Goal: Information Seeking & Learning: Find specific fact

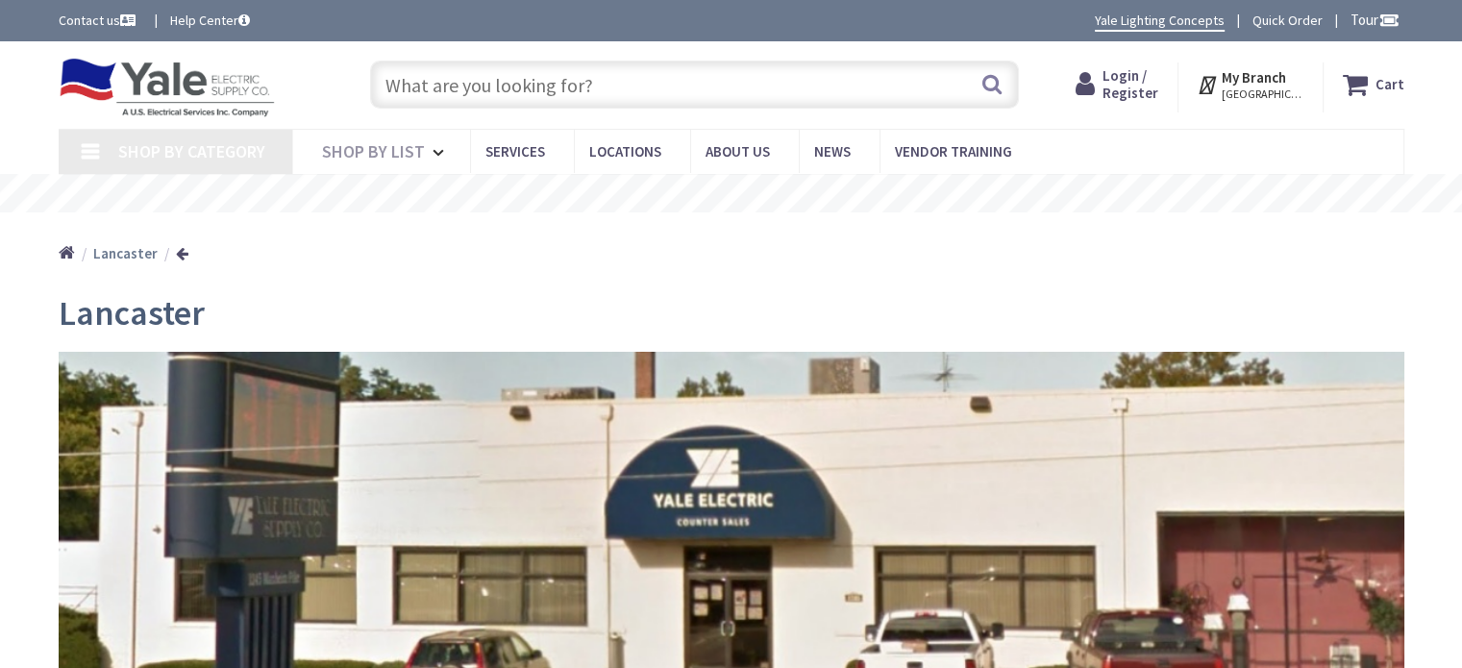
type input "[GEOGRAPHIC_DATA], [GEOGRAPHIC_DATA]"
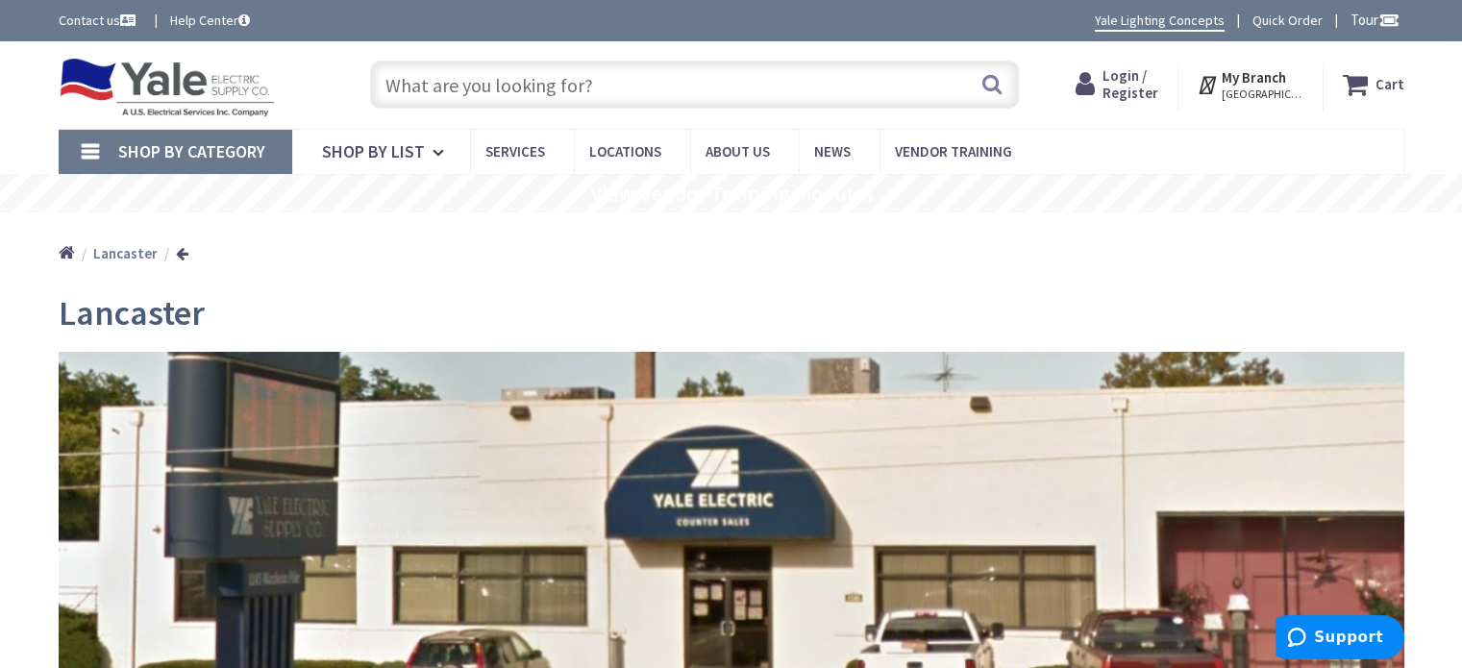
click at [1133, 91] on span "Login / Register" at bounding box center [1130, 84] width 56 height 36
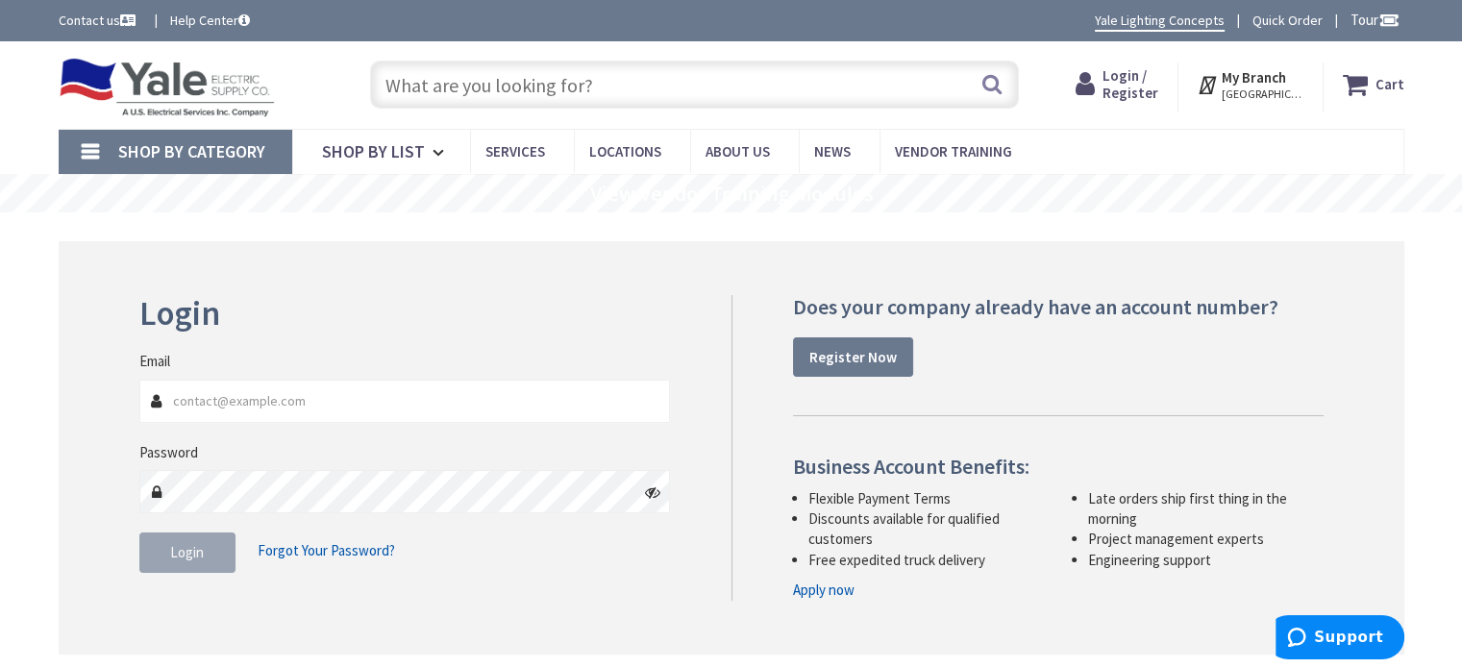
click at [577, 75] on input "text" at bounding box center [694, 85] width 649 height 48
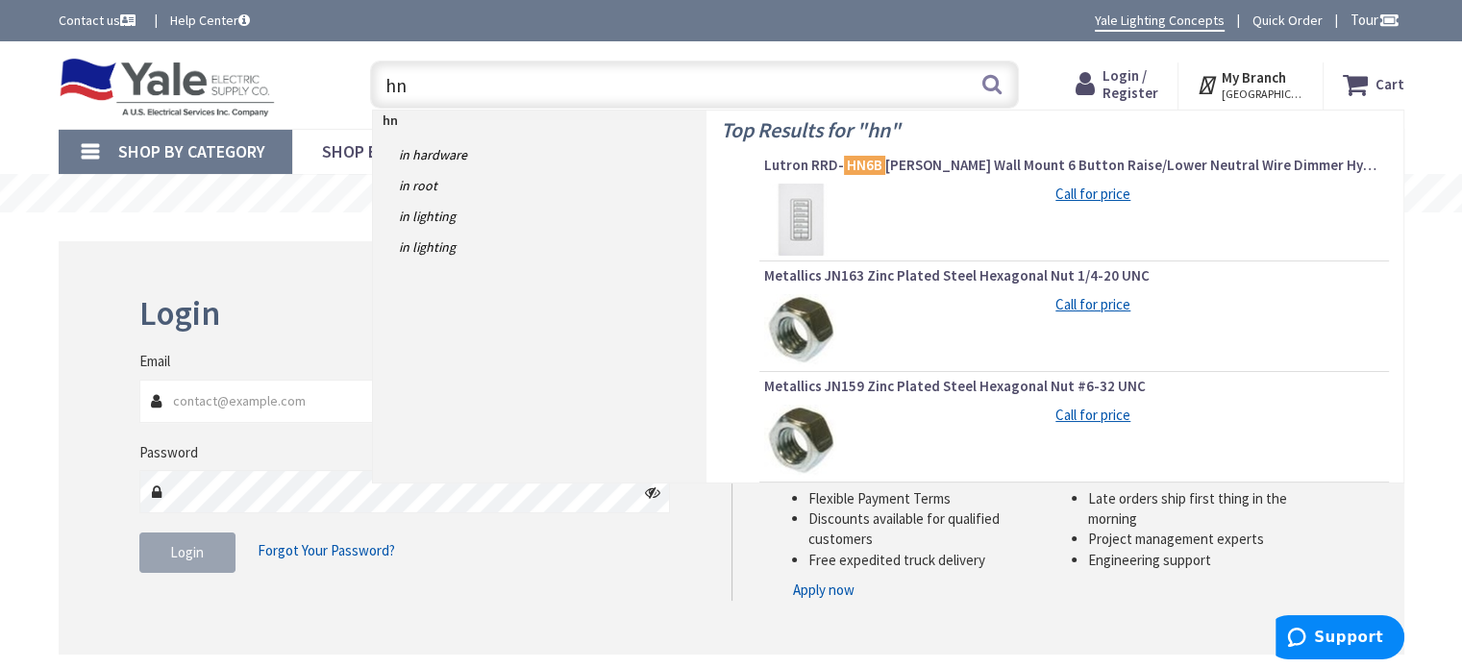
type input "h"
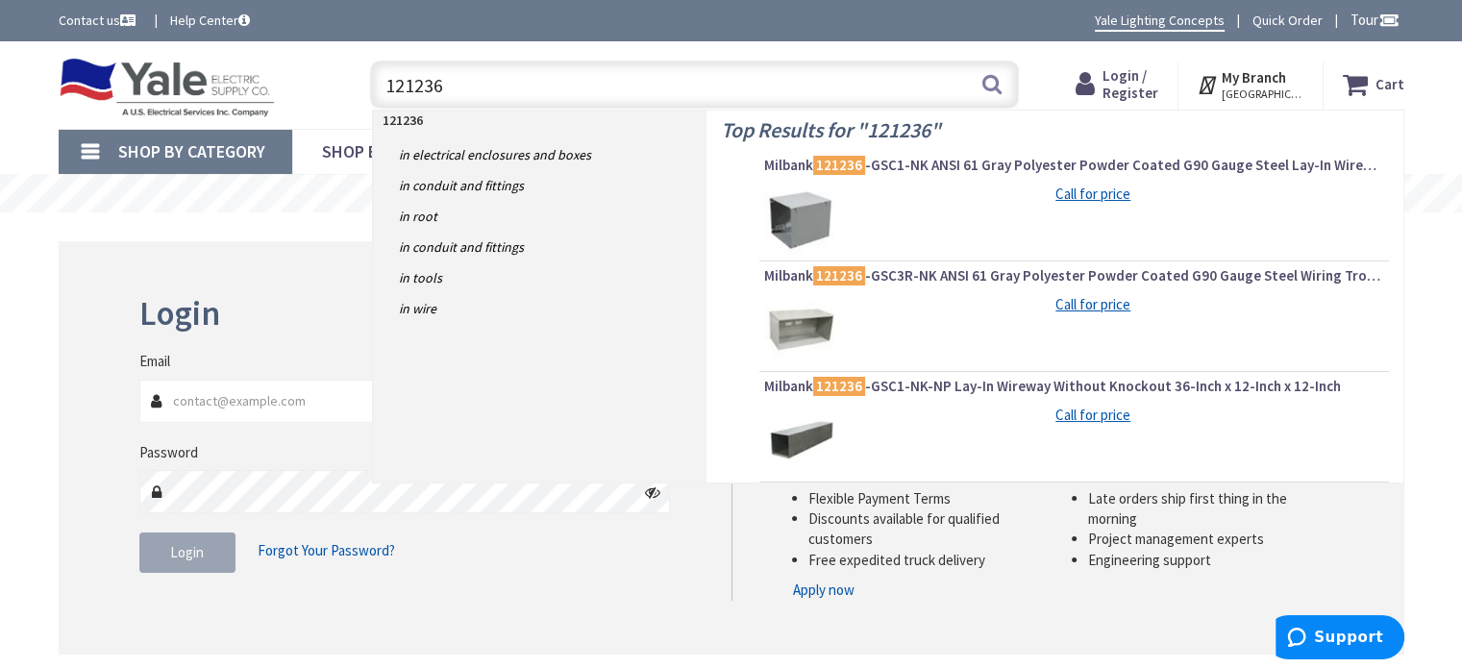
type input "121236"
click at [991, 80] on button "Search" at bounding box center [991, 83] width 25 height 43
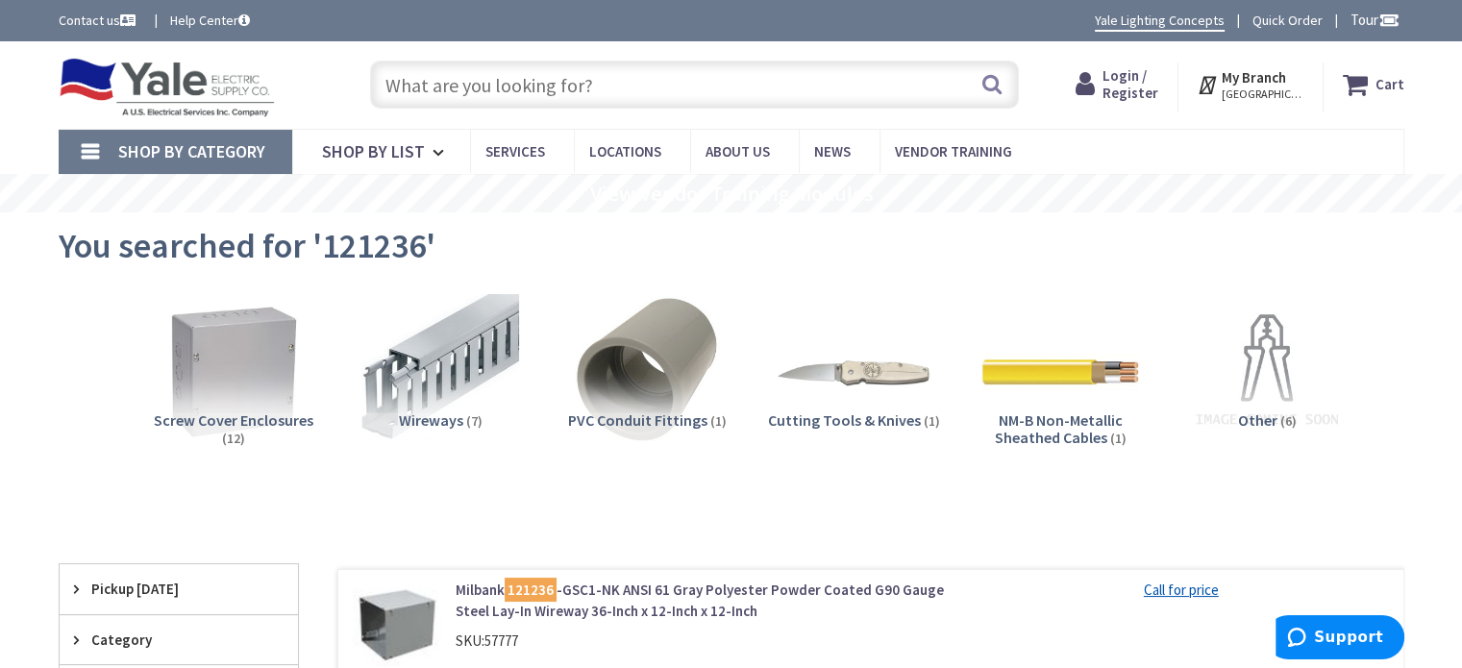
click at [694, 82] on input "text" at bounding box center [694, 85] width 649 height 48
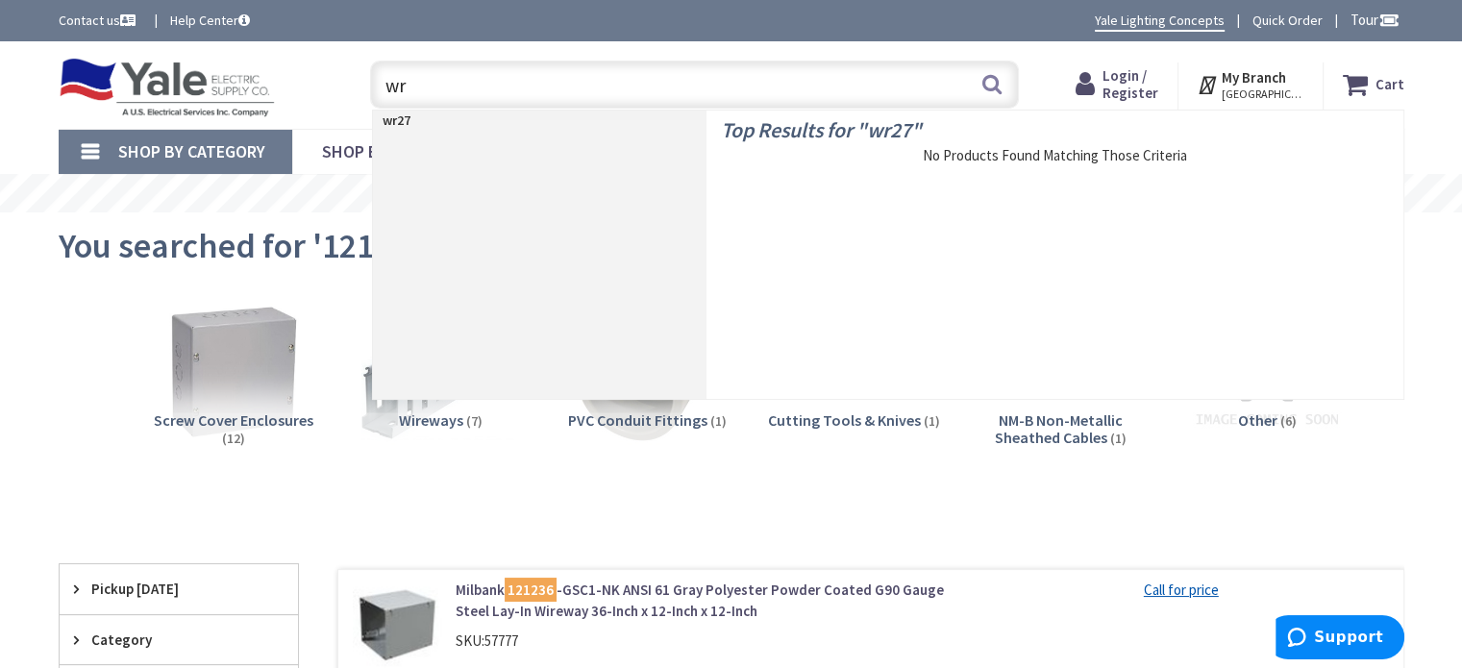
type input "w"
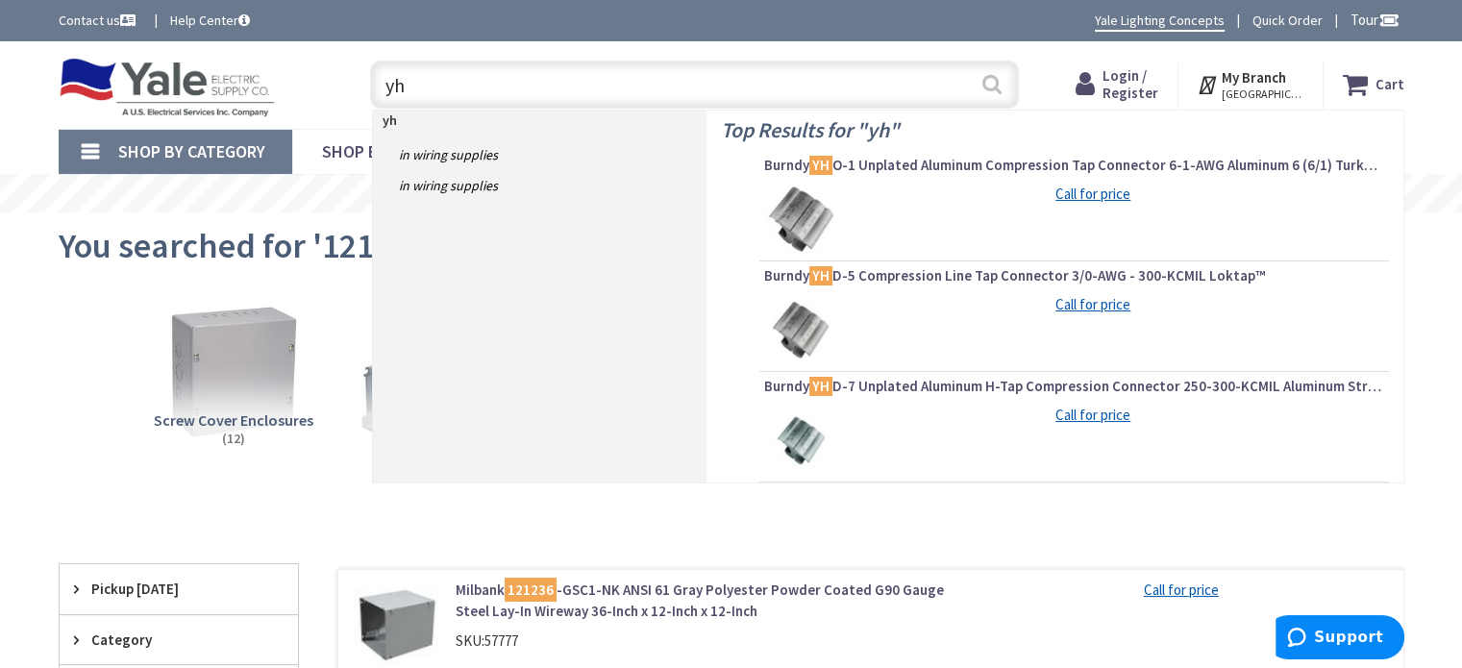
type input "yh"
click at [990, 76] on button "Search" at bounding box center [991, 83] width 25 height 43
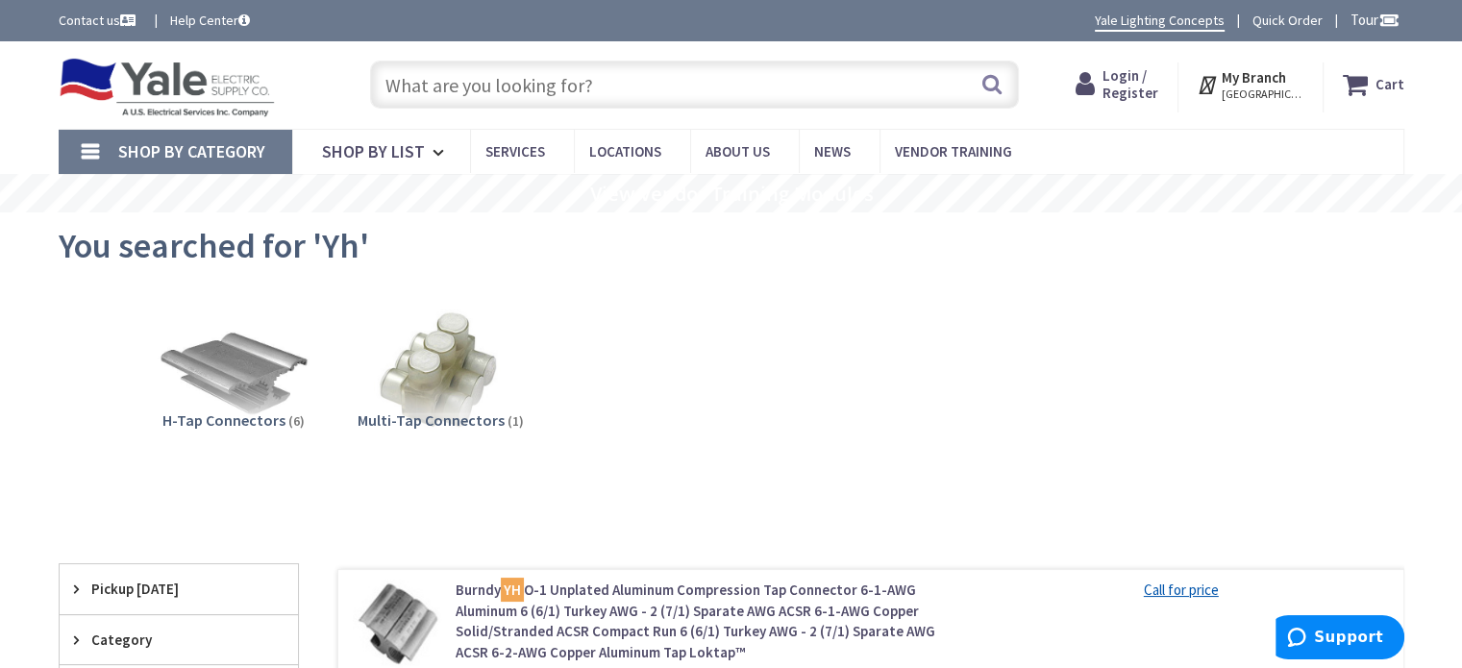
click at [553, 86] on input "text" at bounding box center [694, 85] width 649 height 48
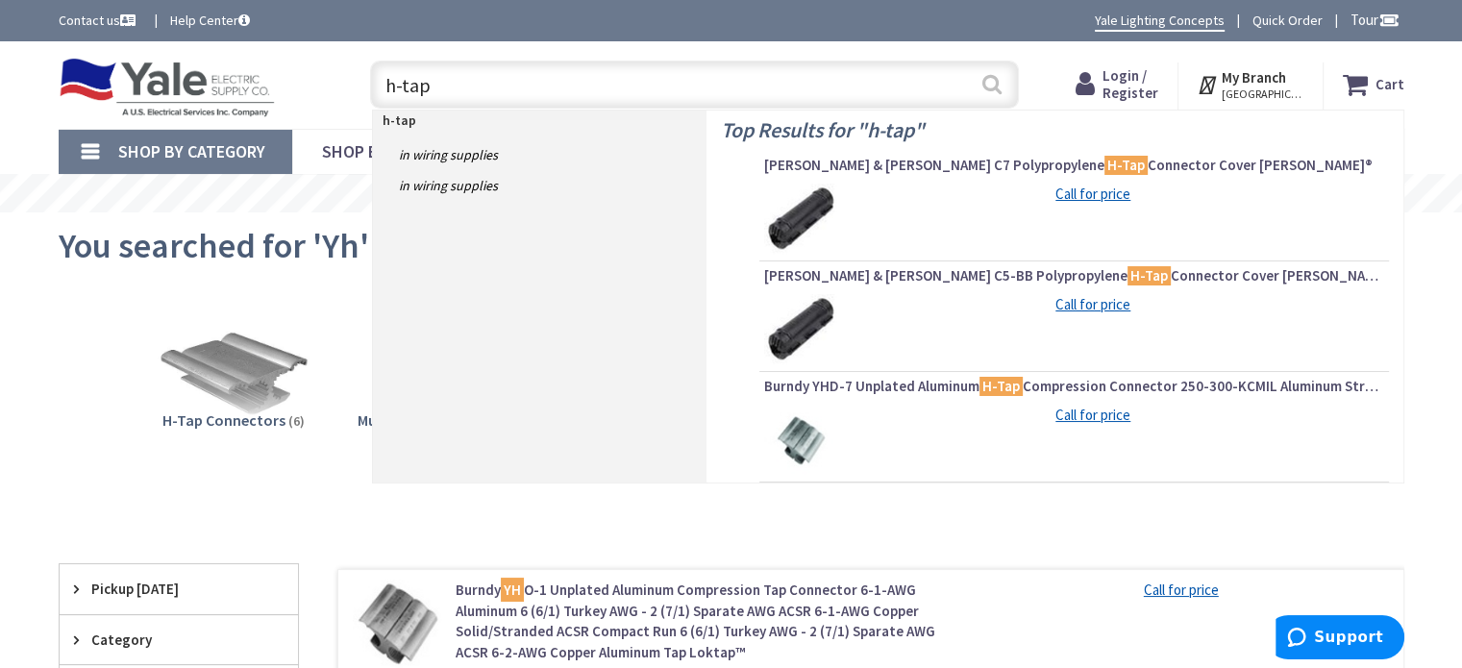
type input "h-tap"
click at [986, 77] on button "Search" at bounding box center [991, 83] width 25 height 43
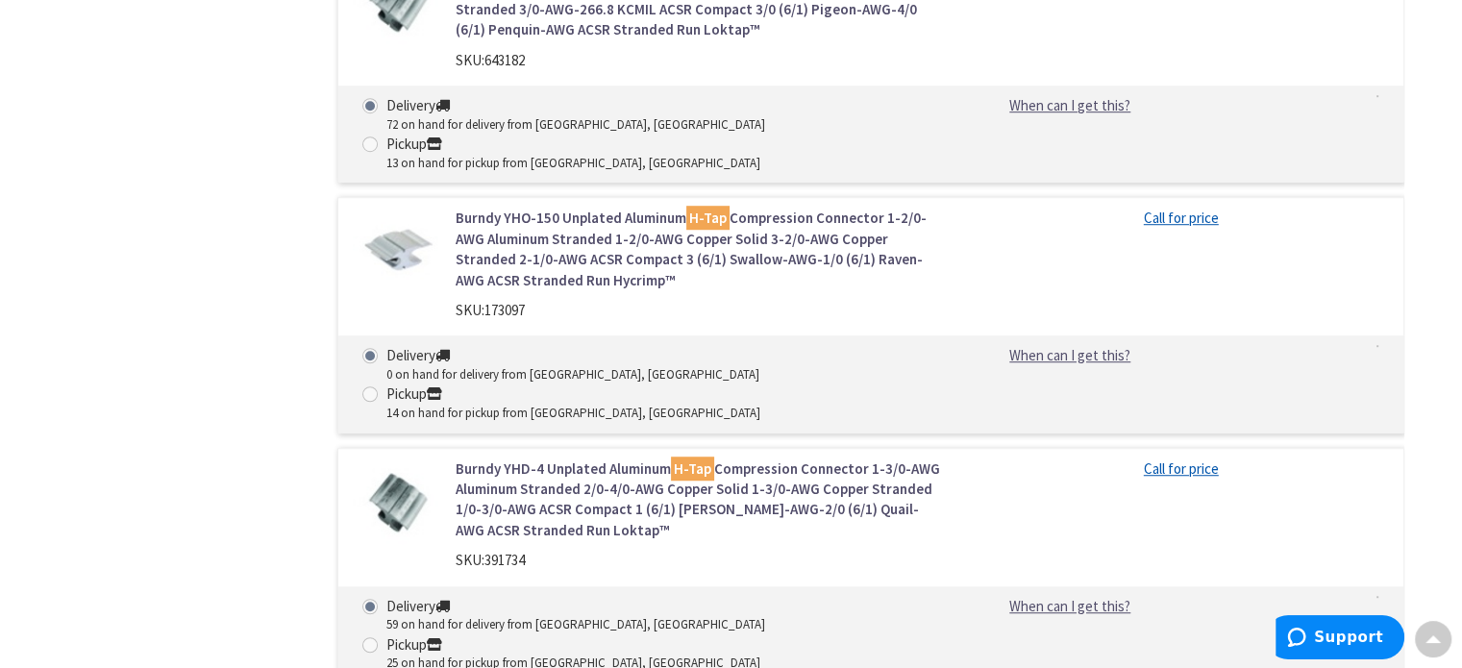
scroll to position [1249, 0]
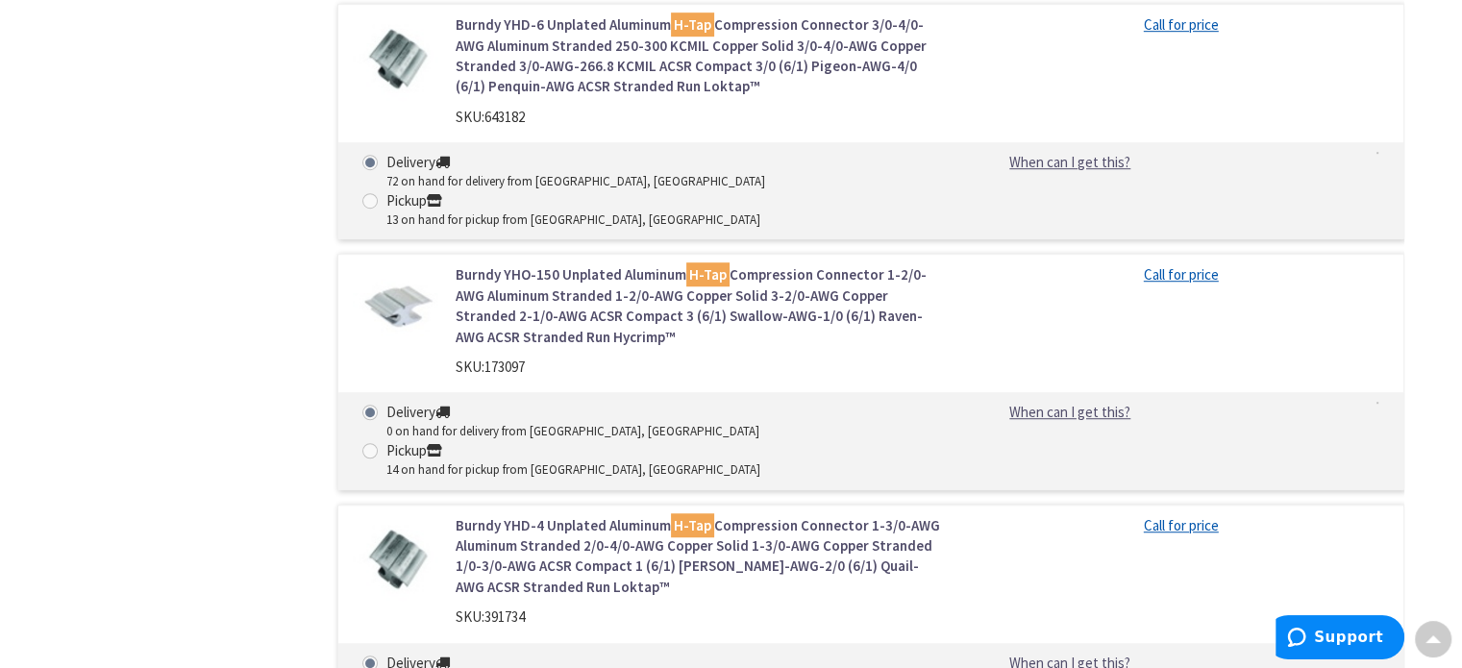
click at [650, 264] on link "Burndy YHO-150 Unplated Aluminum H-Tap Compression Connector 1-2/0-AWG Aluminum…" at bounding box center [699, 305] width 489 height 83
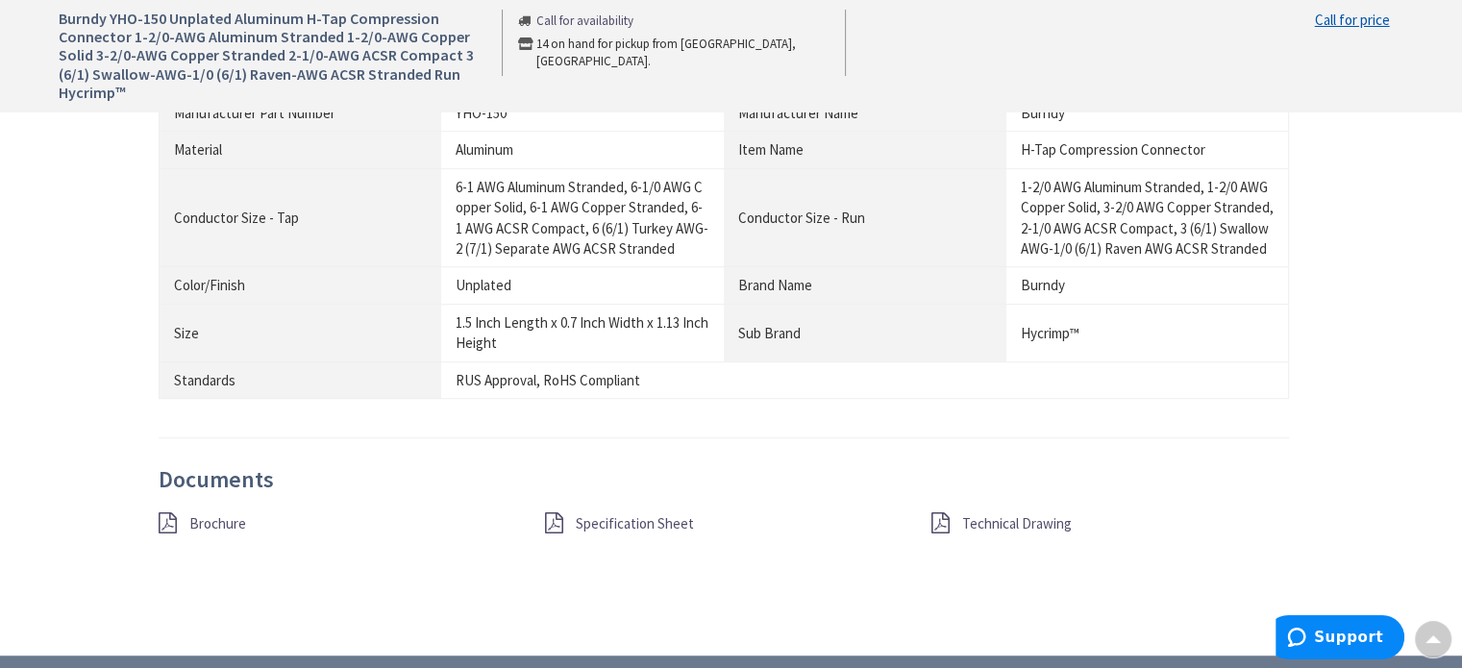
scroll to position [1441, 0]
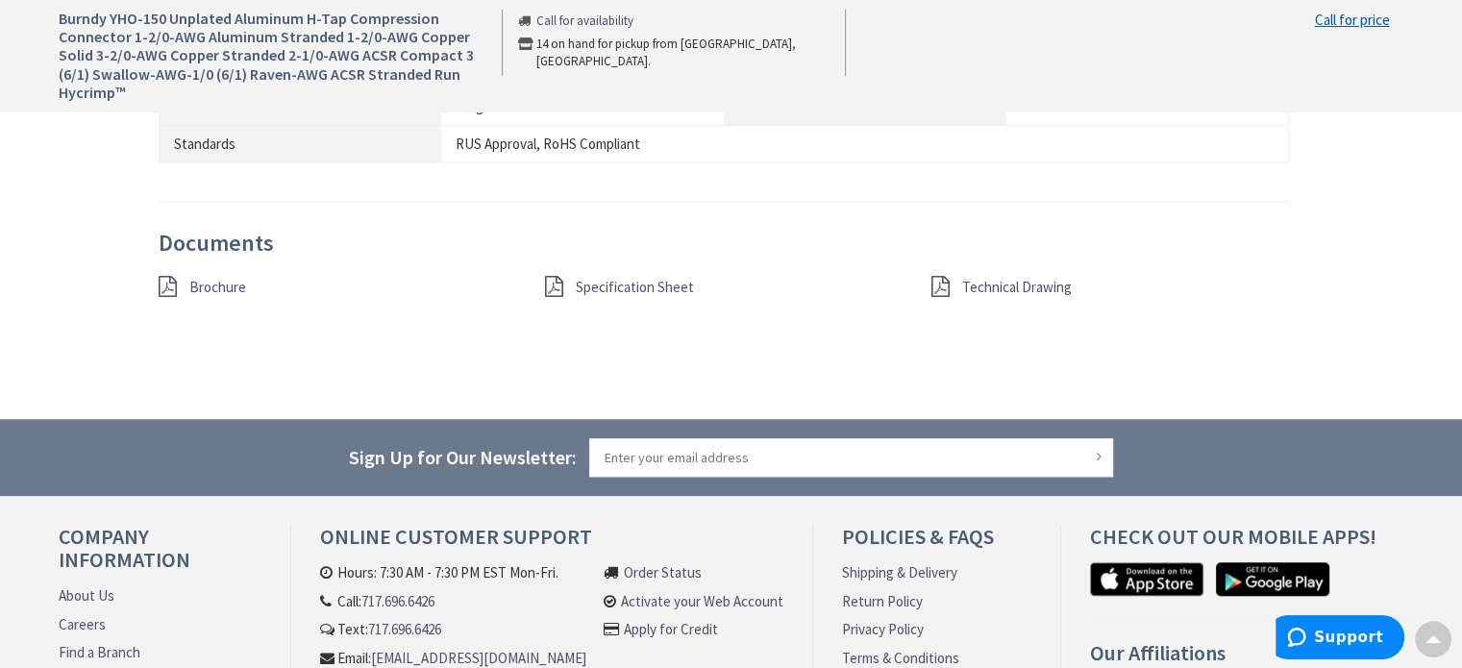
click at [204, 296] on span "Brochure" at bounding box center [217, 287] width 57 height 18
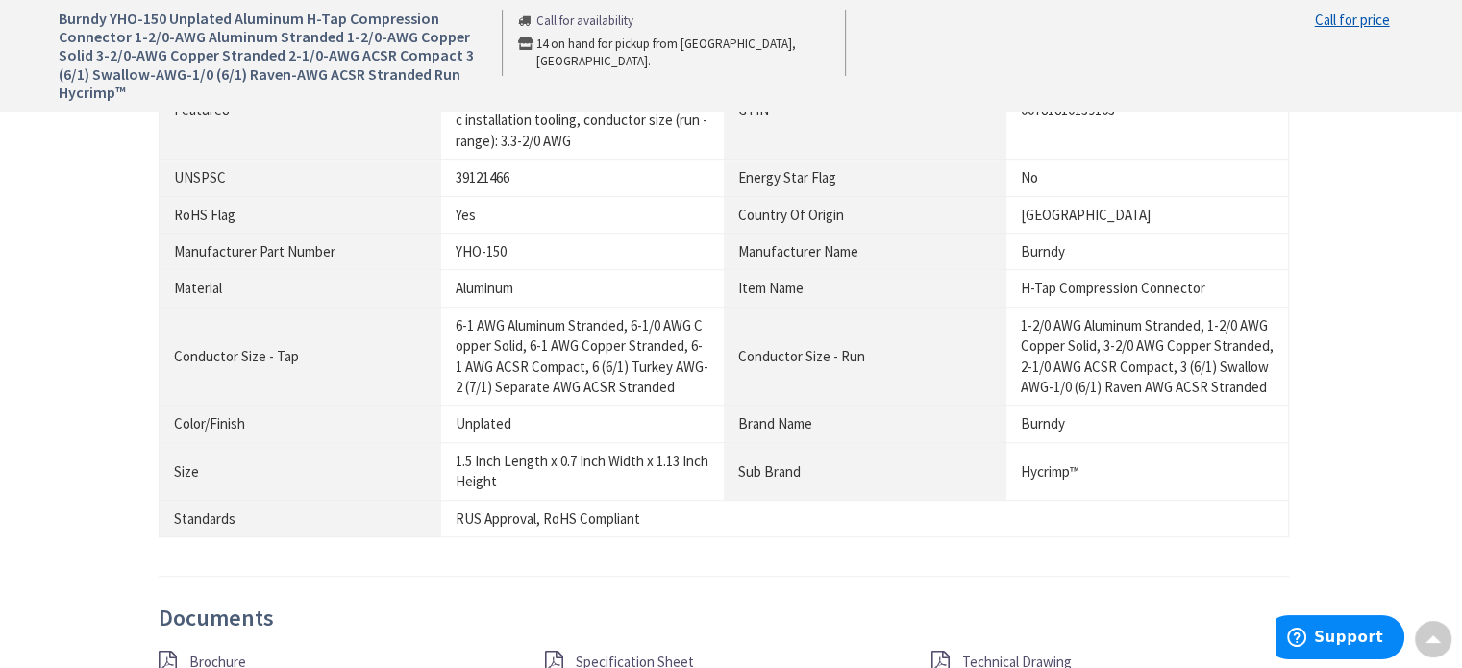
scroll to position [961, 0]
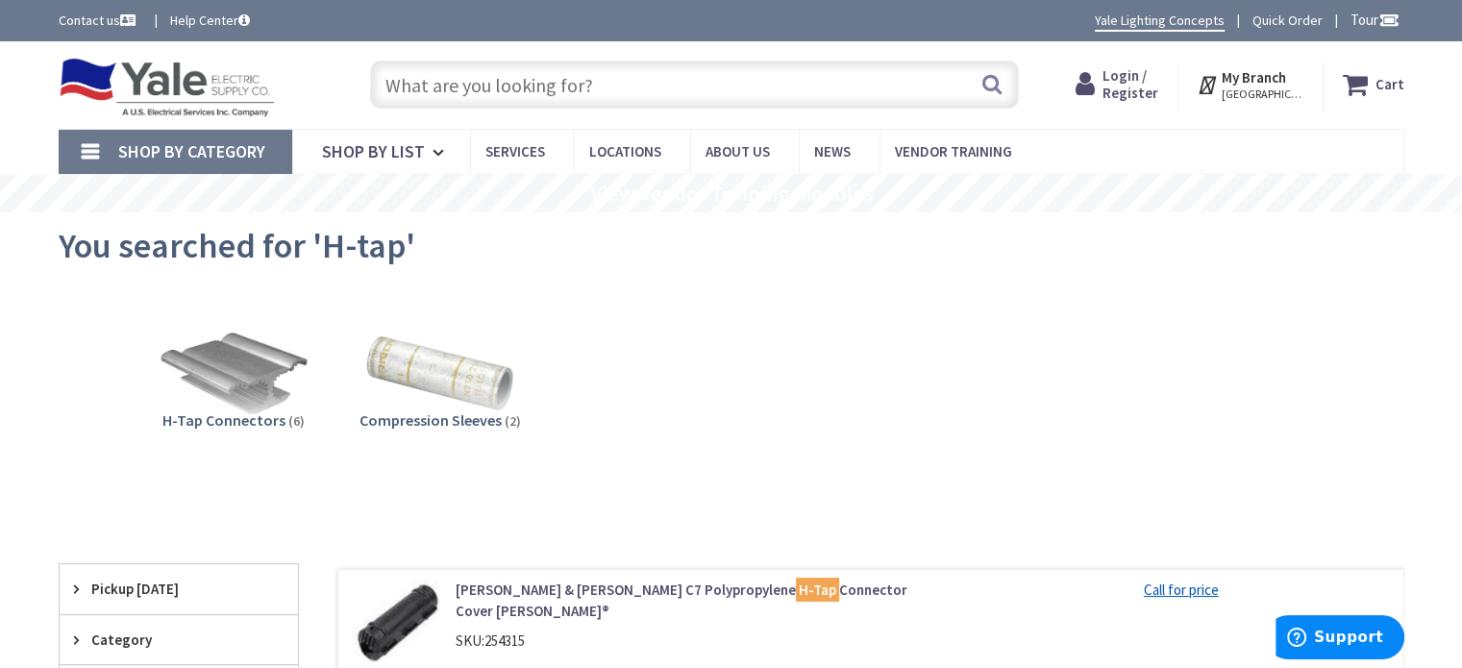
click at [546, 90] on input "text" at bounding box center [694, 85] width 649 height 48
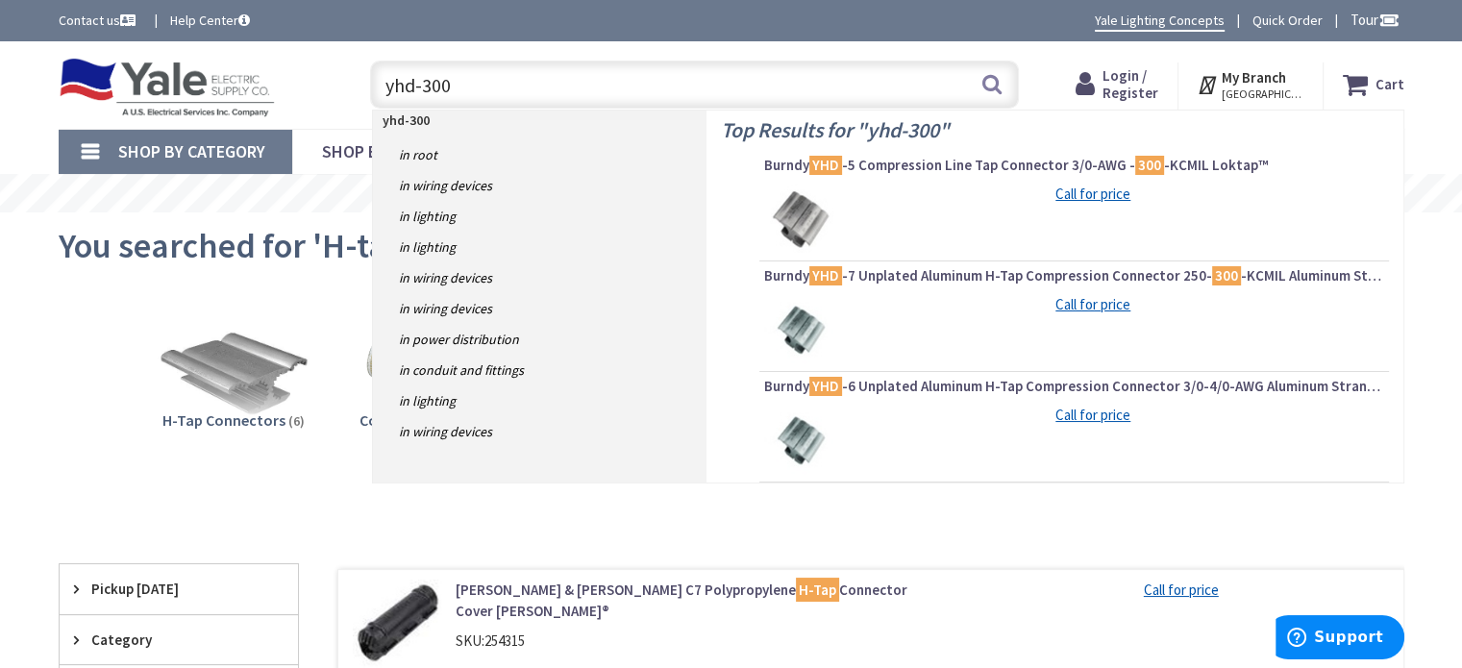
type input "yhd-300"
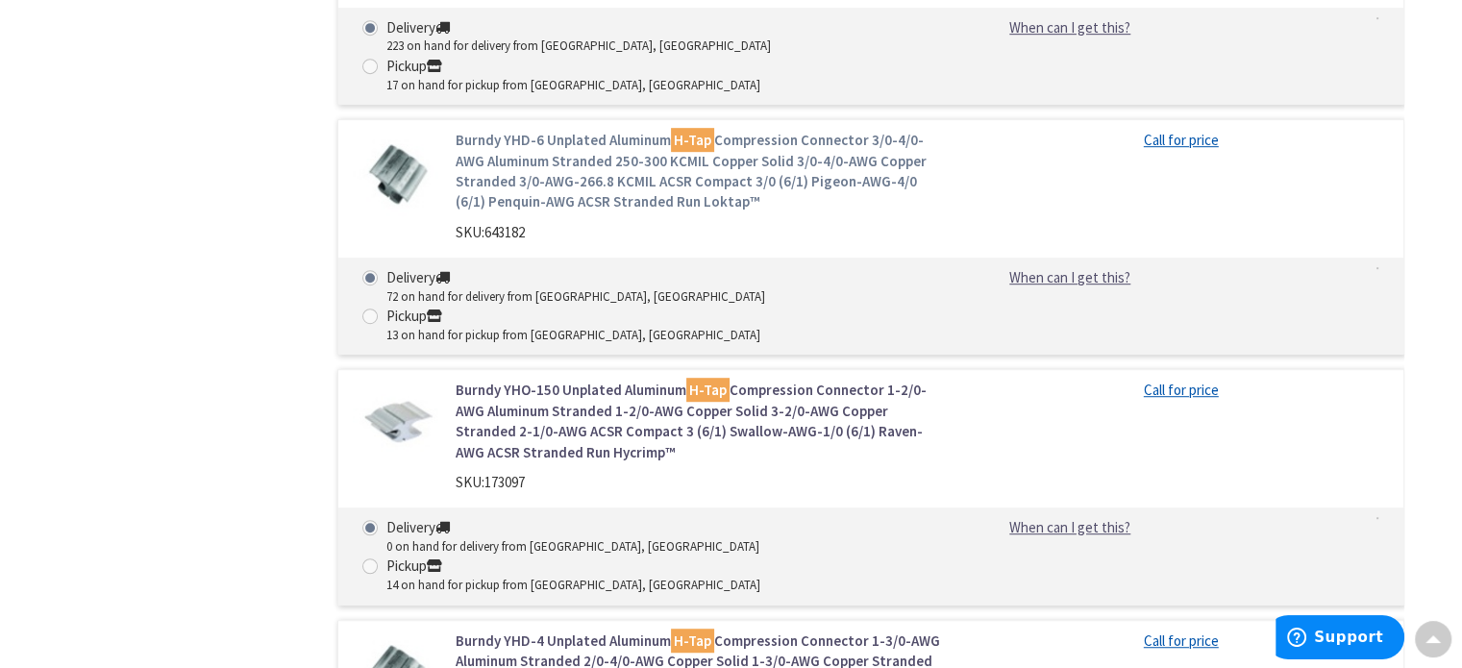
scroll to position [1153, 0]
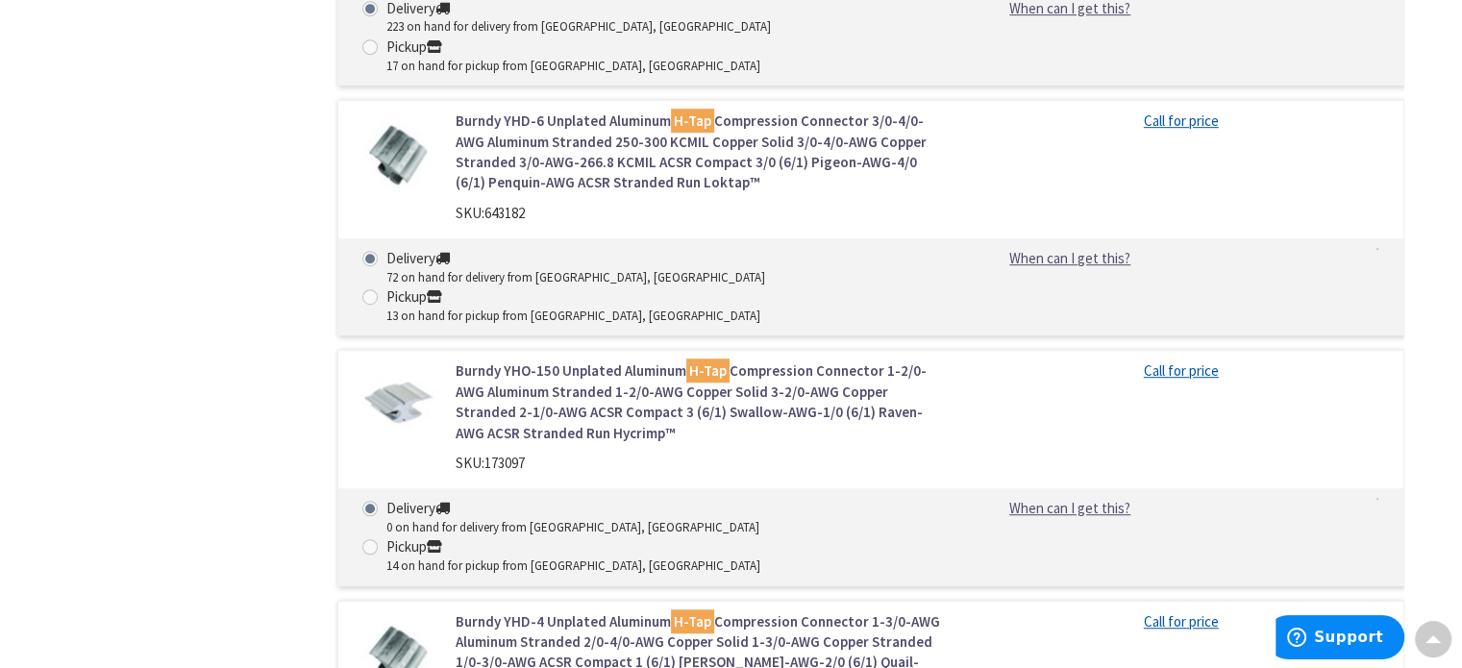
click at [536, 360] on link "Burndy YHO-150 Unplated Aluminum H-Tap Compression Connector 1-2/0-AWG Aluminum…" at bounding box center [699, 401] width 489 height 83
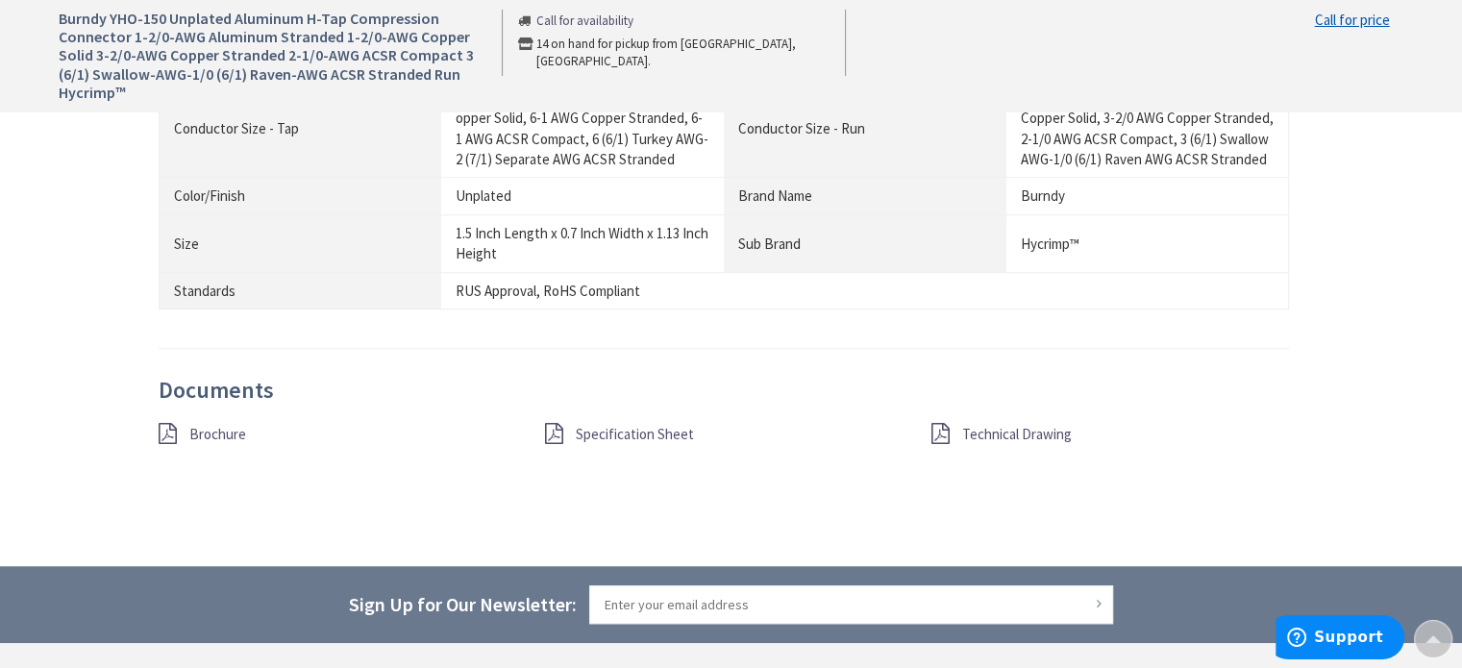
scroll to position [1441, 0]
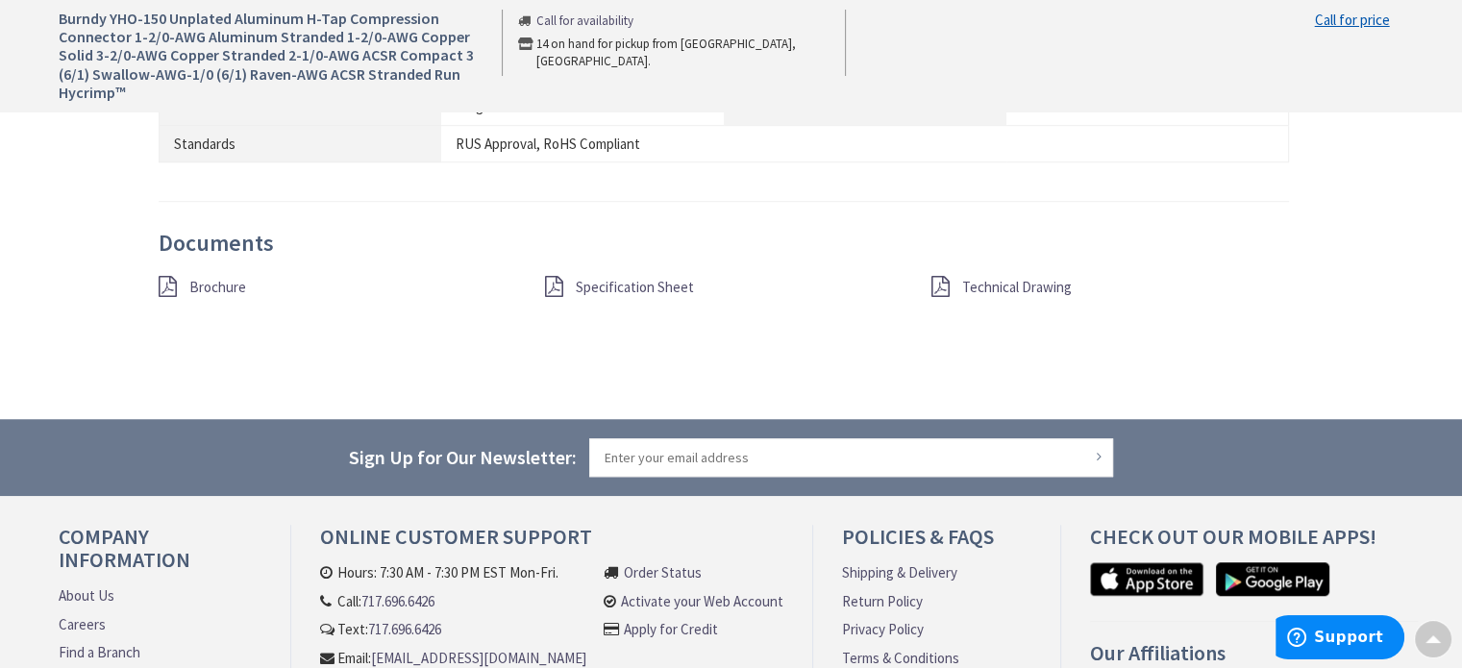
click at [620, 296] on span "Specification Sheet" at bounding box center [635, 287] width 118 height 18
click at [222, 296] on span "Brochure" at bounding box center [217, 287] width 57 height 18
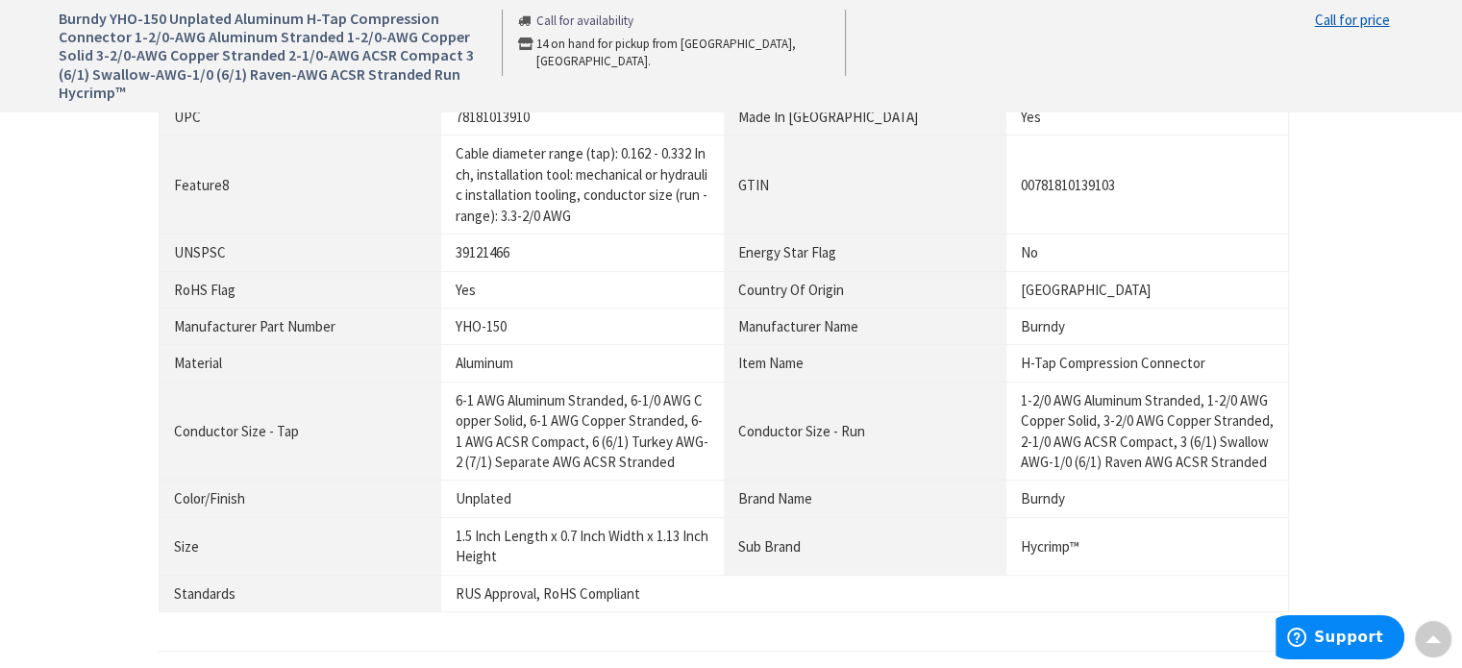
scroll to position [769, 0]
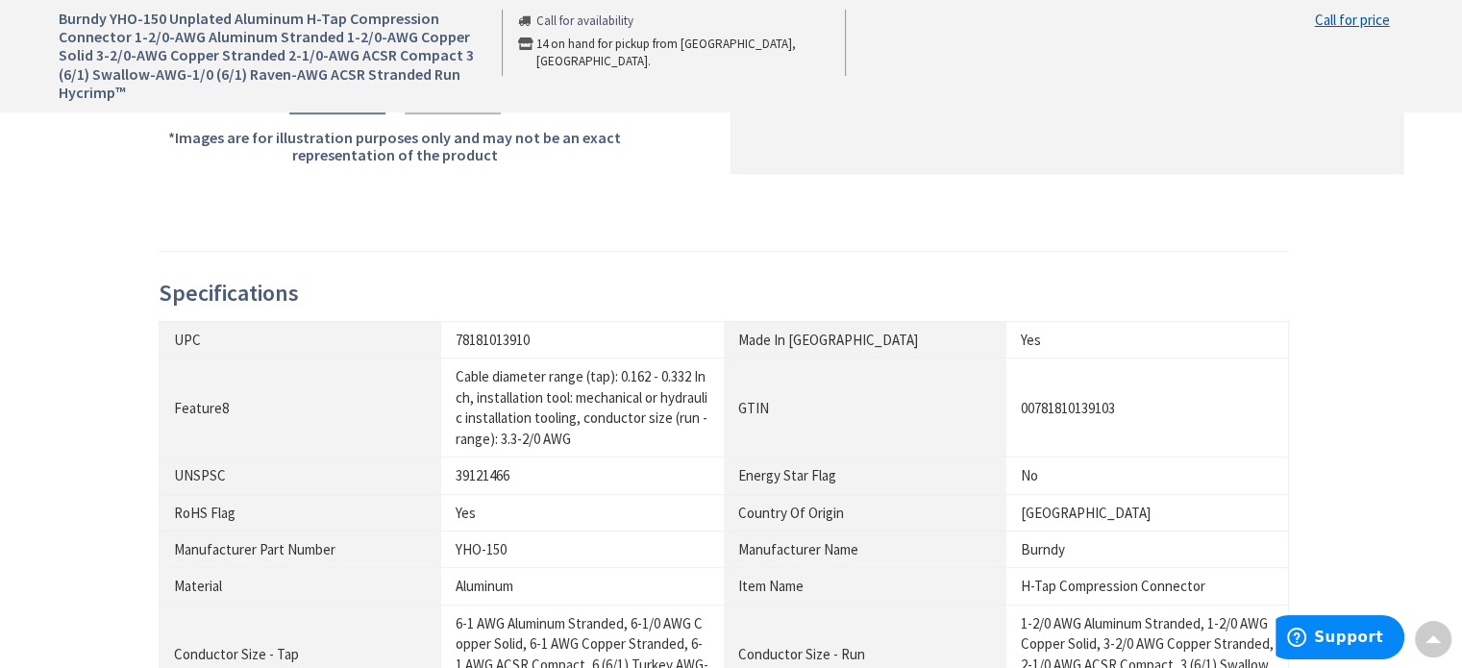
drag, startPoint x: 568, startPoint y: 313, endPoint x: 556, endPoint y: 293, distance: 23.2
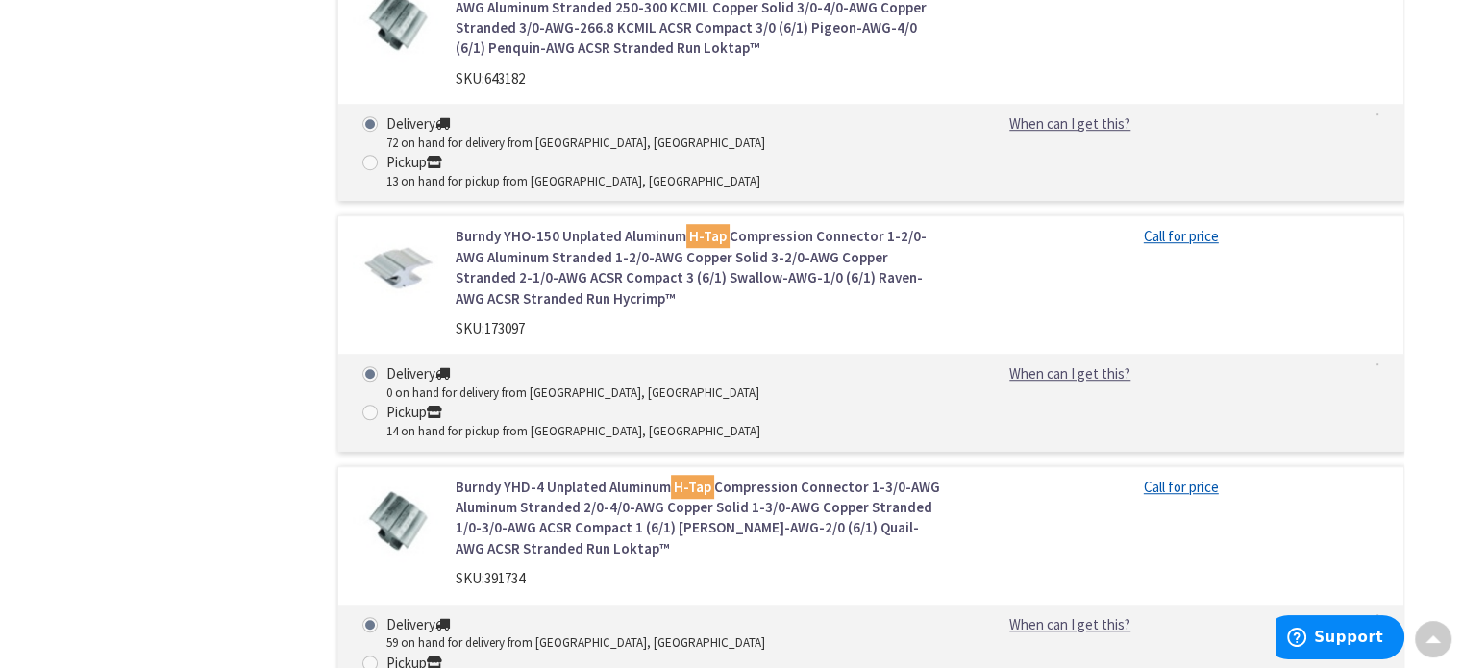
scroll to position [1290, 0]
click at [612, 475] on link "Burndy YHD-4 Unplated Aluminum H-Tap Compression Connector 1-3/0-AWG Aluminum S…" at bounding box center [699, 516] width 489 height 83
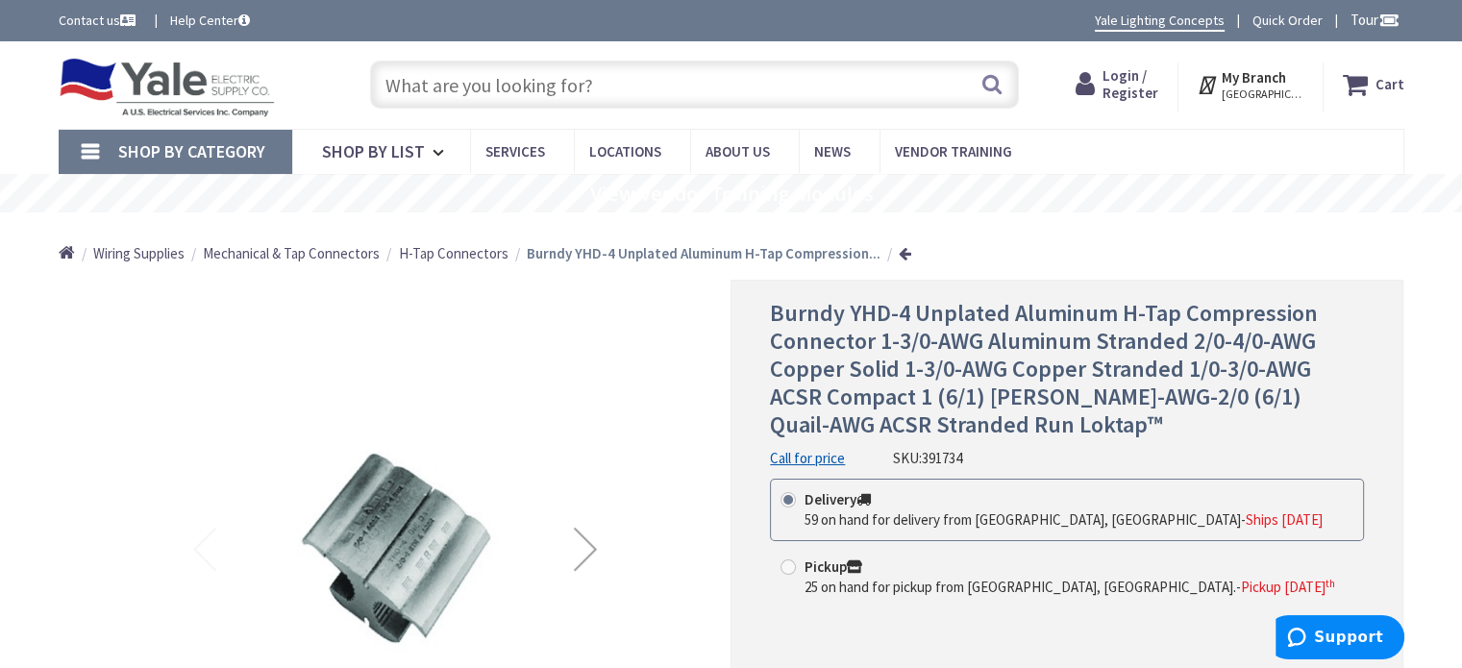
scroll to position [96, 0]
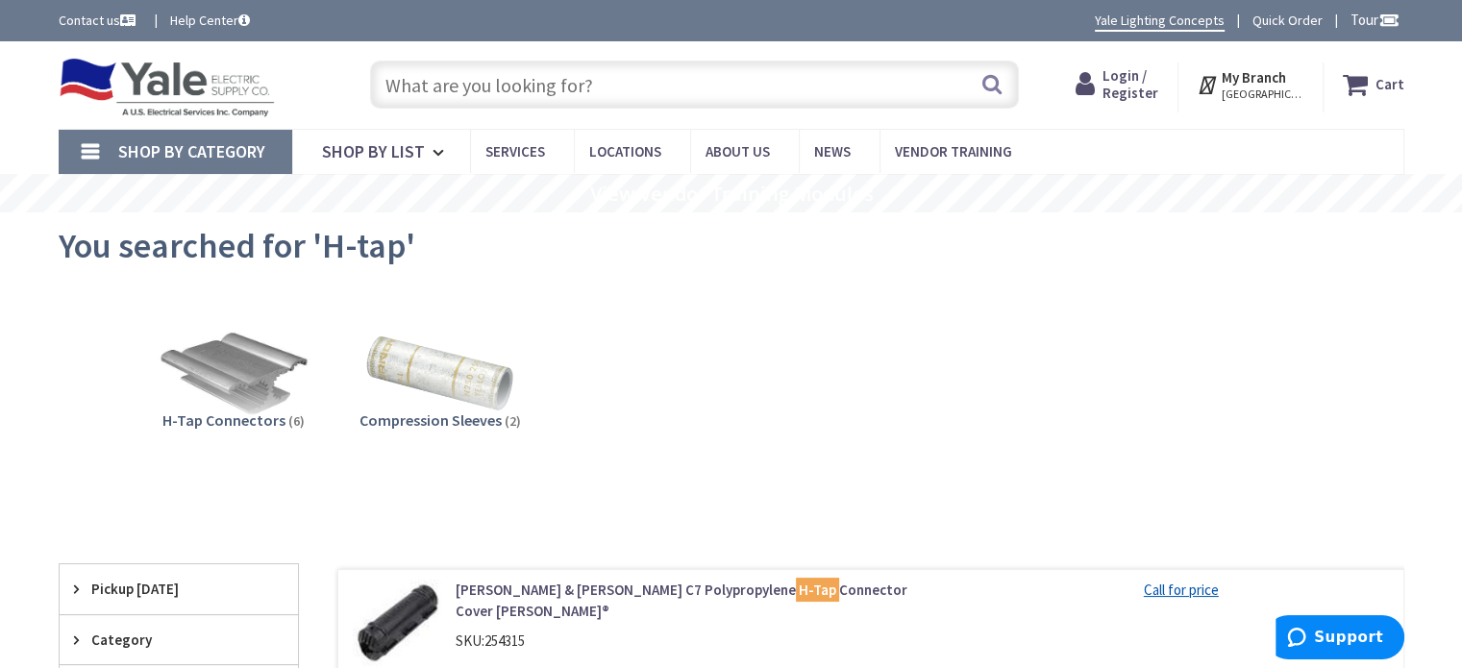
click at [453, 89] on input "text" at bounding box center [694, 85] width 649 height 48
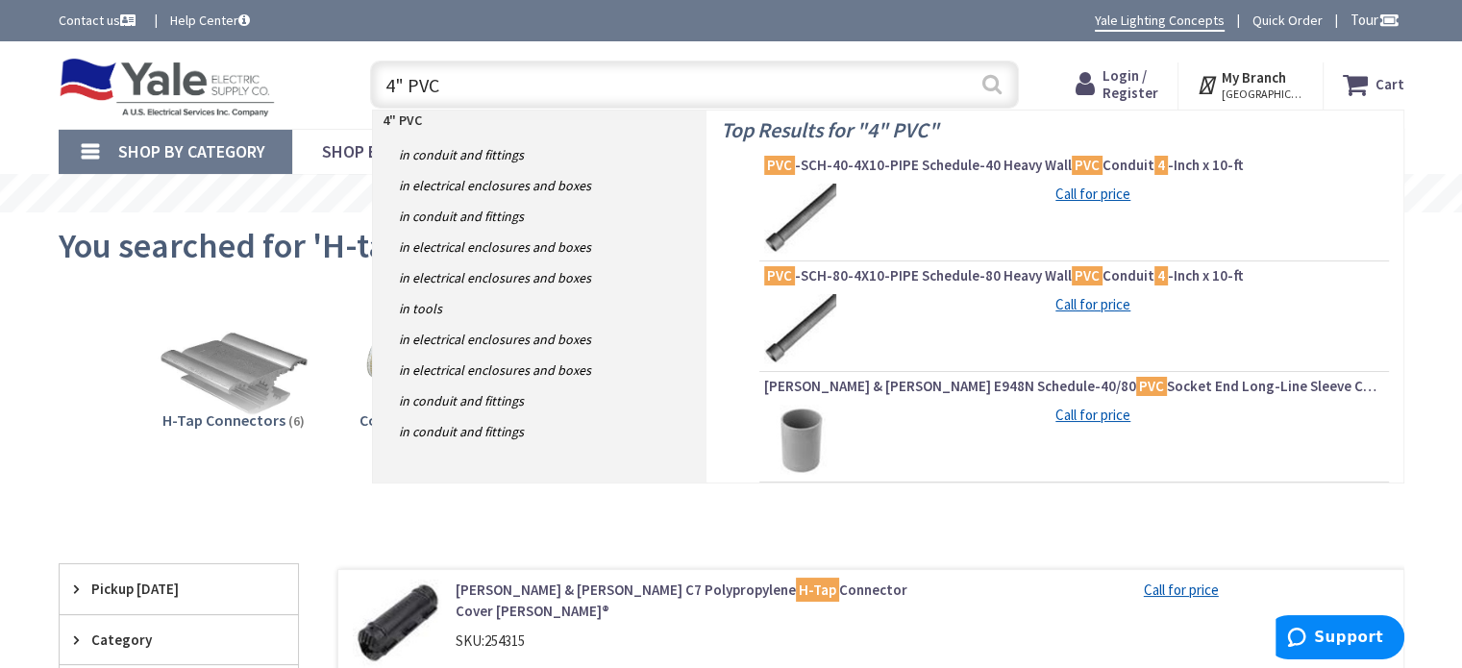
type input "4" PVC"
click at [990, 80] on button "Search" at bounding box center [991, 83] width 25 height 43
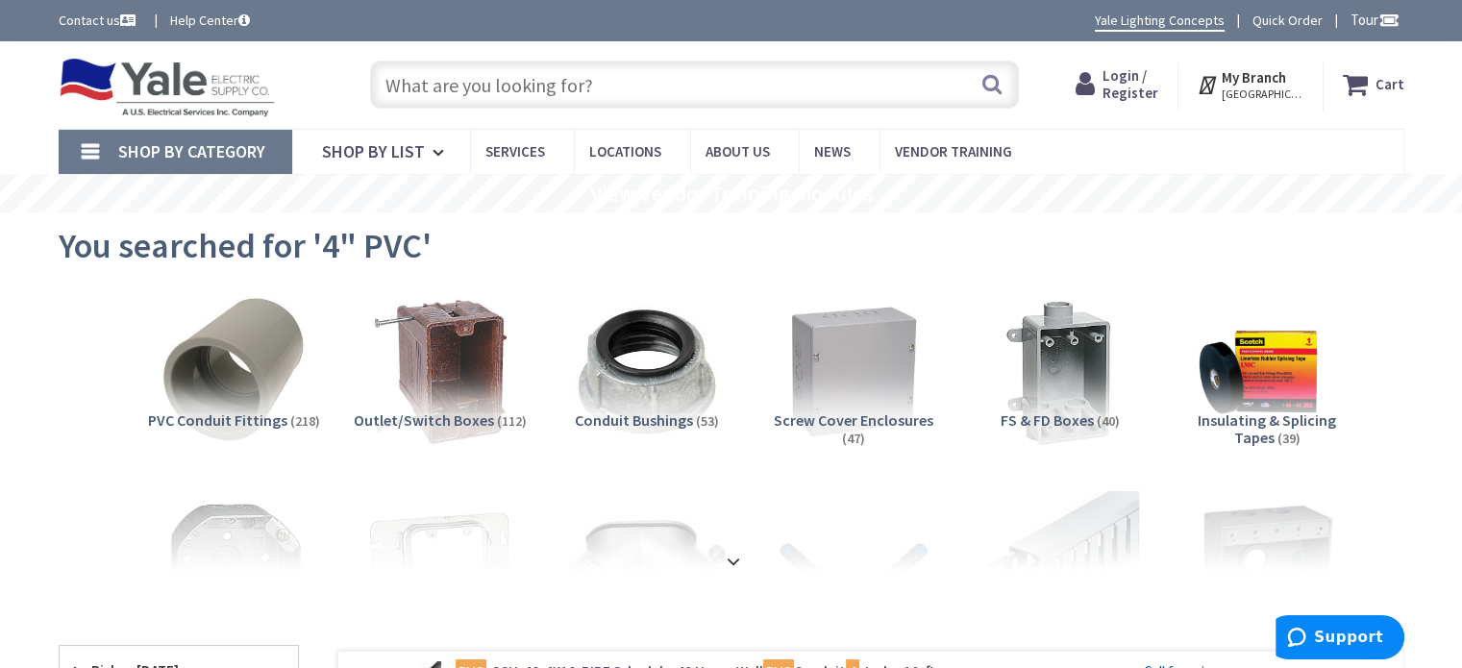
click at [615, 84] on input "text" at bounding box center [694, 85] width 649 height 48
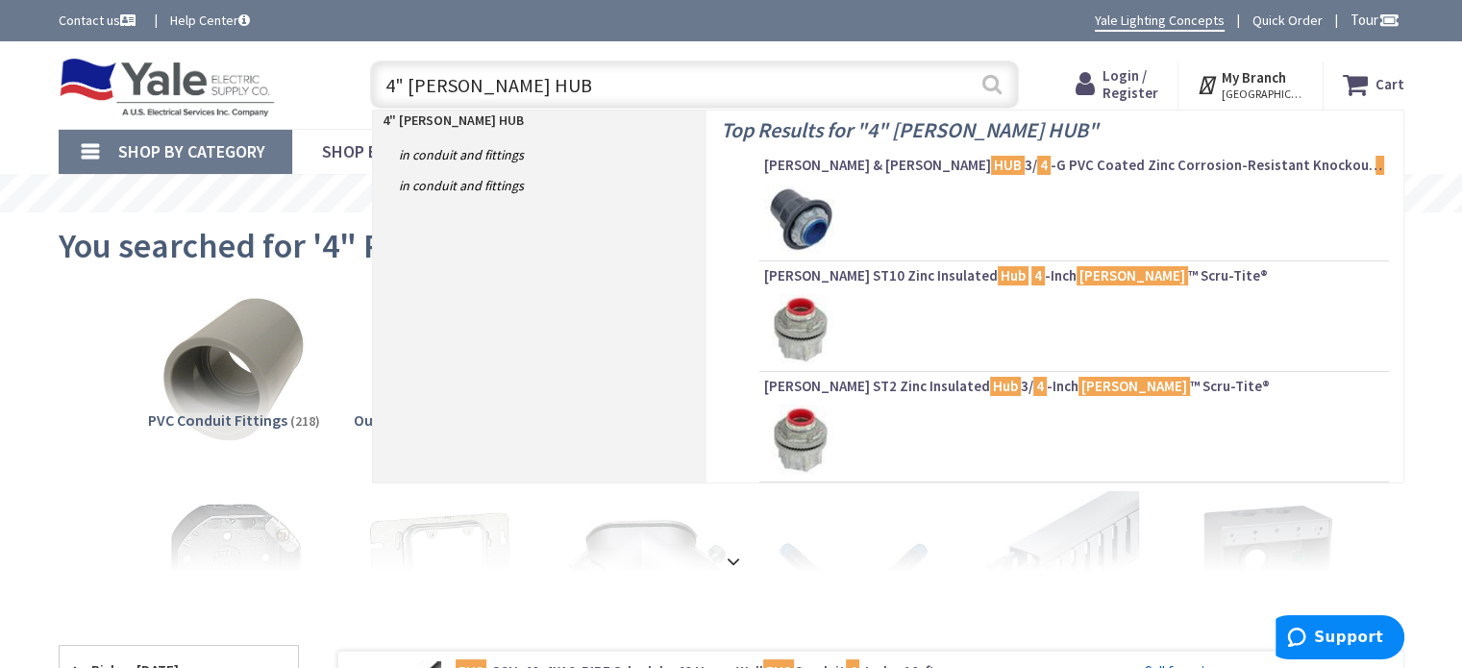
type input "4" MYERS HUB"
click at [996, 71] on button "Search" at bounding box center [991, 83] width 25 height 43
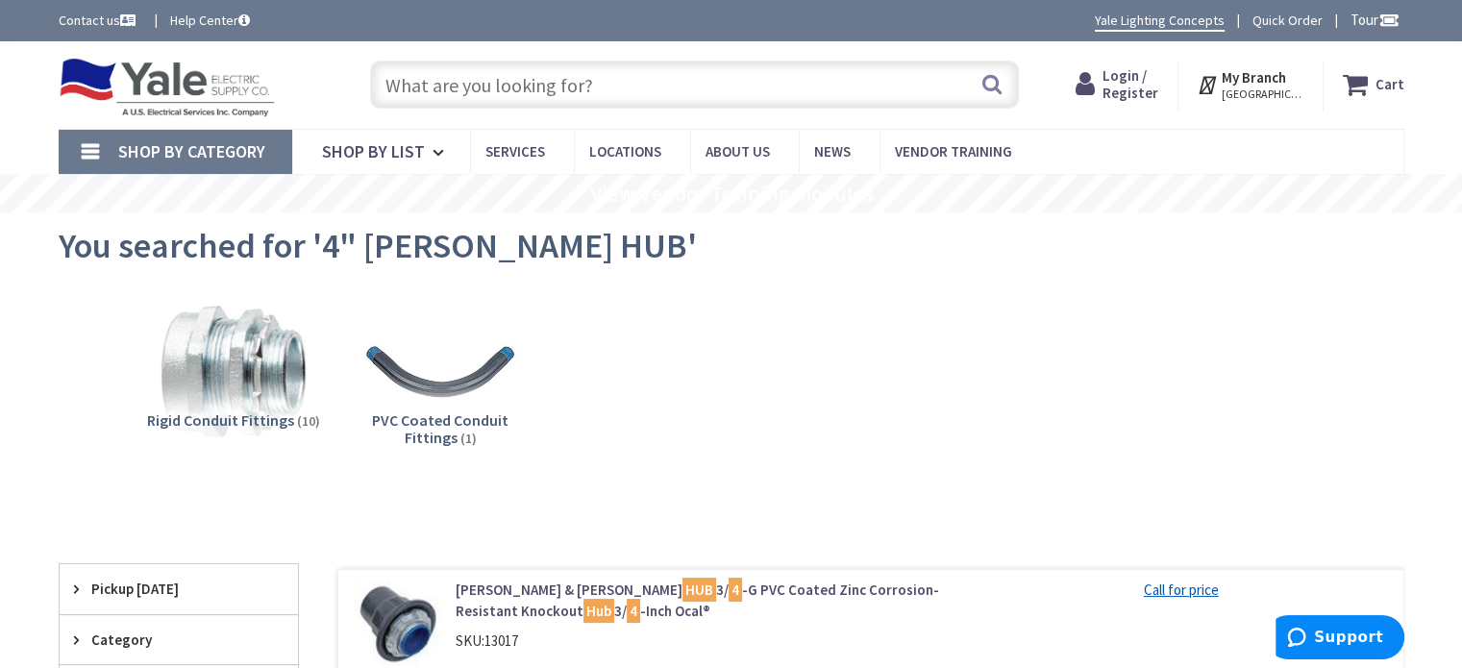
click at [553, 93] on input "text" at bounding box center [694, 85] width 649 height 48
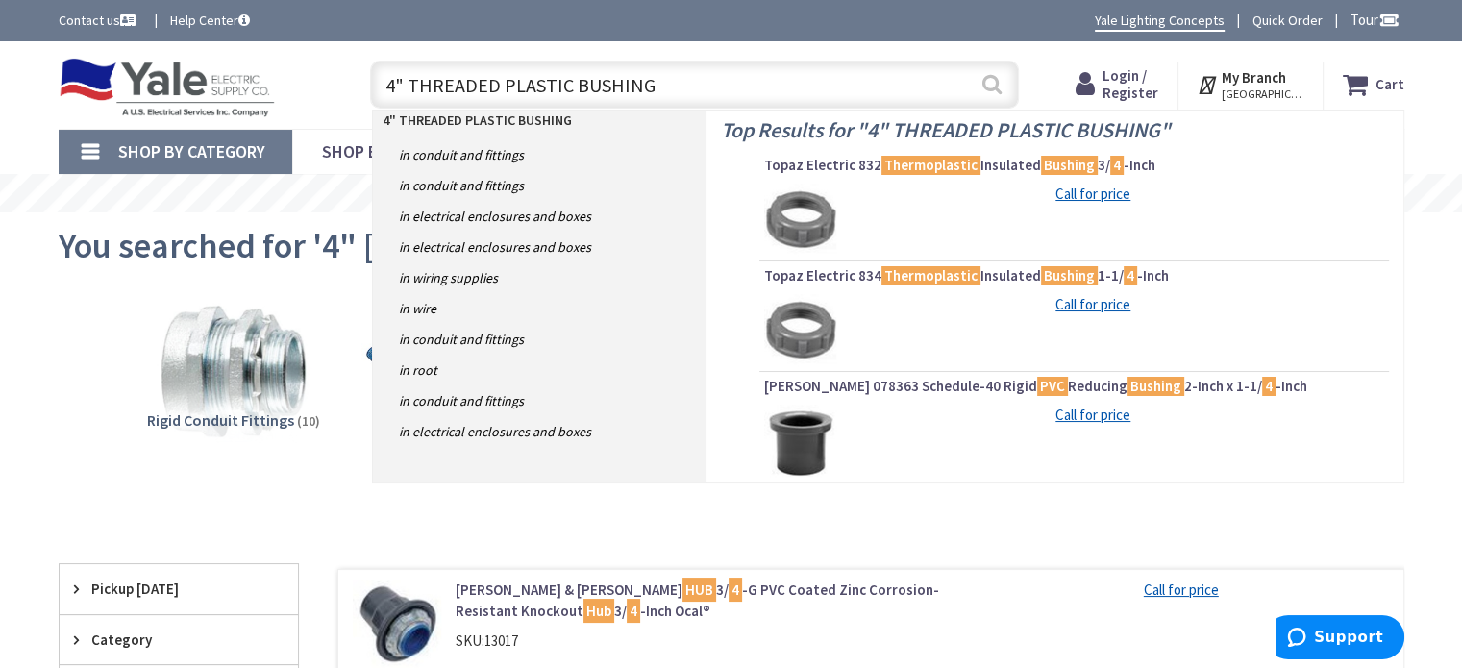
type input "4" THREADED PLASTIC BUSHING"
click at [992, 76] on button "Search" at bounding box center [991, 83] width 25 height 43
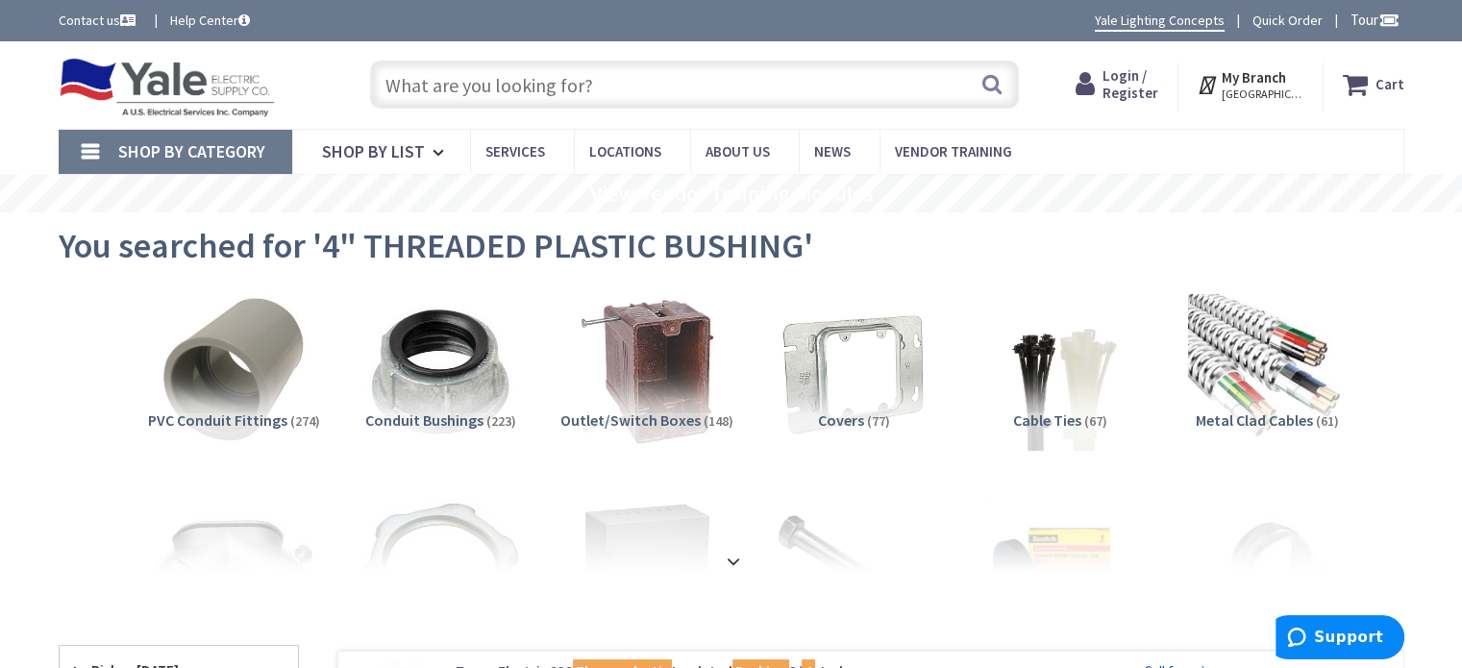
click at [533, 78] on input "text" at bounding box center [694, 85] width 649 height 48
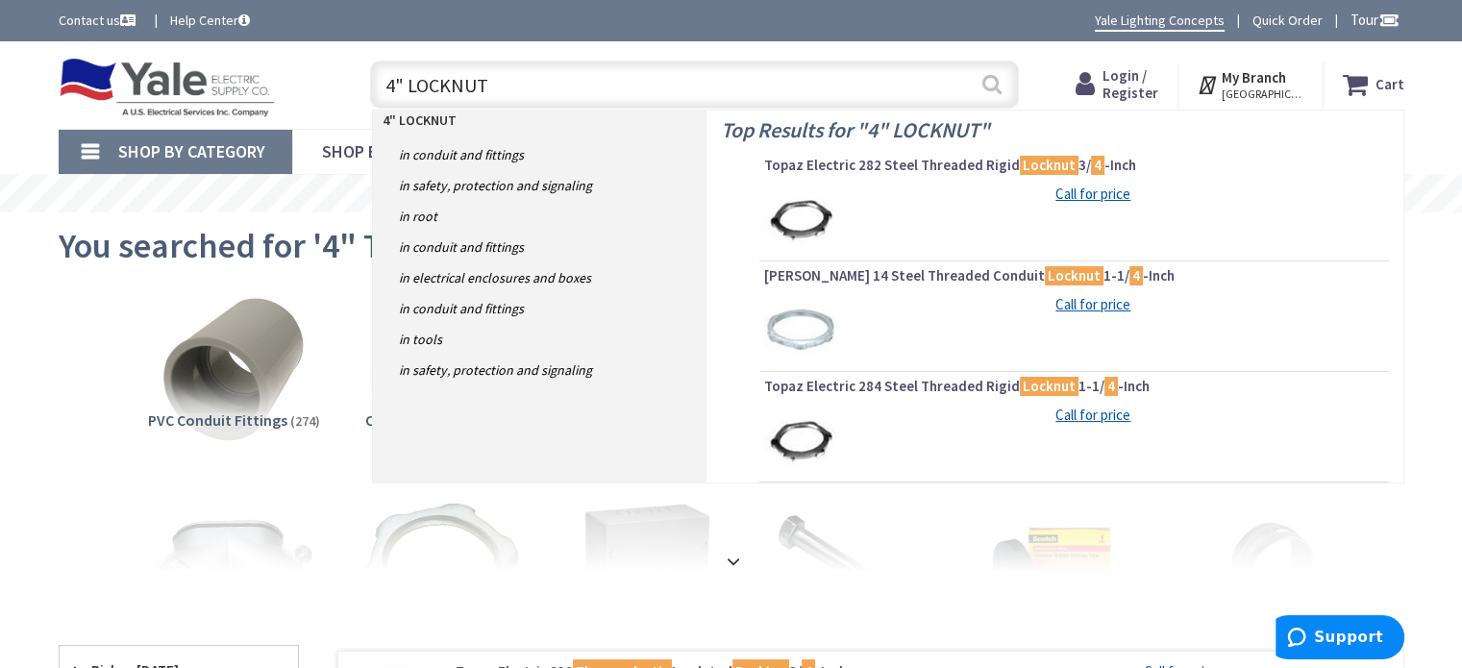
type input "4" LOCKNUT"
click at [996, 76] on button "Search" at bounding box center [991, 83] width 25 height 43
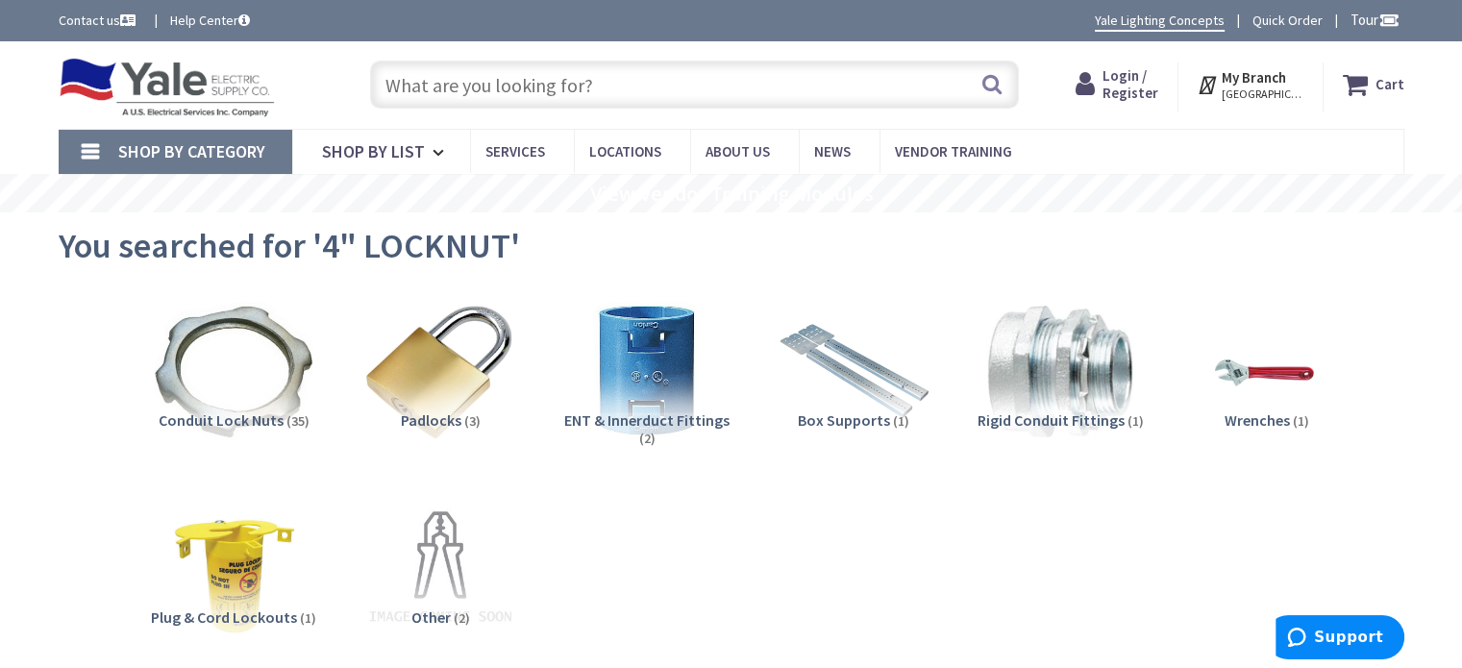
click at [586, 86] on input "text" at bounding box center [694, 85] width 649 height 48
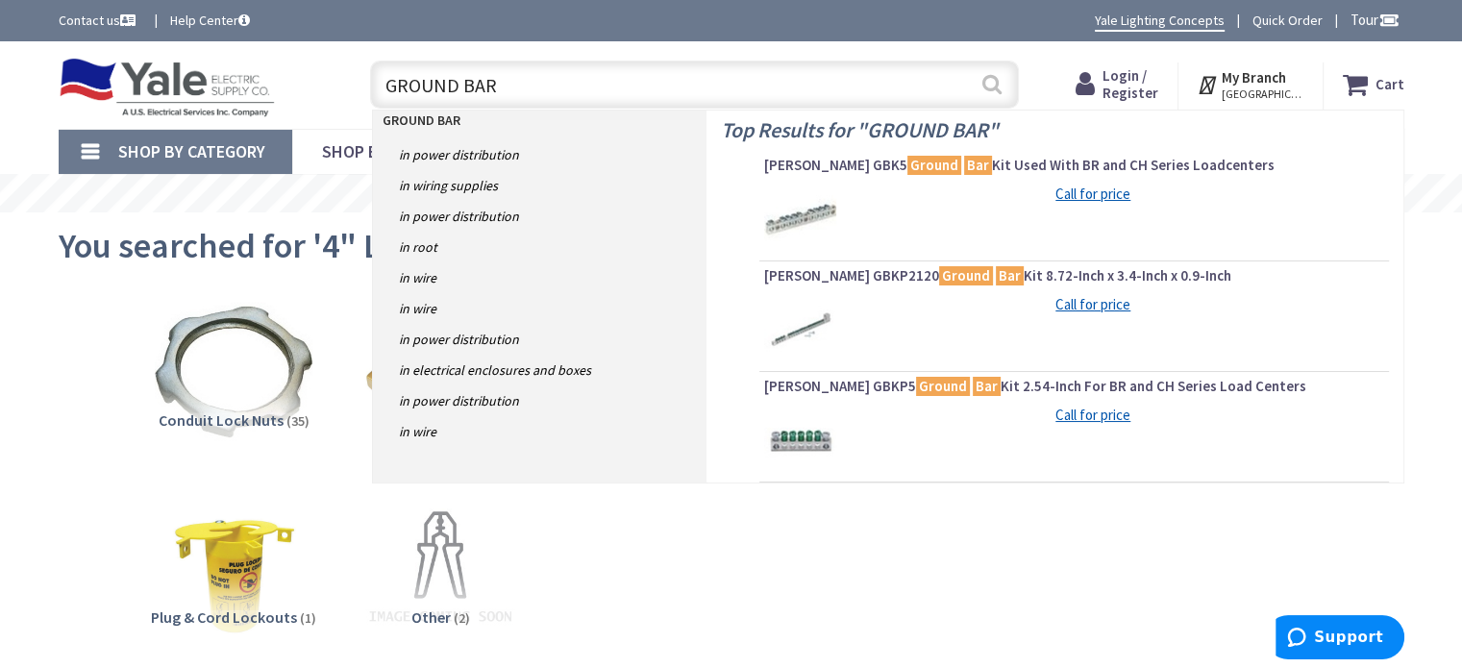
type input "GROUND BAR"
click at [988, 83] on button "Search" at bounding box center [991, 83] width 25 height 43
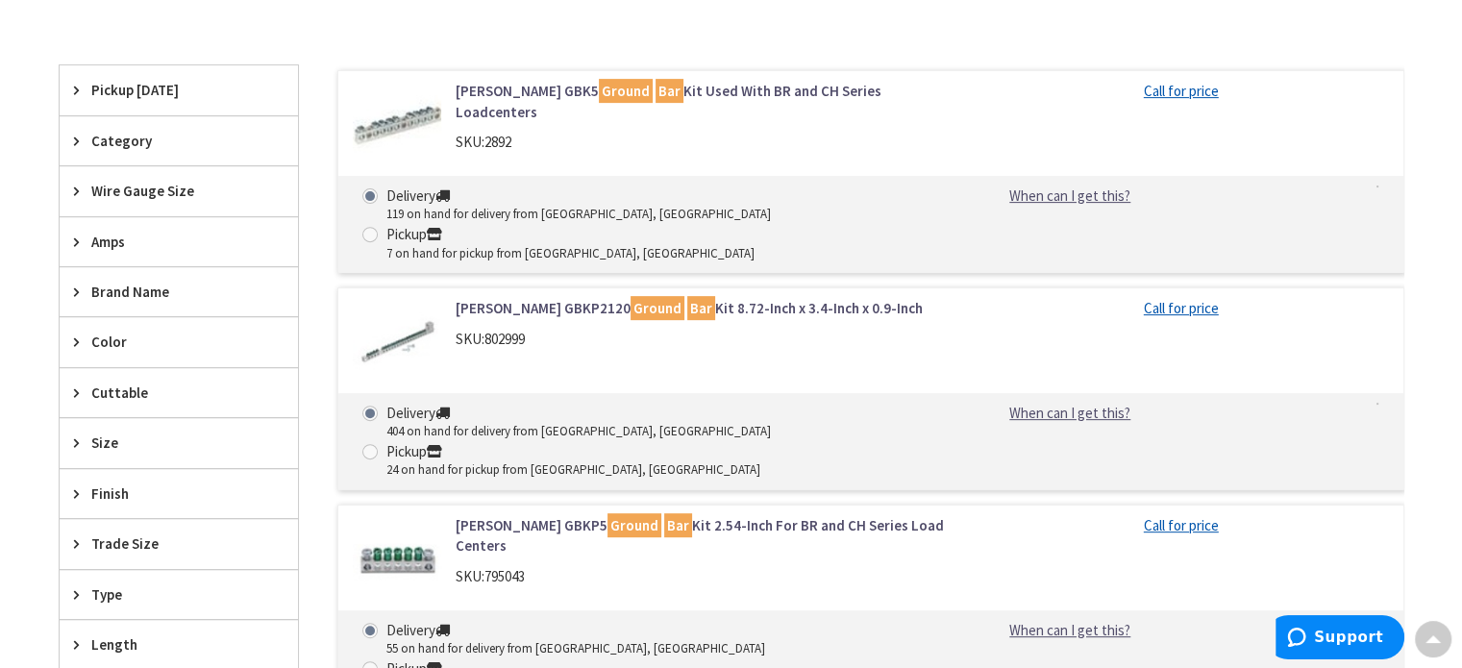
scroll to position [673, 0]
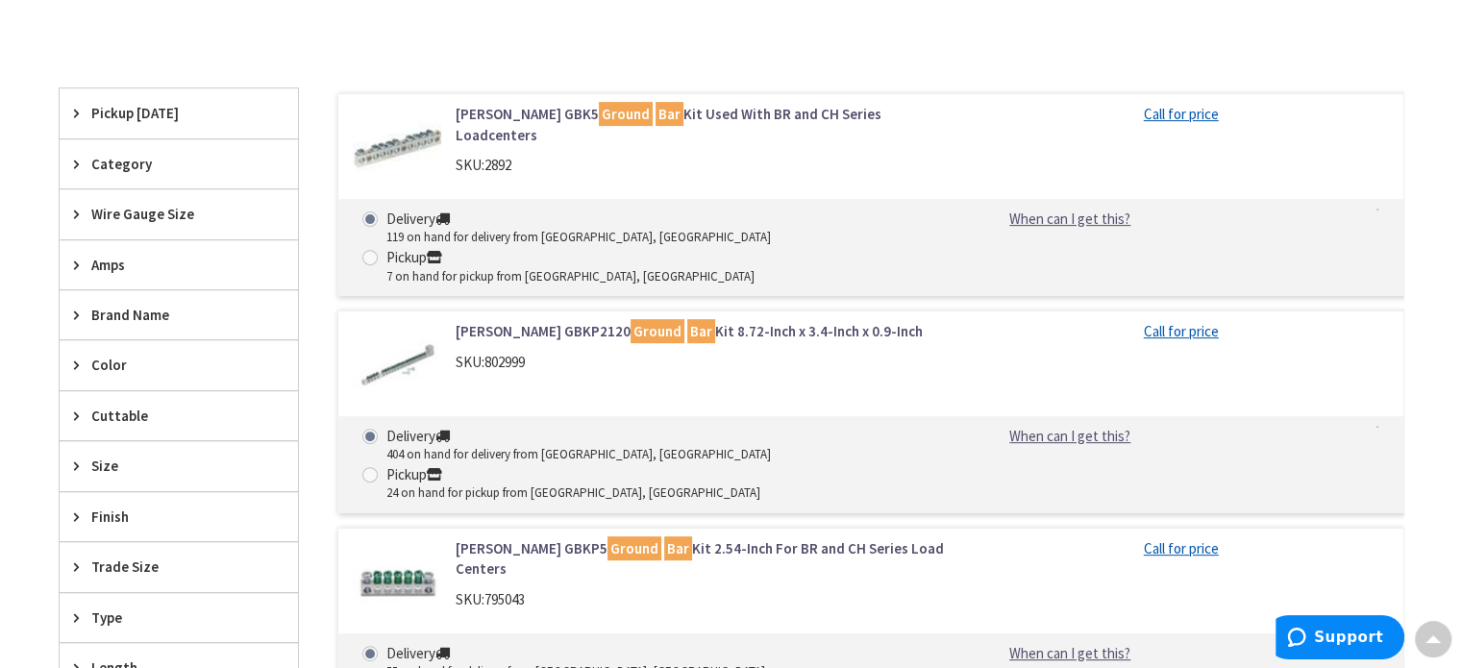
click at [534, 321] on link "Eaton GBKP2120 Ground Bar Kit 8.72-Inch x 3.4-Inch x 0.9-Inch" at bounding box center [699, 331] width 489 height 20
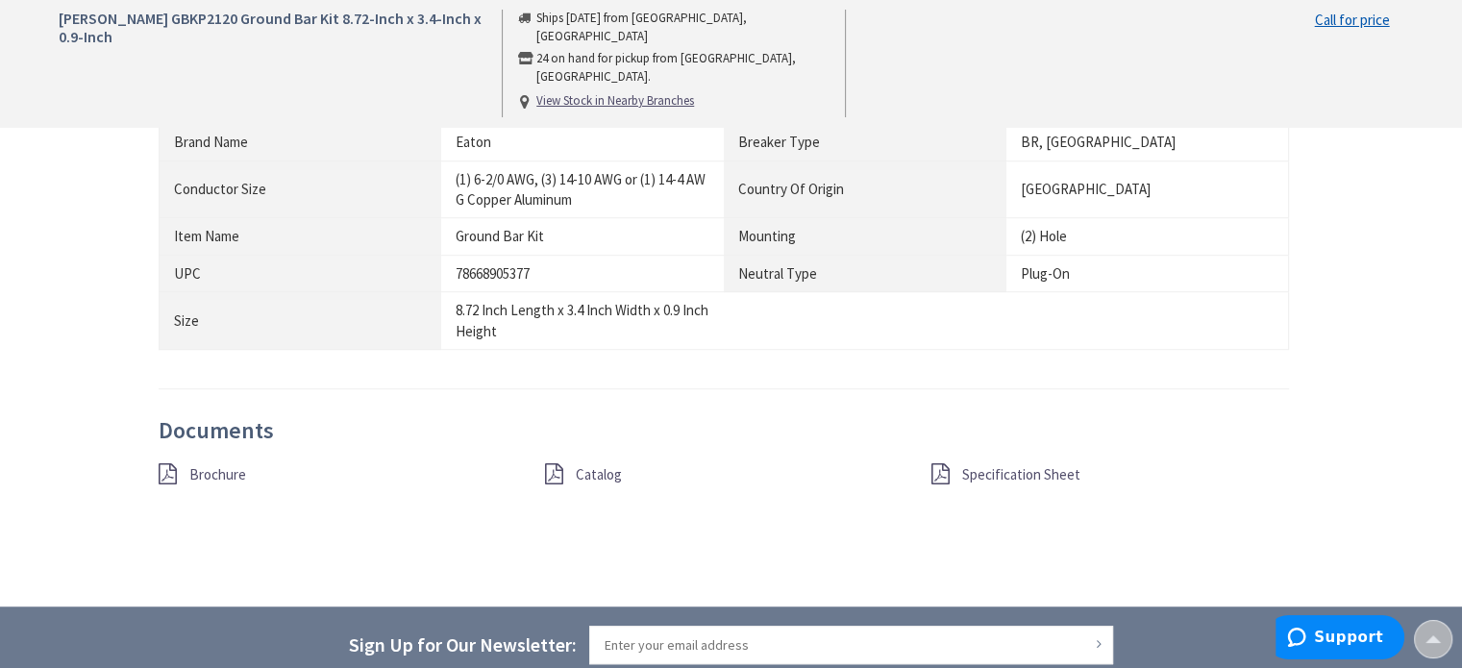
scroll to position [1249, 0]
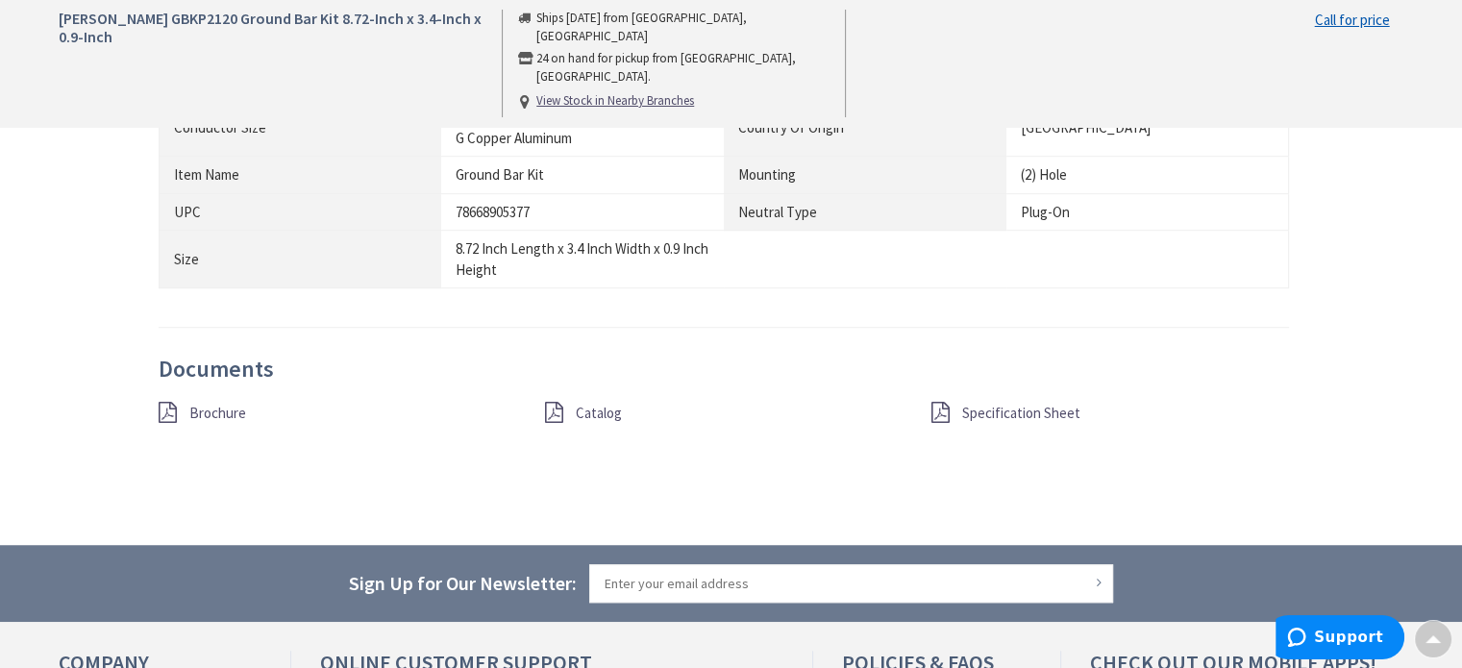
click at [987, 406] on span "Specification Sheet" at bounding box center [1021, 413] width 118 height 18
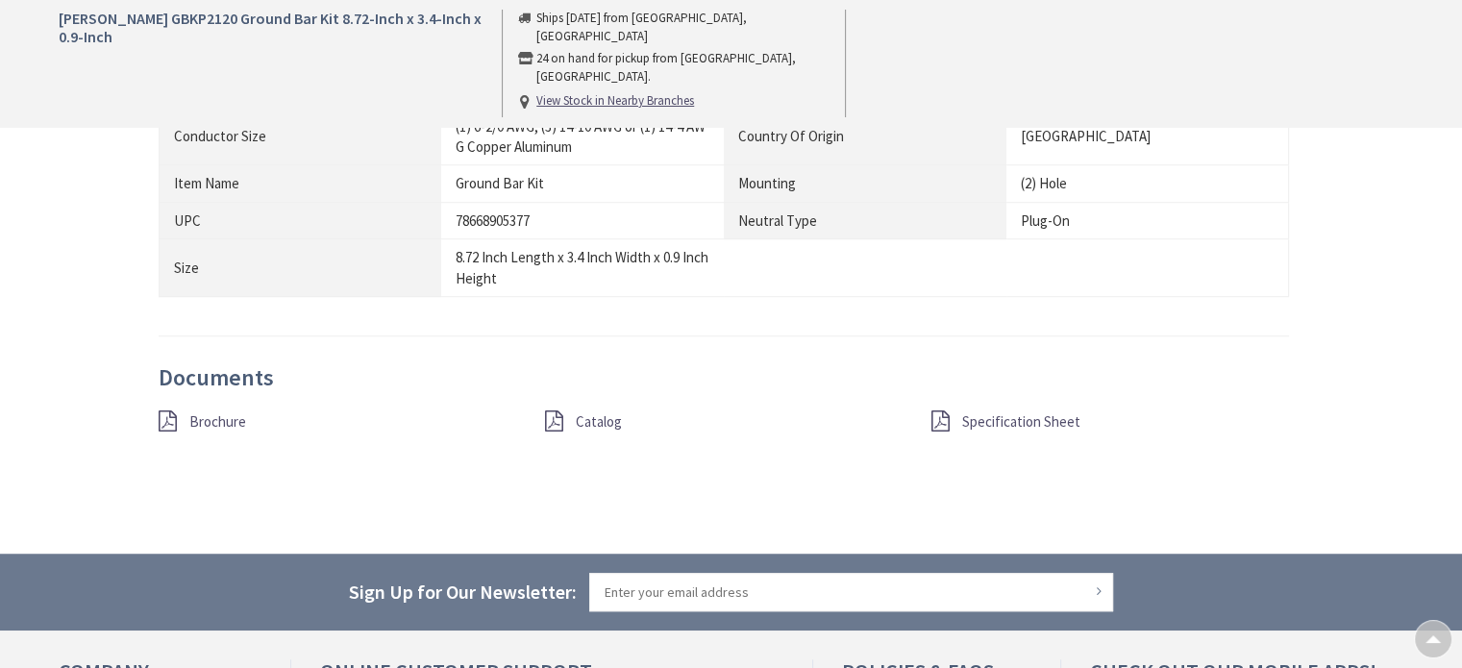
click at [211, 418] on span "Brochure" at bounding box center [217, 421] width 57 height 18
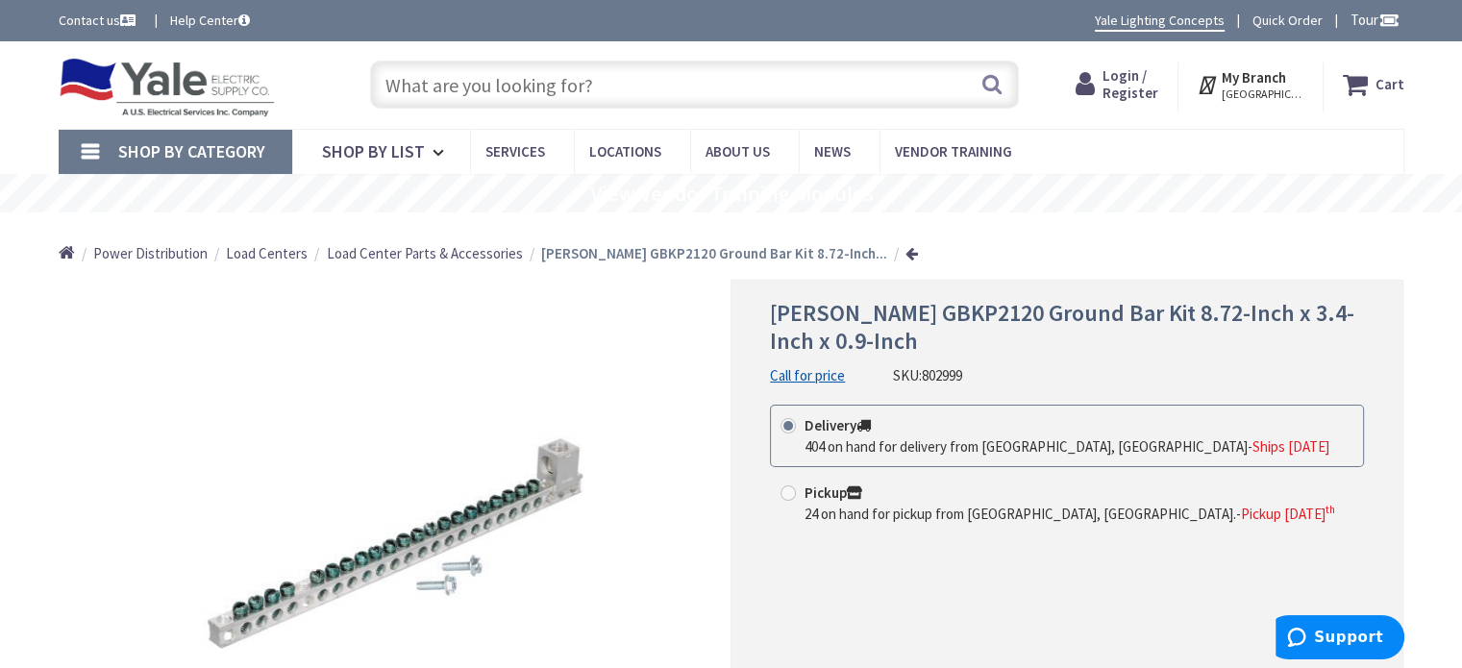
click at [463, 68] on input "text" at bounding box center [694, 85] width 649 height 48
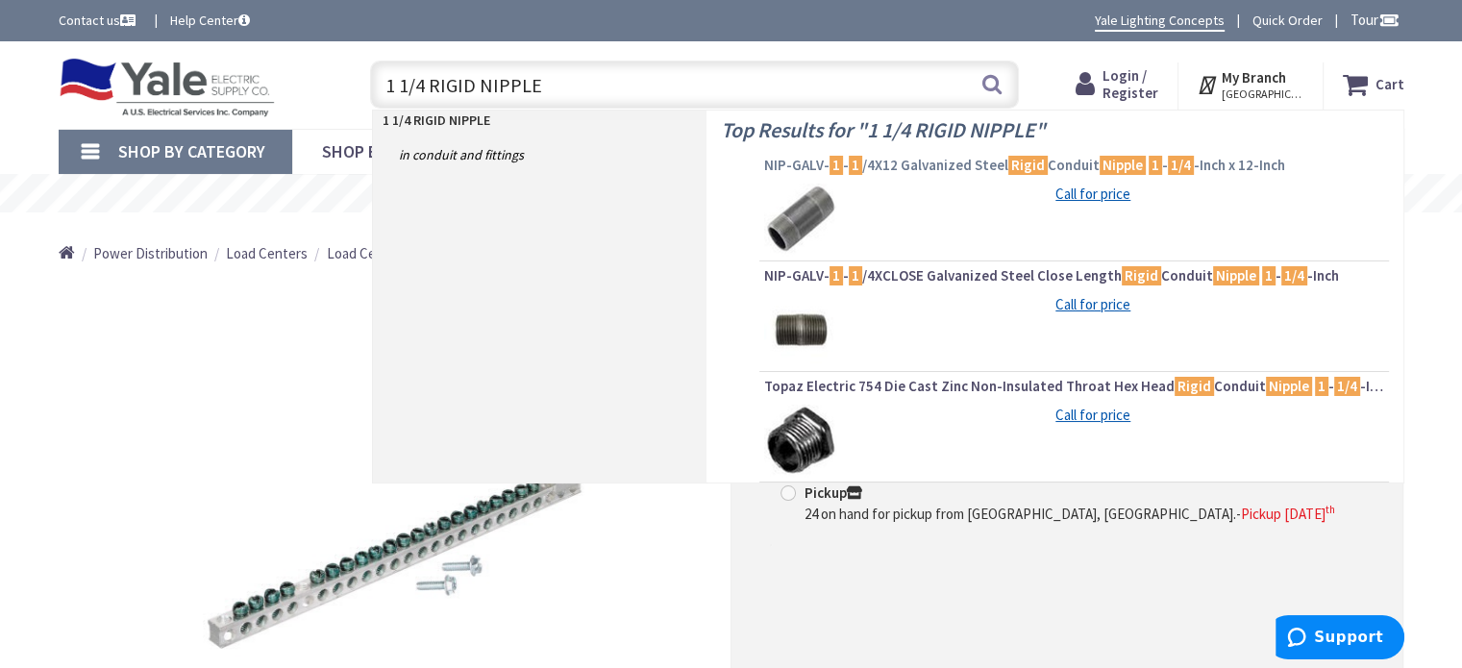
type input "1 1/4 RIGID NIPPLE"
click at [948, 157] on span "NIP-GALV- 1 - 1 /4X12 Galvanized Steel Rigid Conduit Nipple 1 - 1/4 -Inch x 12-…" at bounding box center [1074, 165] width 620 height 19
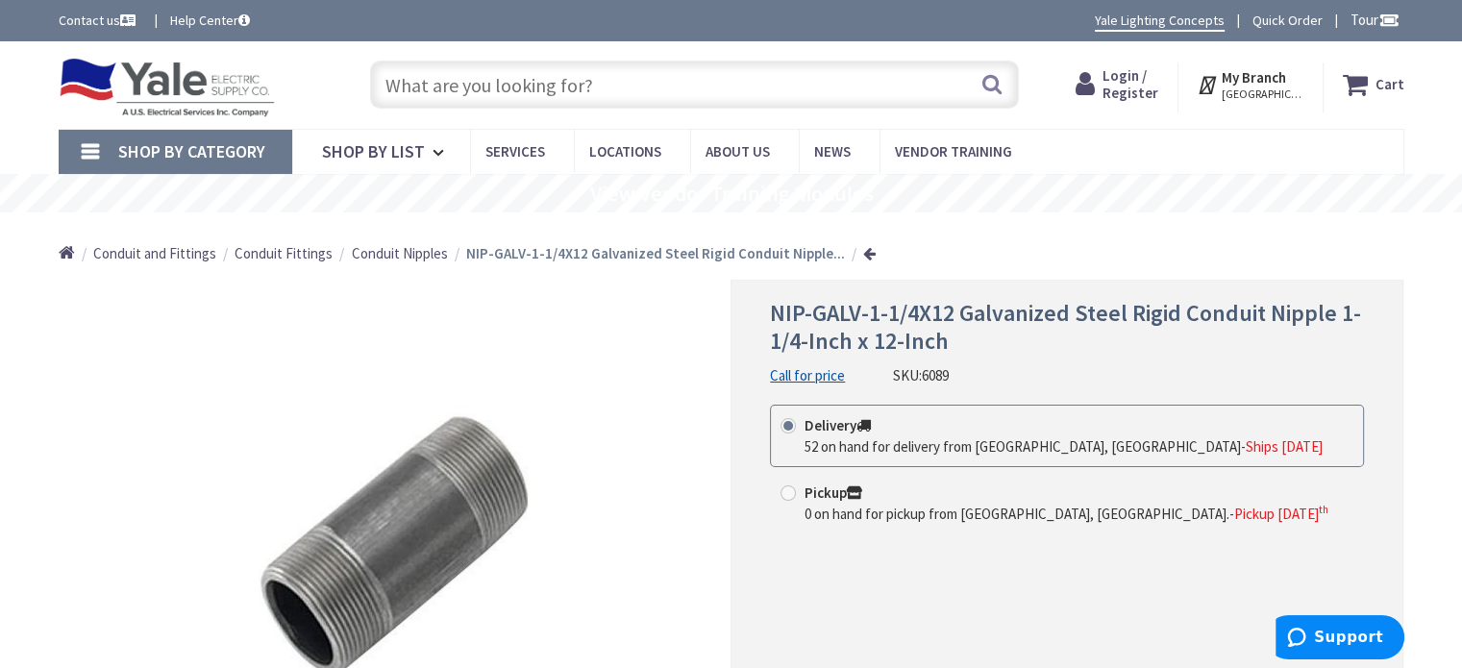
click at [584, 92] on input "text" at bounding box center [694, 85] width 649 height 48
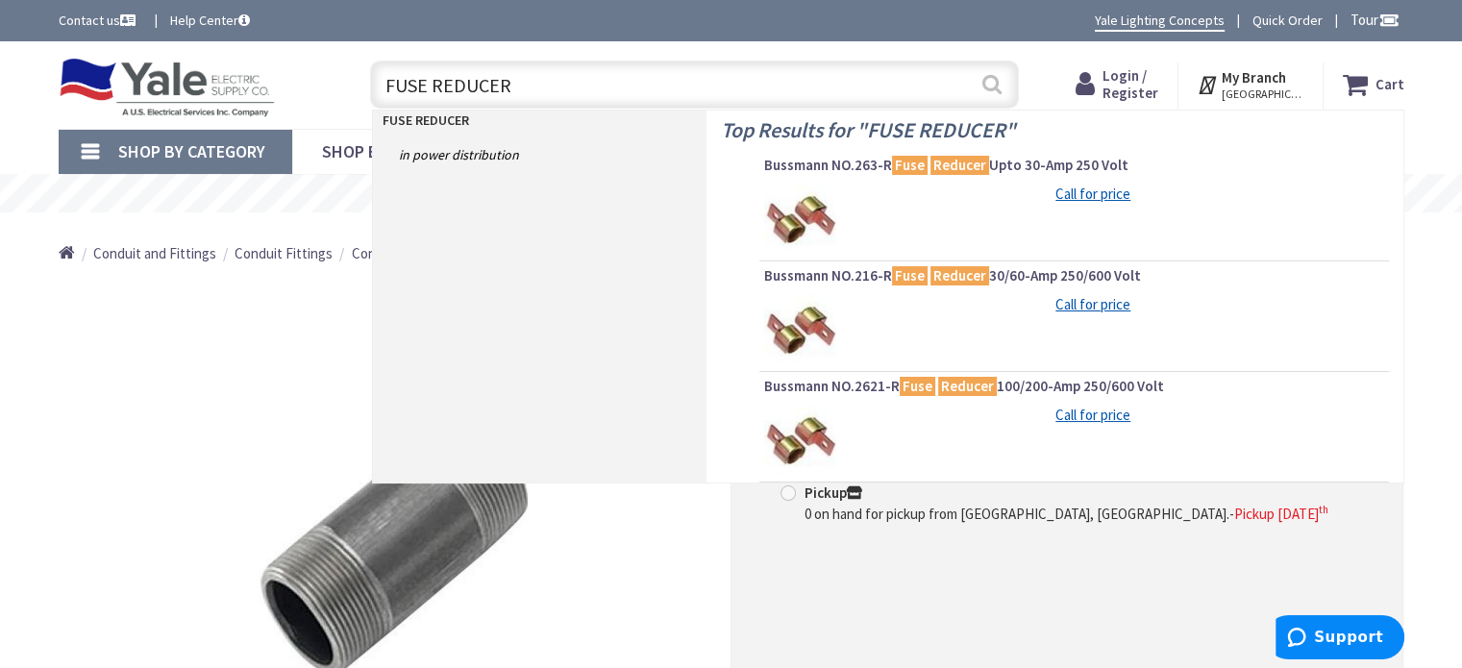
type input "FUSE REDUCER"
click at [988, 83] on button "Search" at bounding box center [991, 83] width 25 height 43
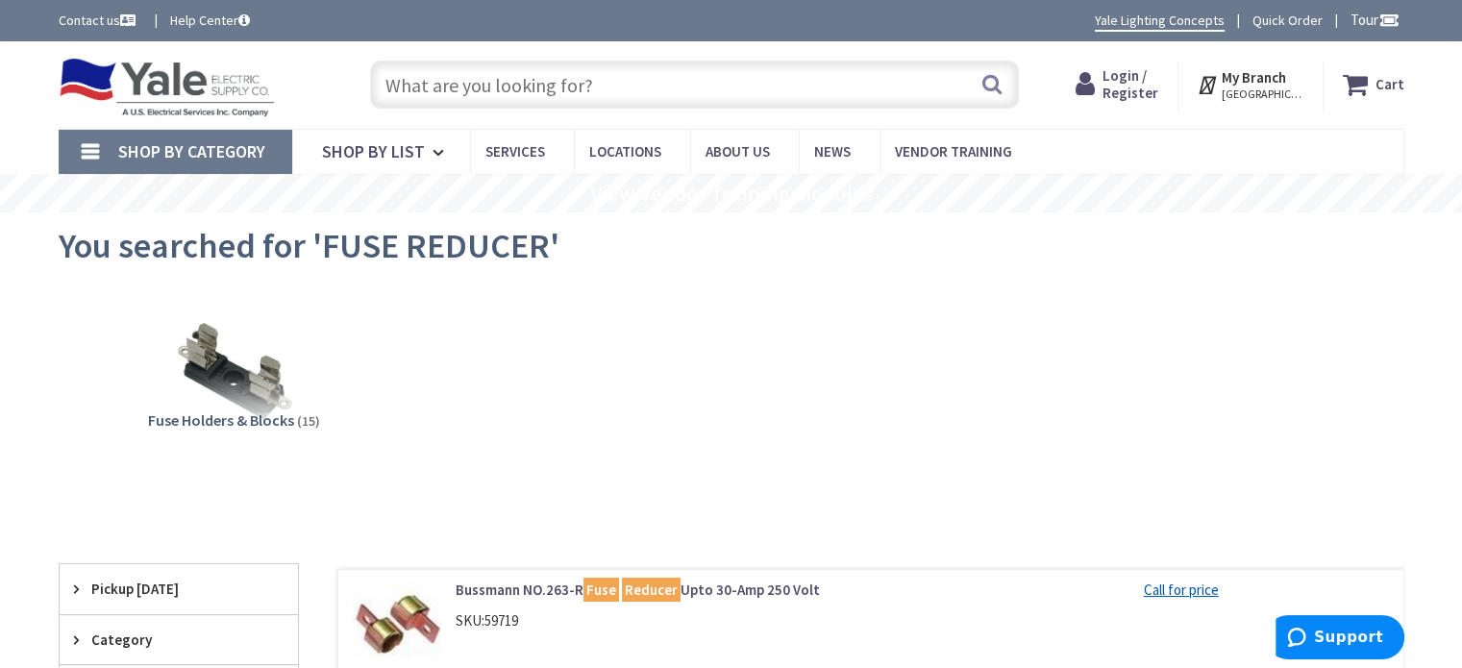
click at [543, 77] on input "text" at bounding box center [694, 85] width 649 height 48
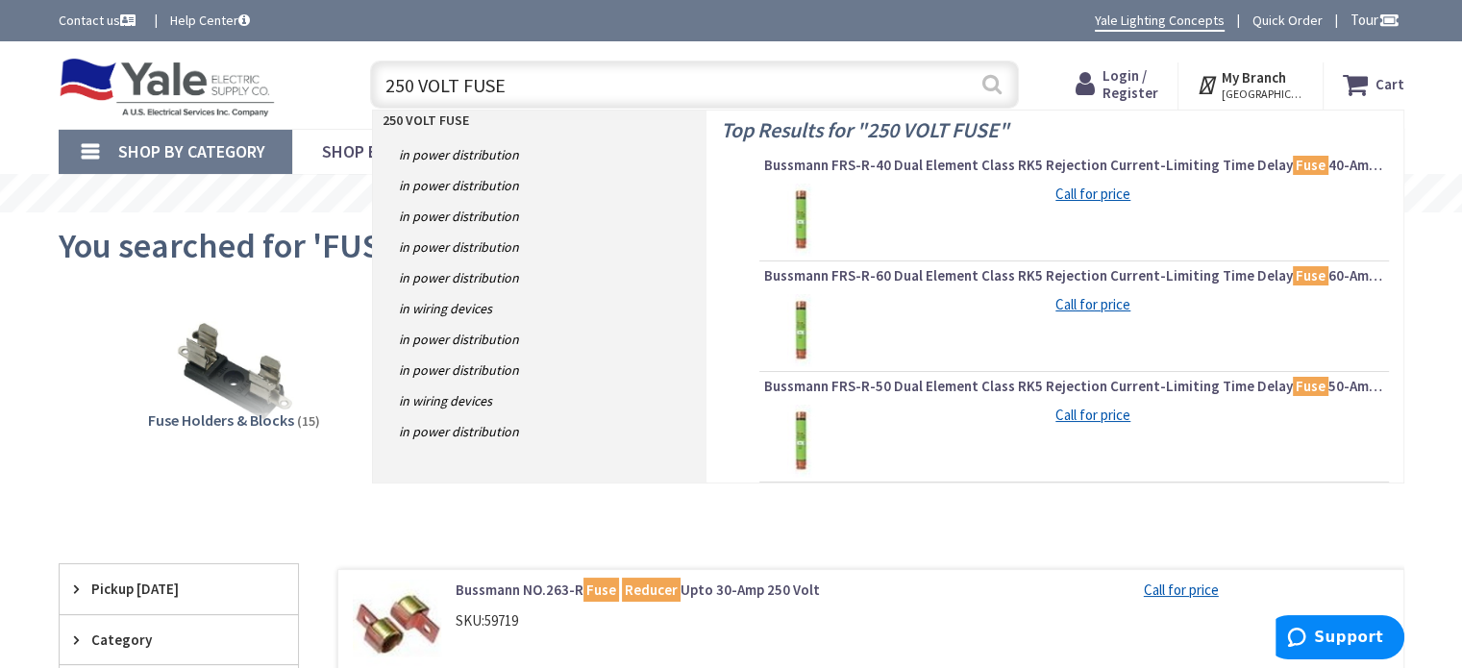
type input "250 VOLT FUSE"
click at [992, 85] on button "Search" at bounding box center [991, 83] width 25 height 43
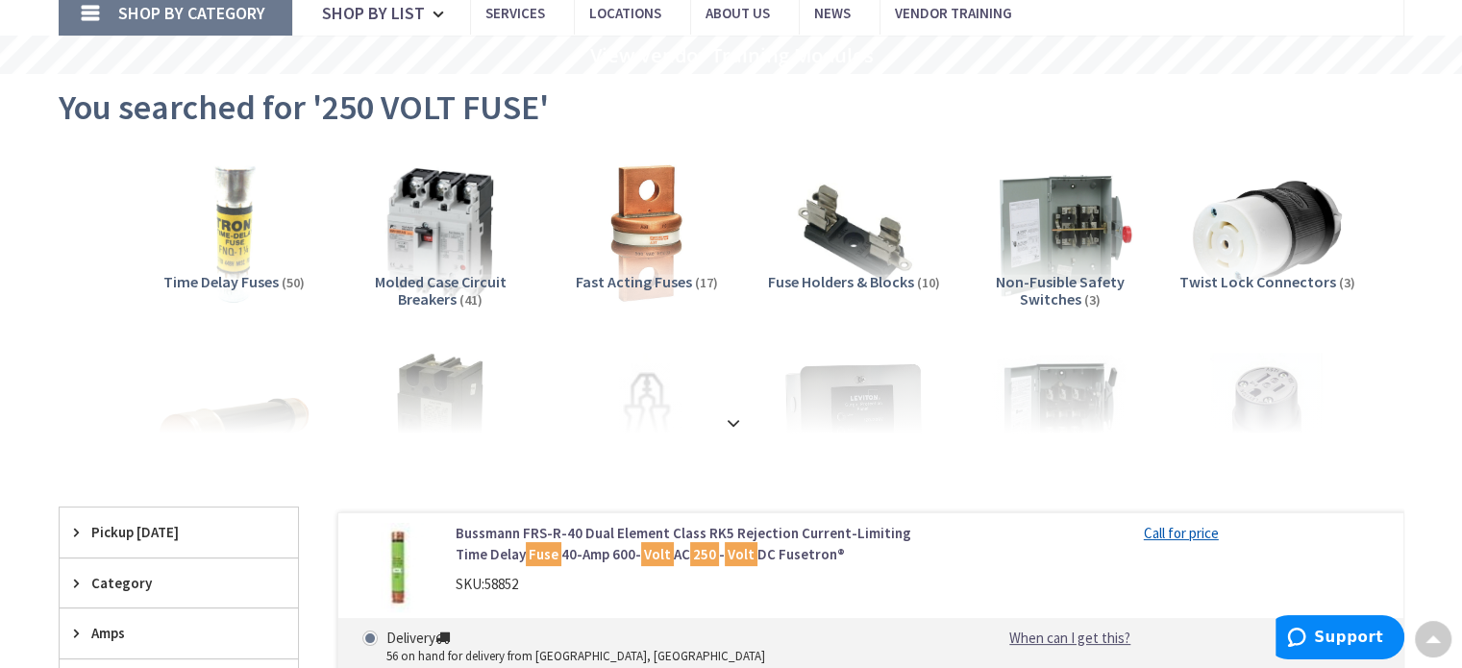
scroll to position [96, 0]
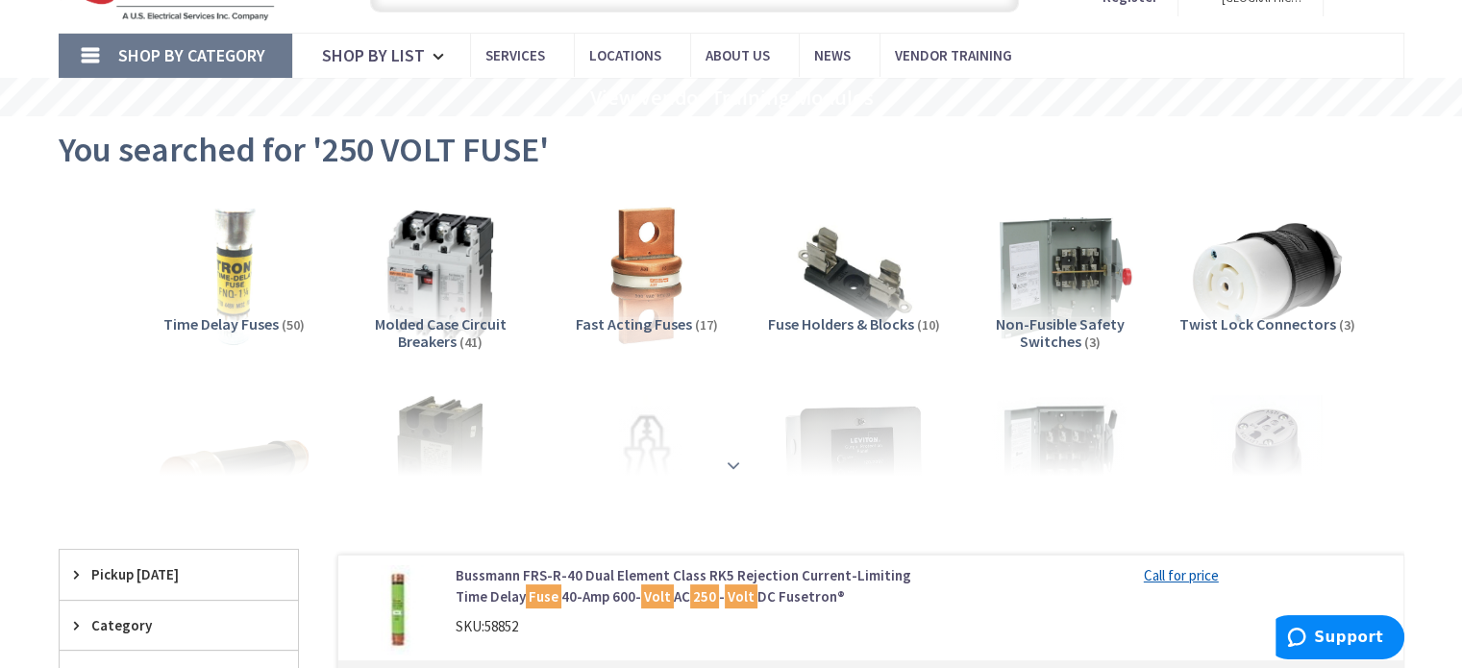
click at [733, 458] on strong at bounding box center [733, 460] width 23 height 21
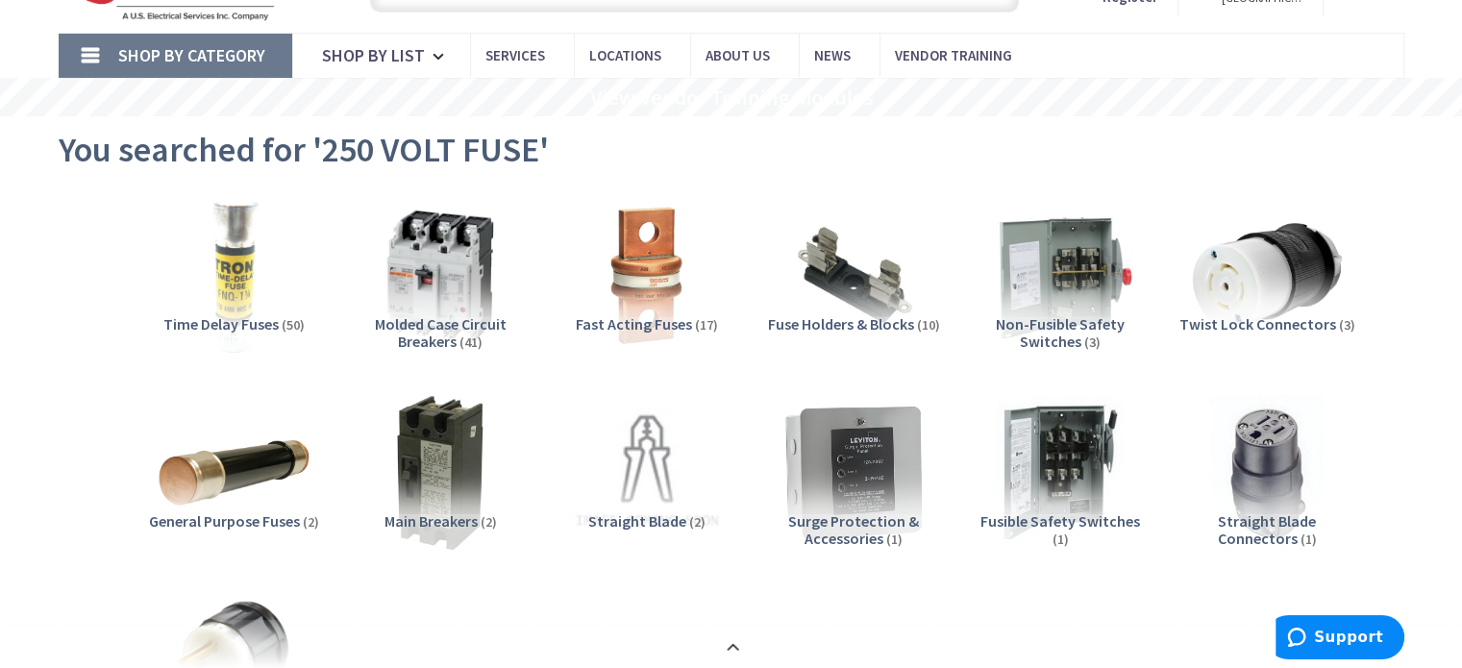
click at [223, 299] on img at bounding box center [233, 275] width 174 height 174
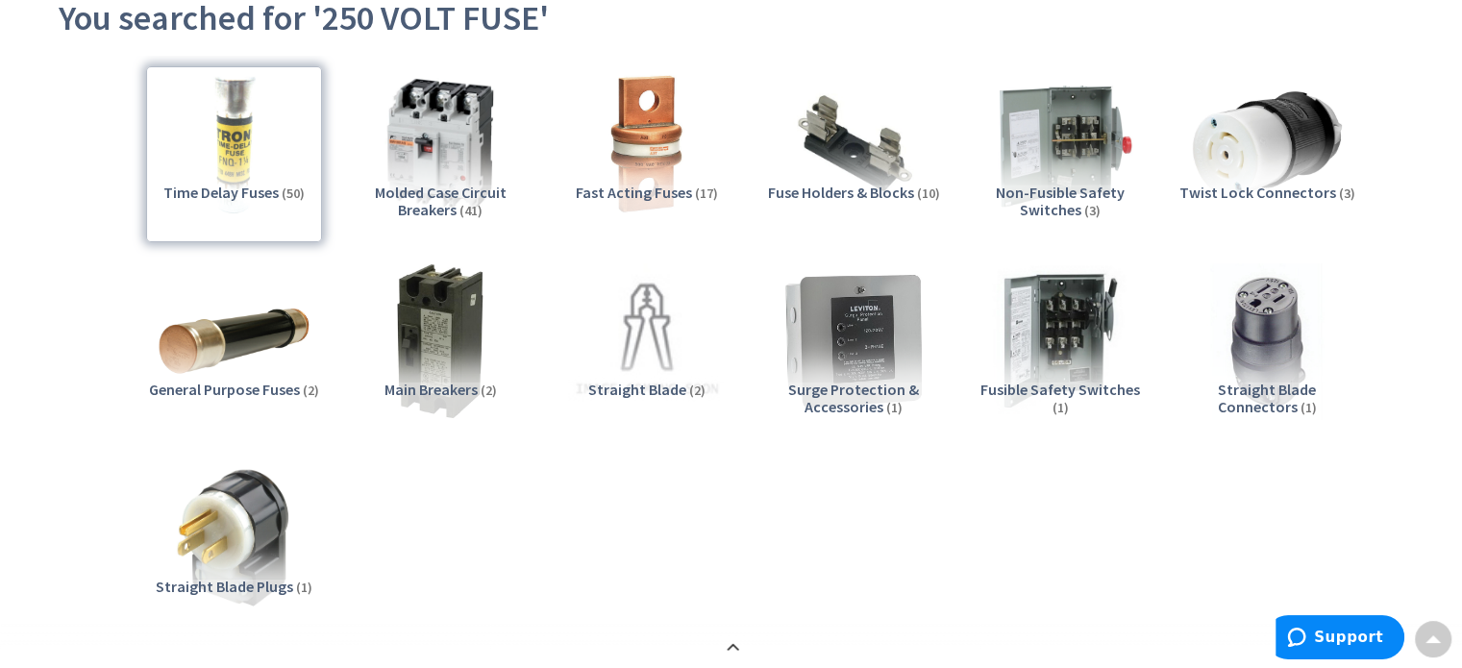
scroll to position [0, 0]
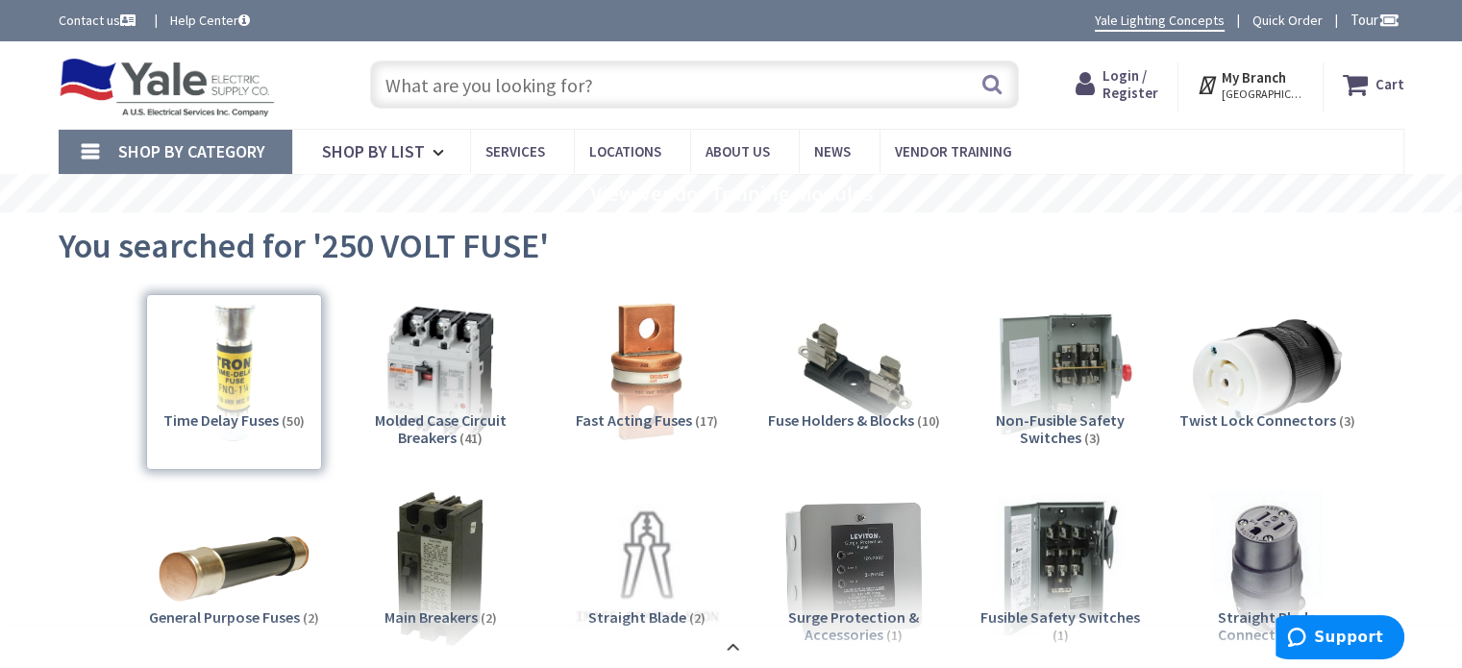
click at [502, 84] on input "text" at bounding box center [694, 85] width 649 height 48
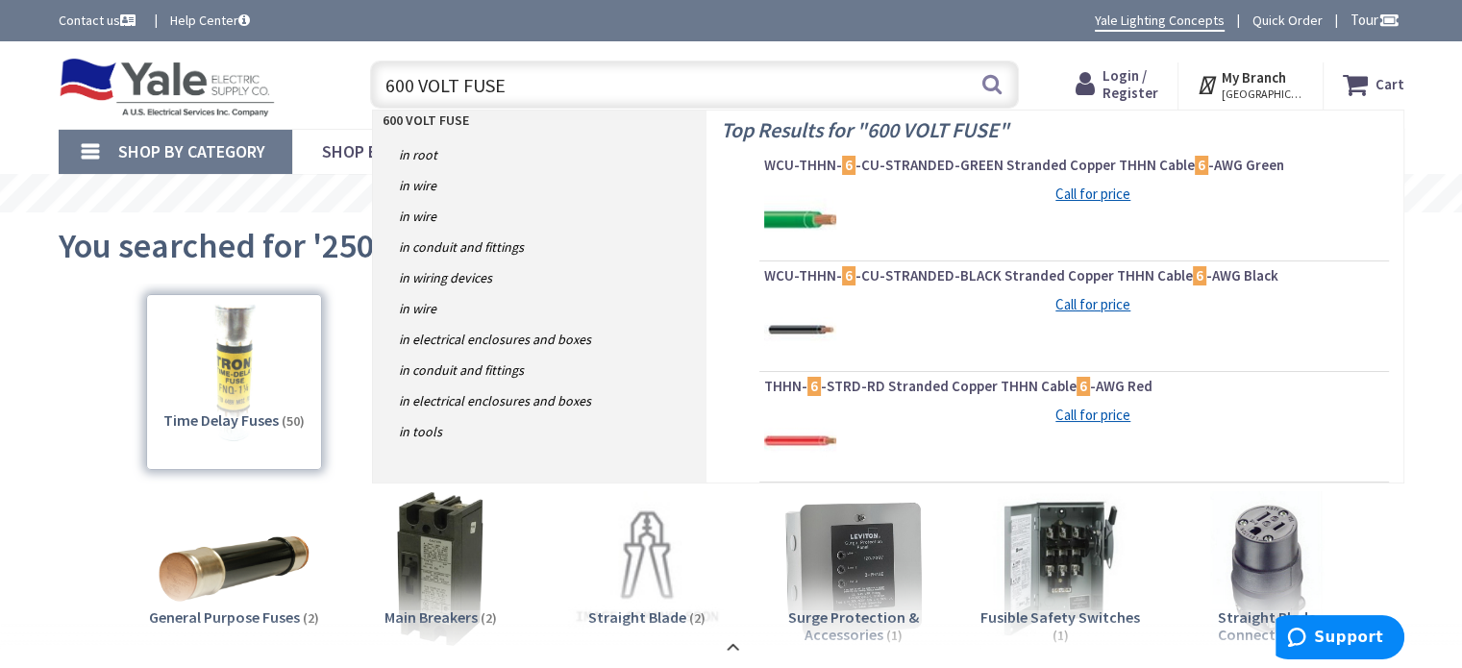
type input "600 VOLT FUSE"
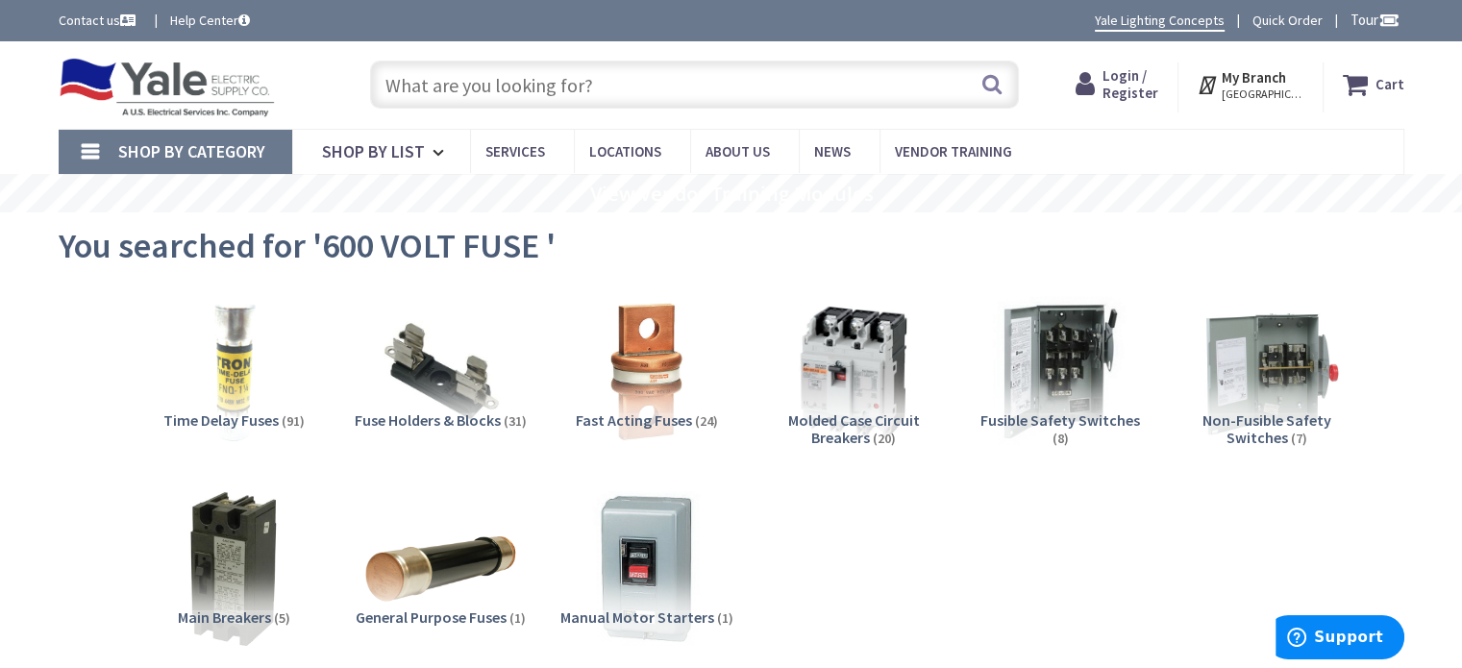
click at [568, 95] on input "text" at bounding box center [694, 85] width 649 height 48
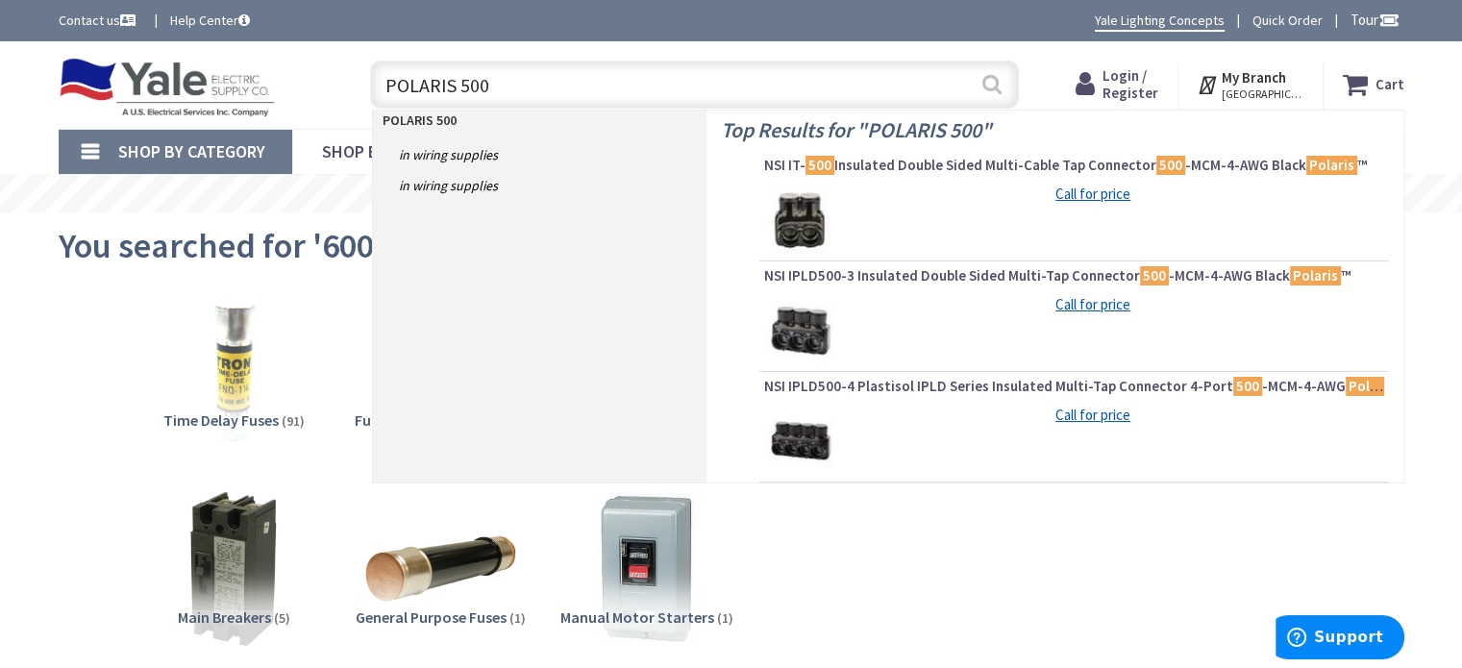
type input "POLARIS 500"
click at [992, 79] on button "Search" at bounding box center [991, 83] width 25 height 43
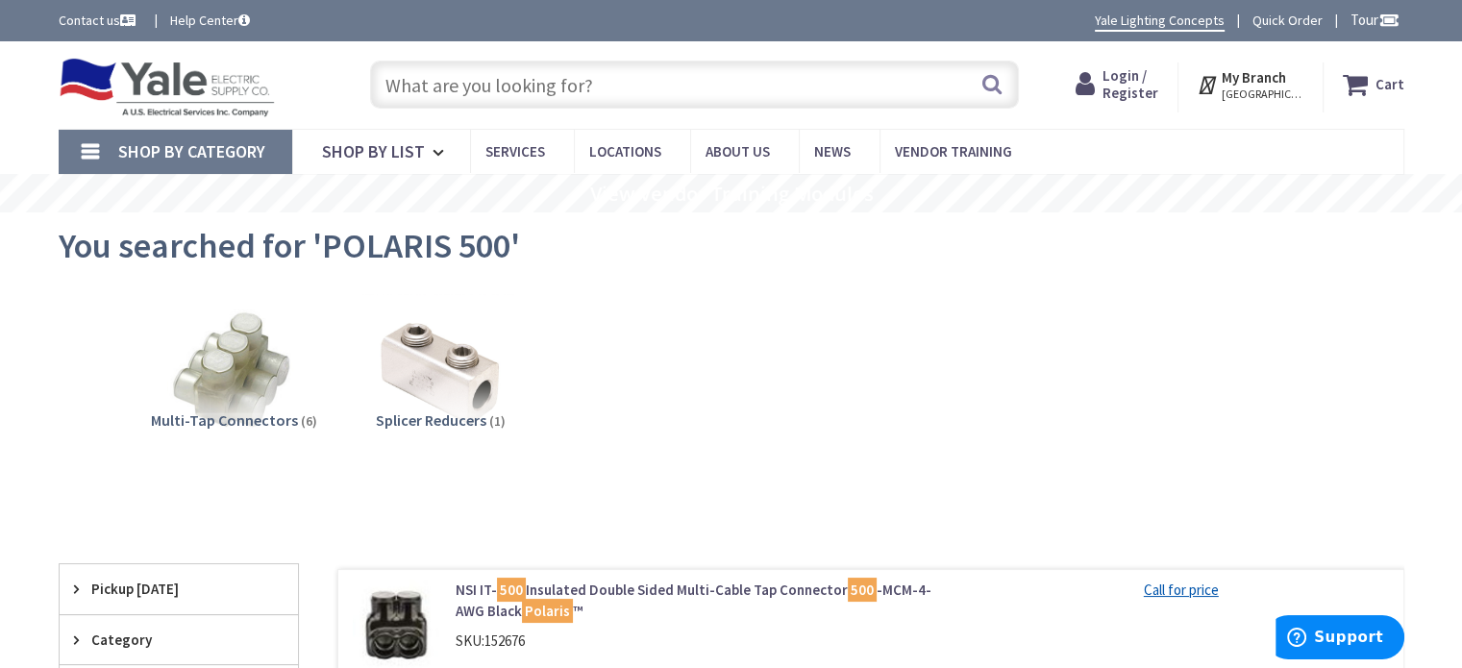
click at [399, 76] on input "text" at bounding box center [694, 85] width 649 height 48
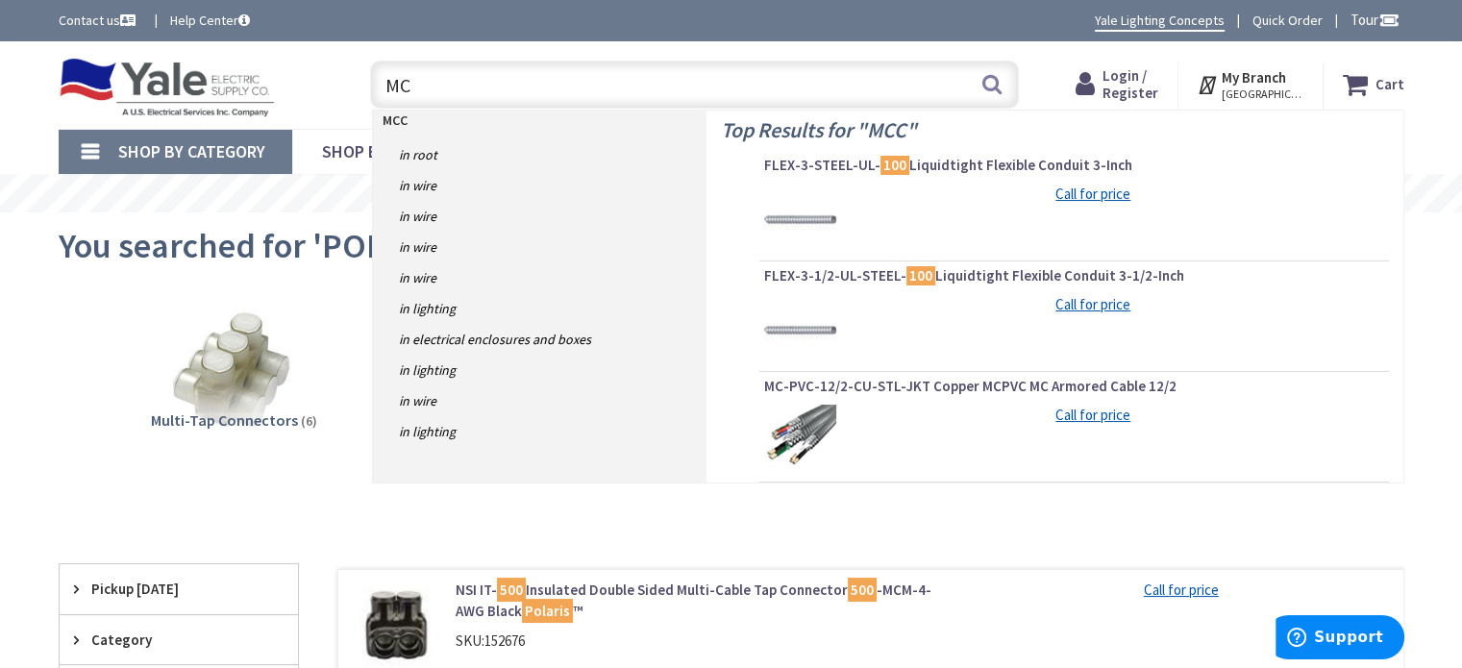
type input "M"
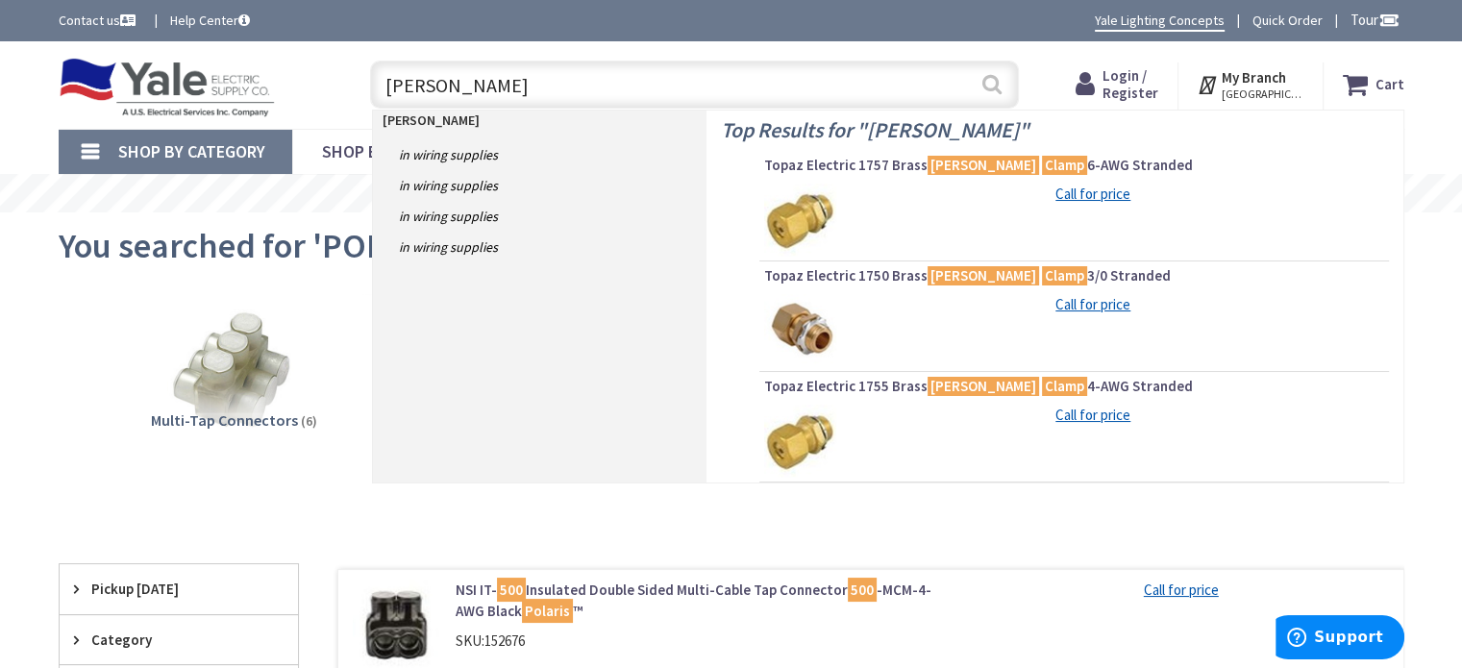
type input "[PERSON_NAME]"
click at [996, 84] on button "Search" at bounding box center [991, 83] width 25 height 43
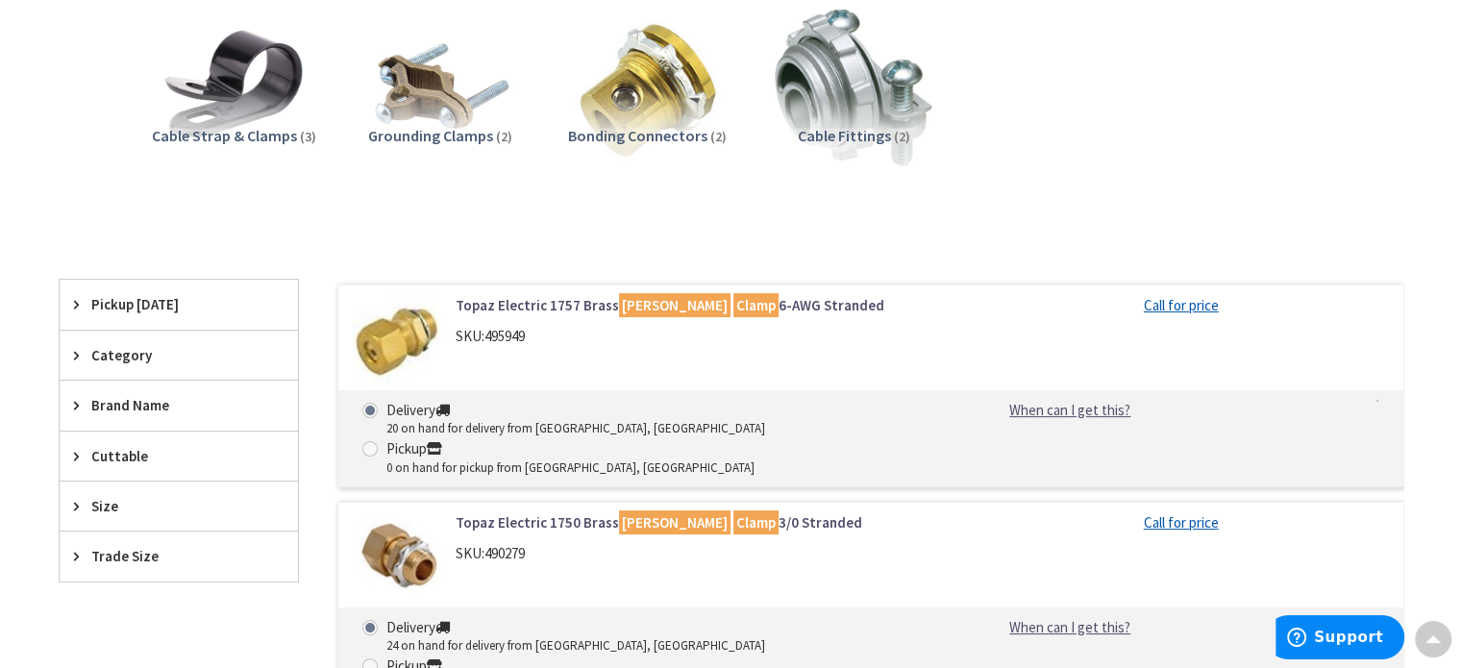
scroll to position [273, 0]
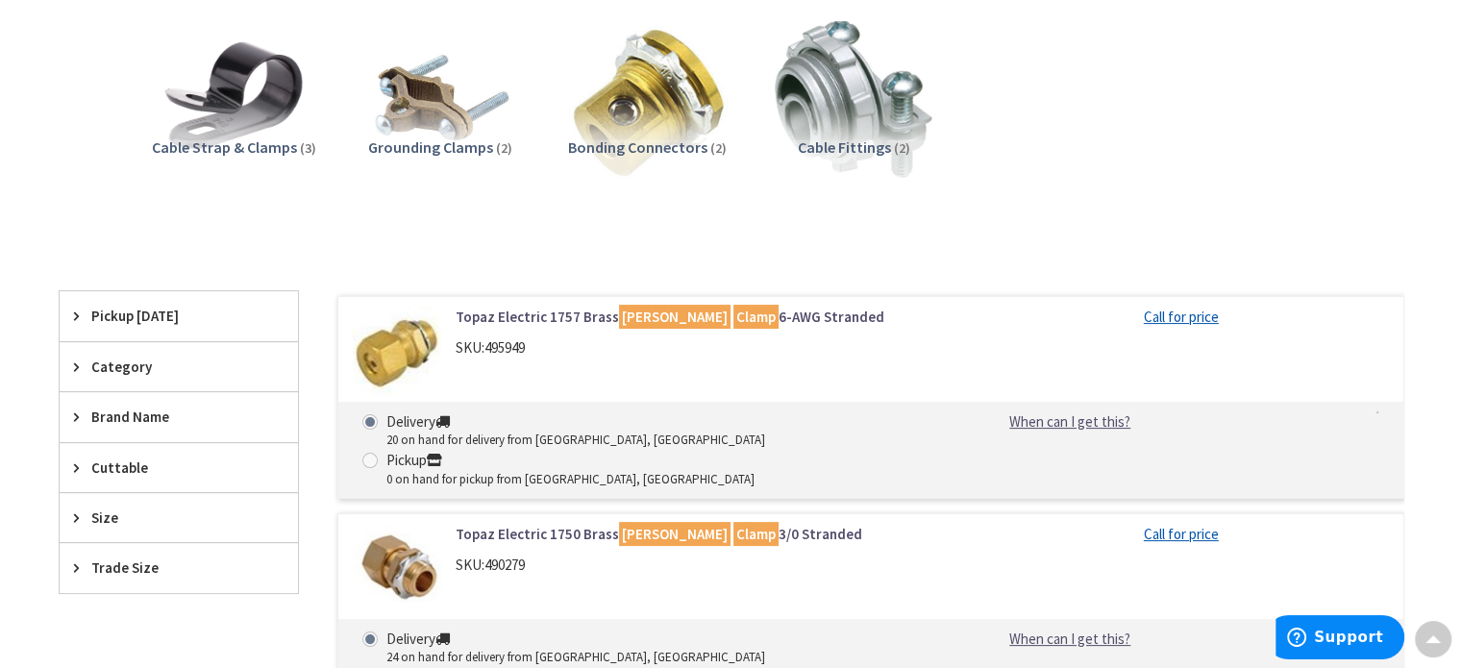
click at [645, 119] on img at bounding box center [646, 99] width 174 height 174
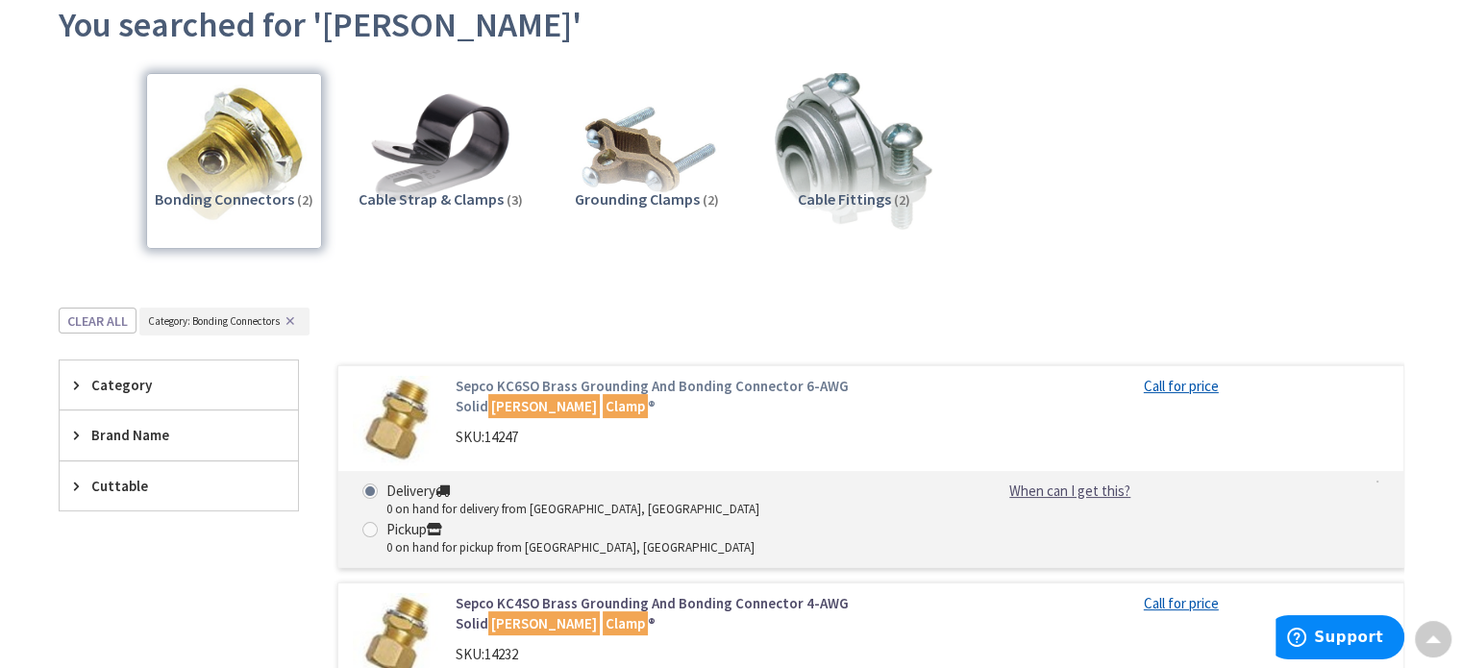
scroll to position [0, 0]
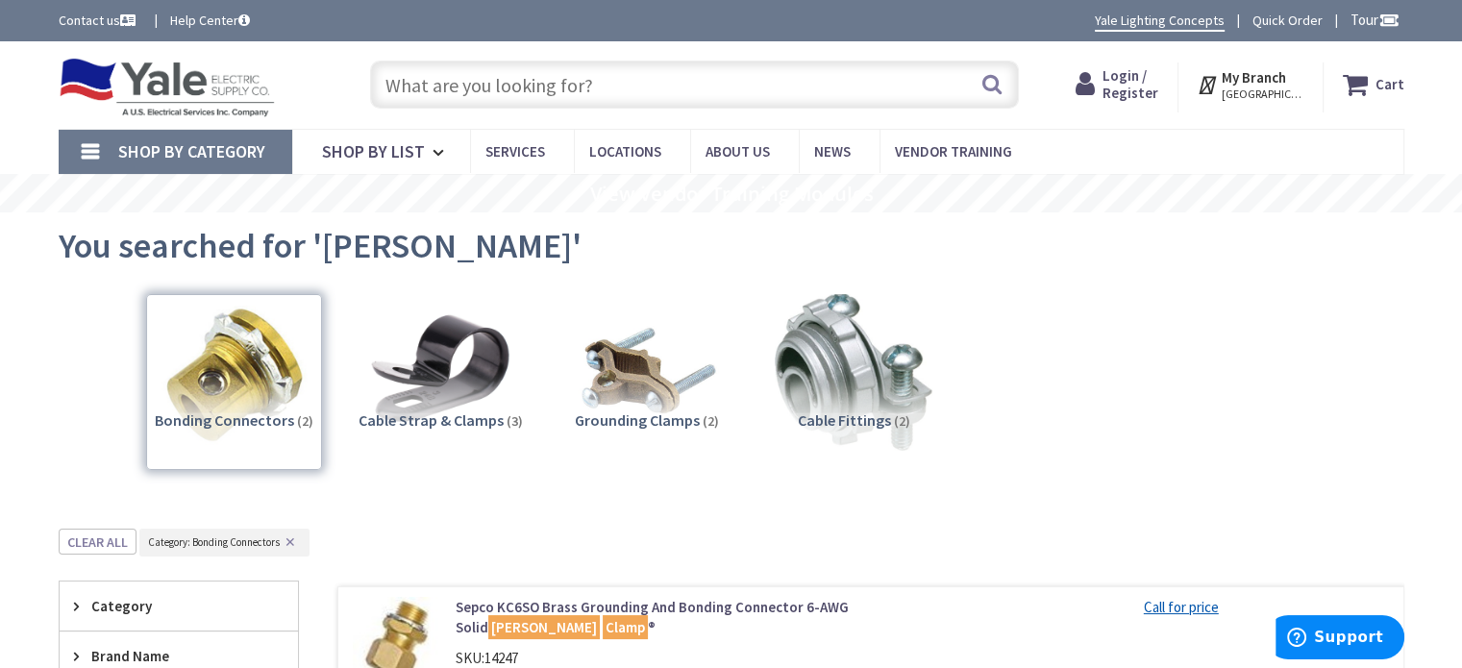
click at [461, 89] on input "text" at bounding box center [694, 85] width 649 height 48
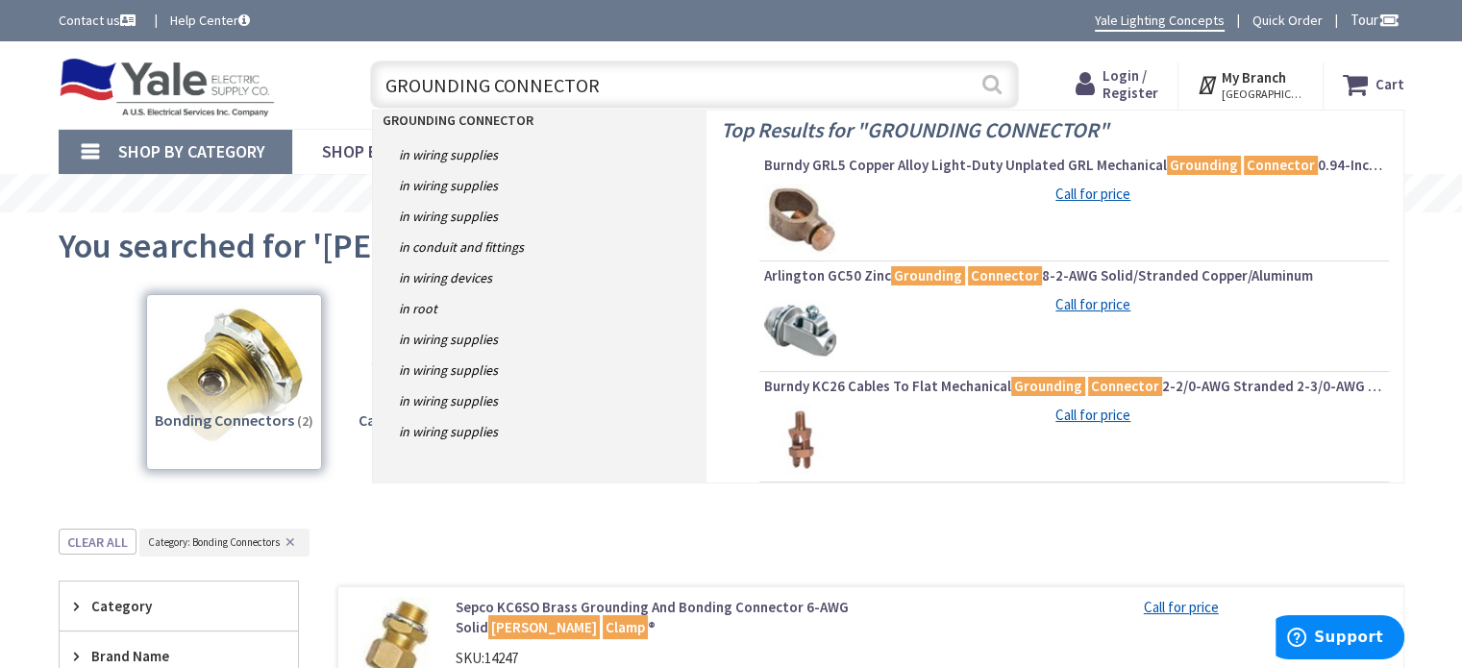
type input "GROUNDING CONNECTOR"
click at [993, 79] on button "Search" at bounding box center [991, 83] width 25 height 43
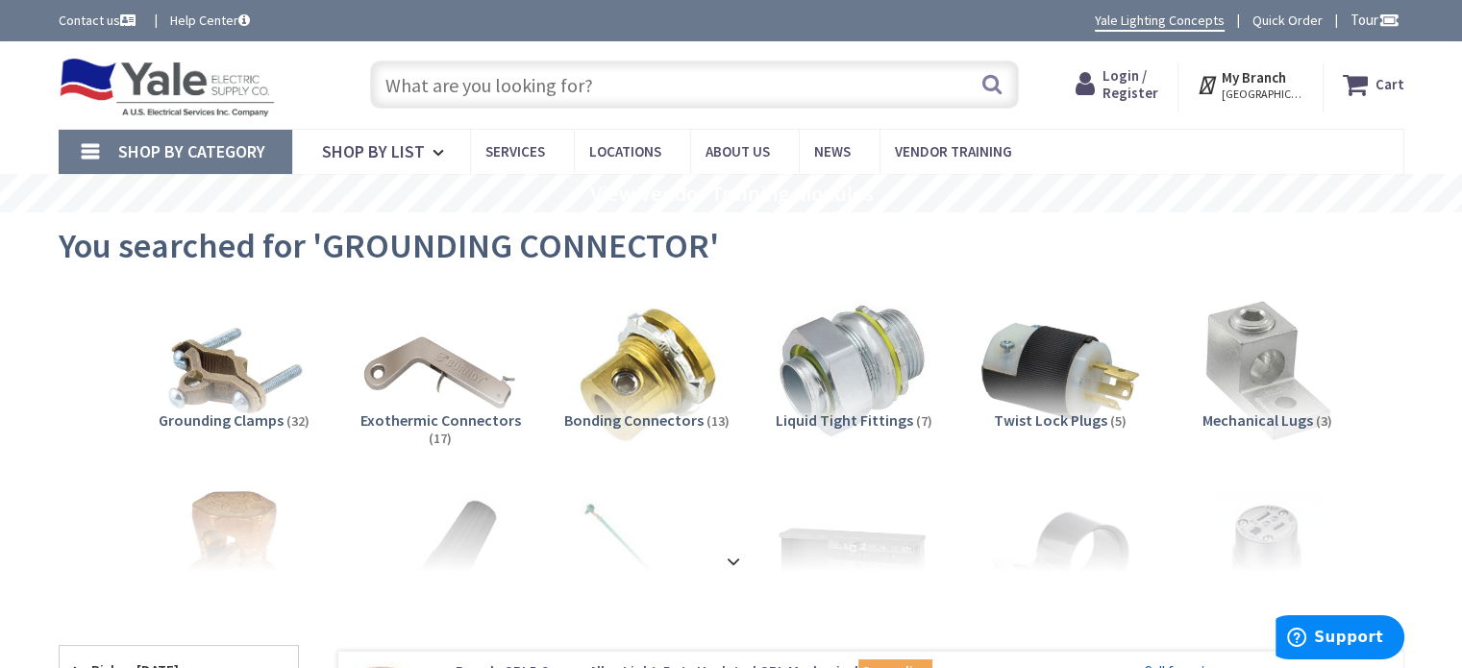
click at [522, 91] on input "text" at bounding box center [694, 85] width 649 height 48
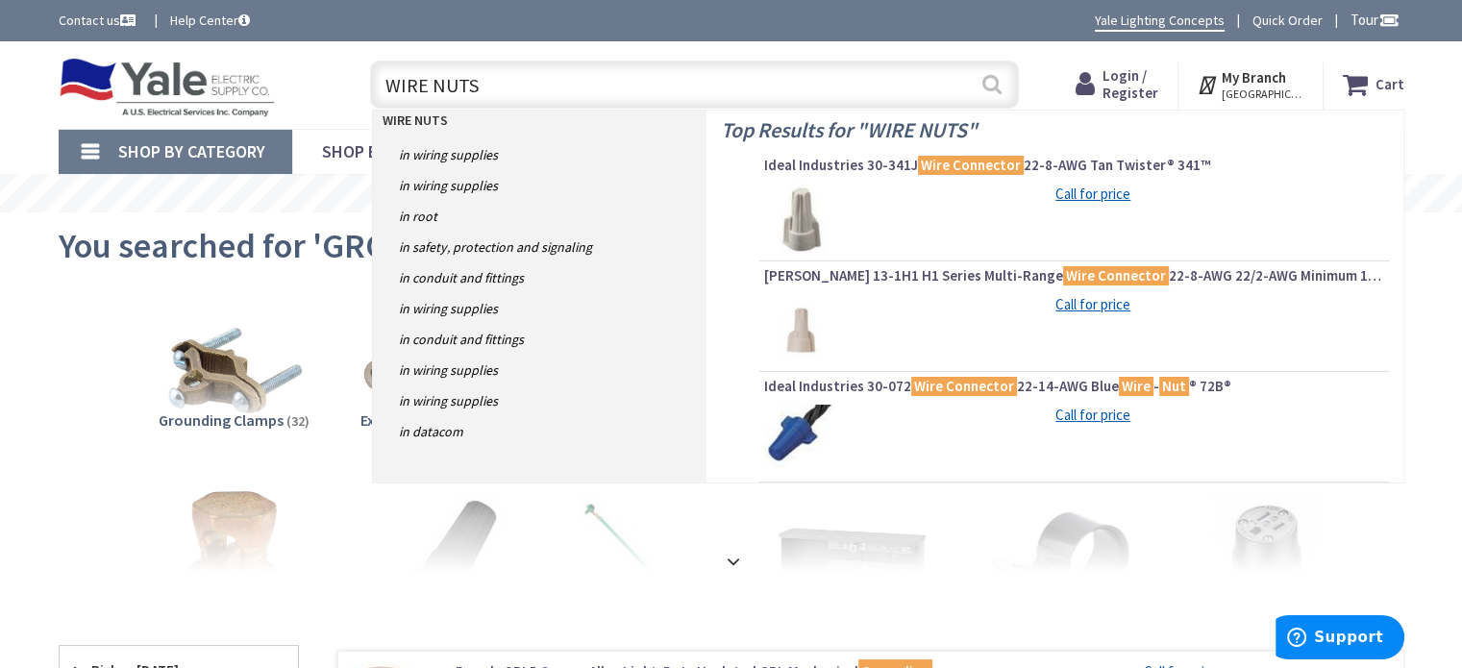
type input "WIRE NUTS"
click at [980, 83] on button "Search" at bounding box center [991, 83] width 25 height 43
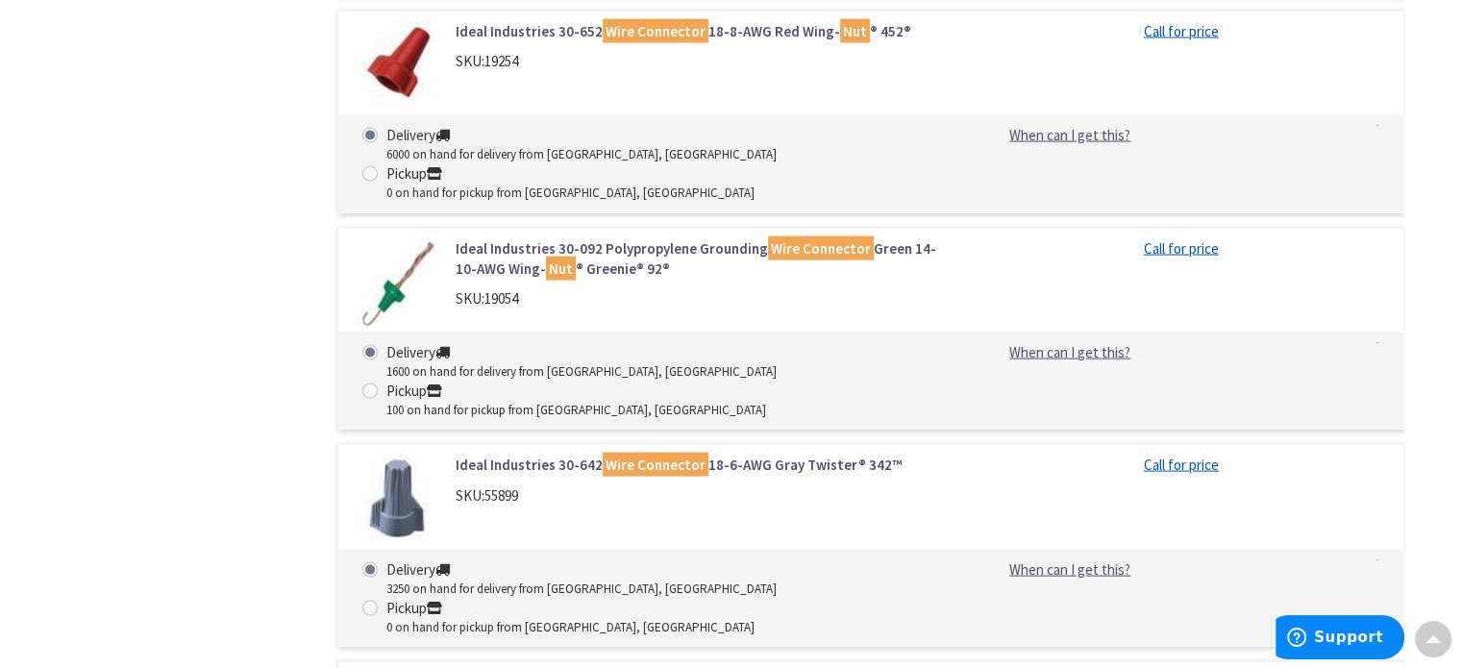
scroll to position [3940, 0]
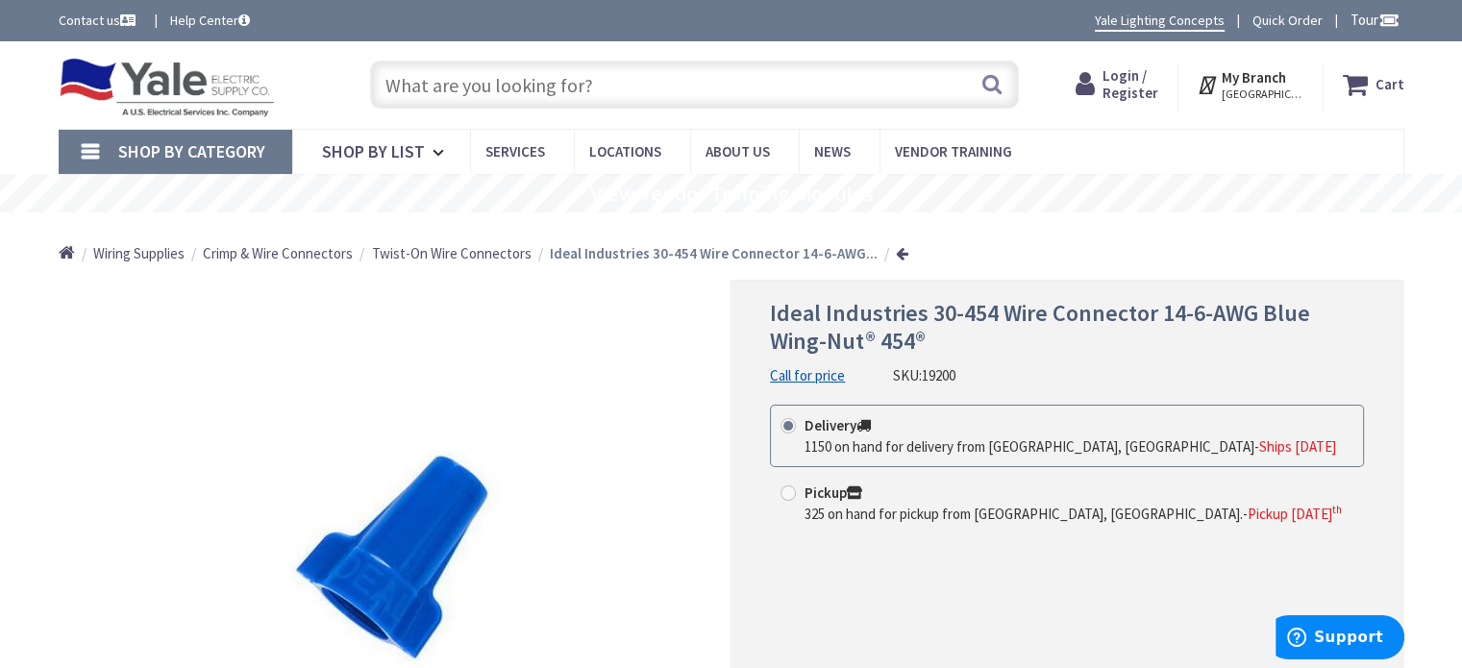
drag, startPoint x: 726, startPoint y: 403, endPoint x: 707, endPoint y: 391, distance: 22.4
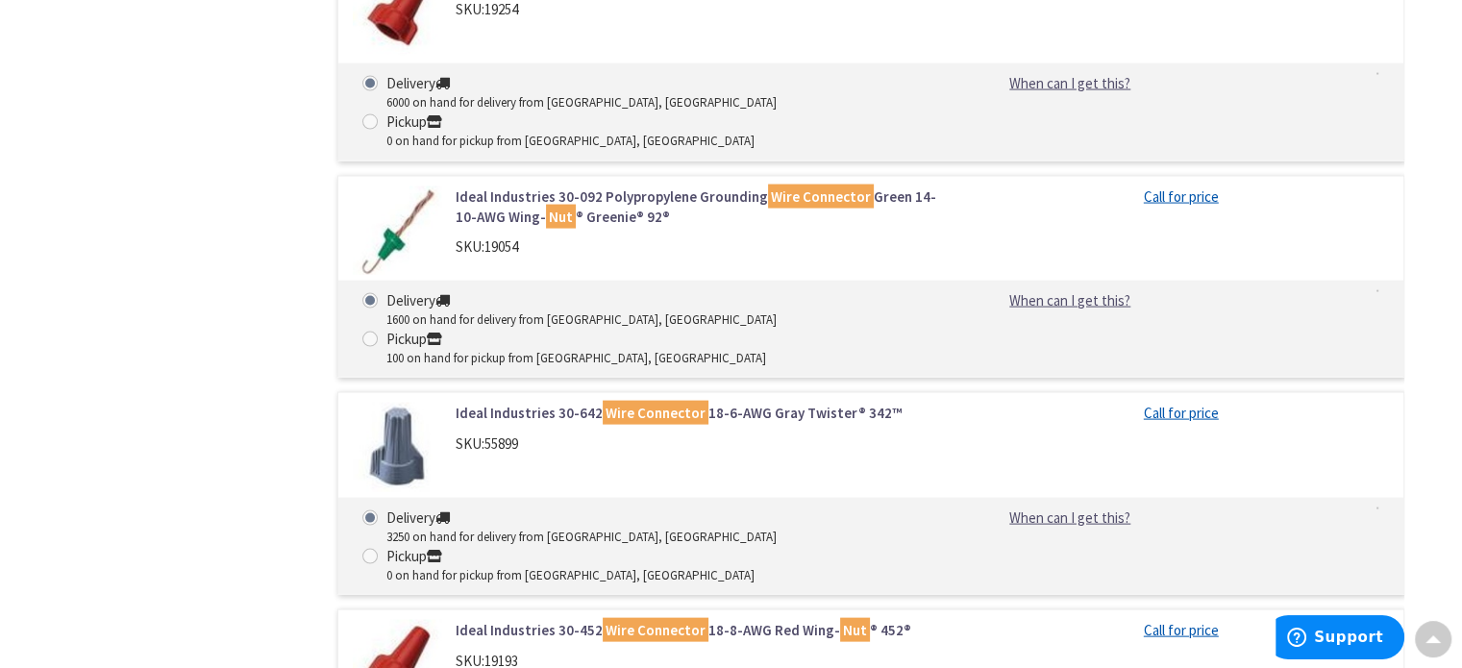
scroll to position [4059, 0]
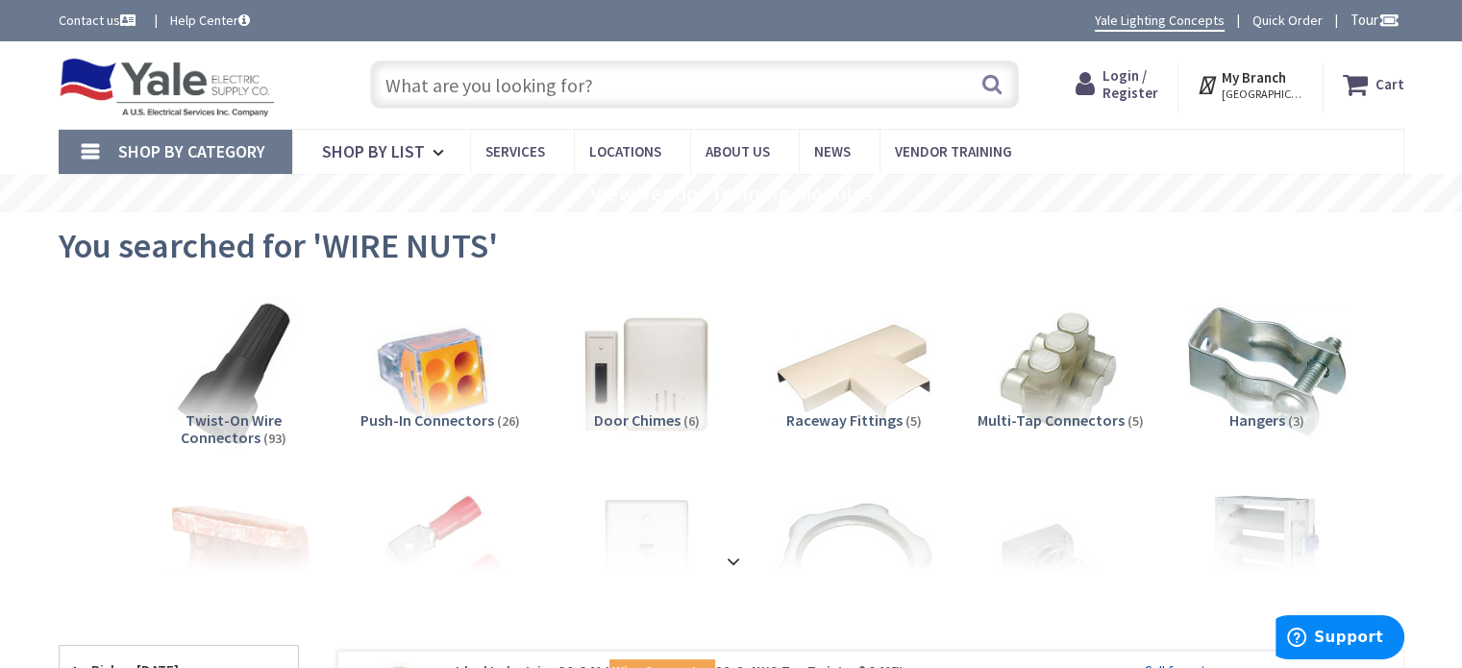
click at [600, 80] on input "text" at bounding box center [694, 85] width 649 height 48
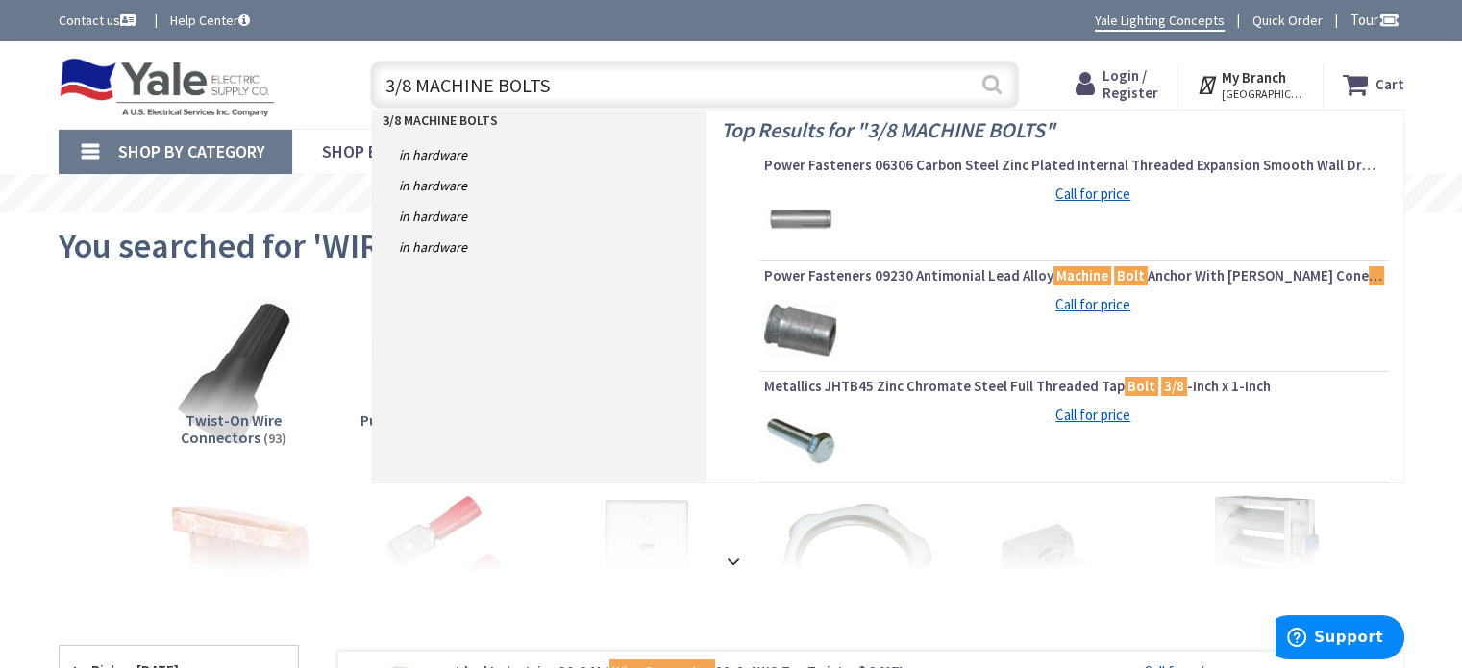
type input "3/8 MACHINE BOLTS"
click at [991, 70] on button "Search" at bounding box center [991, 83] width 25 height 43
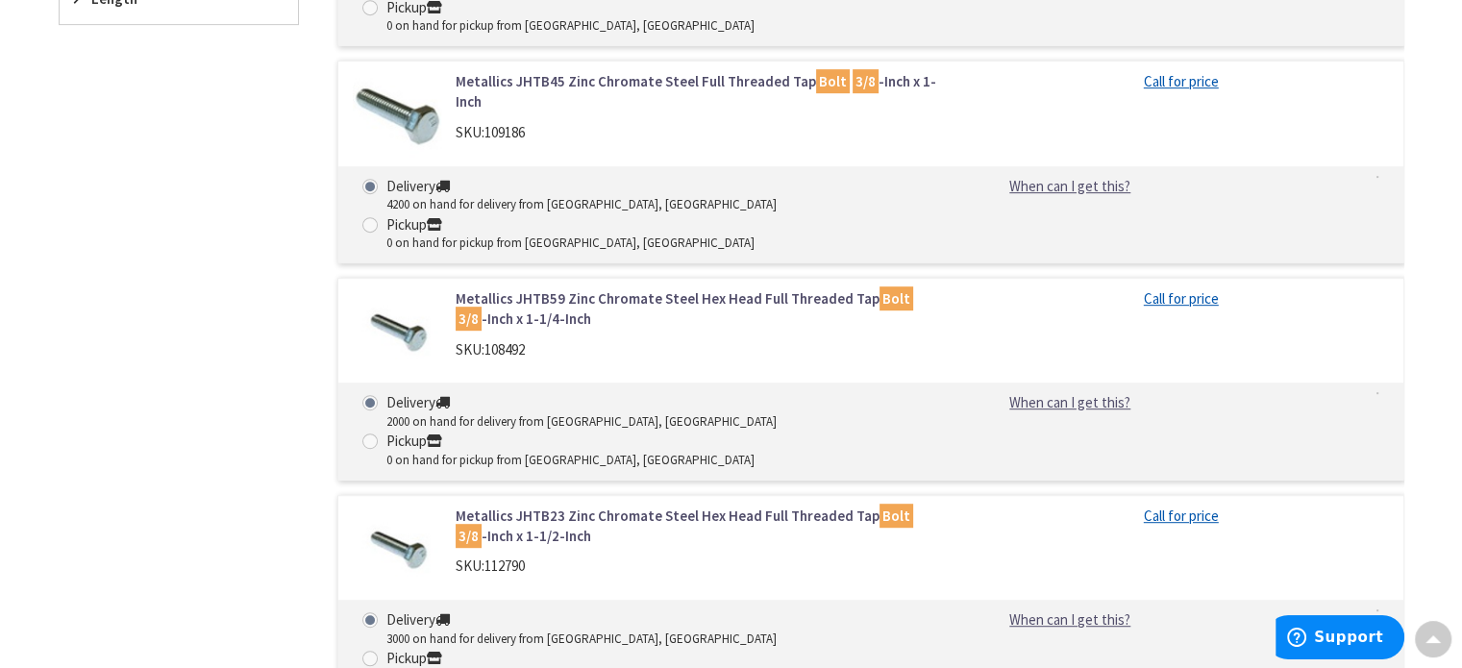
scroll to position [961, 0]
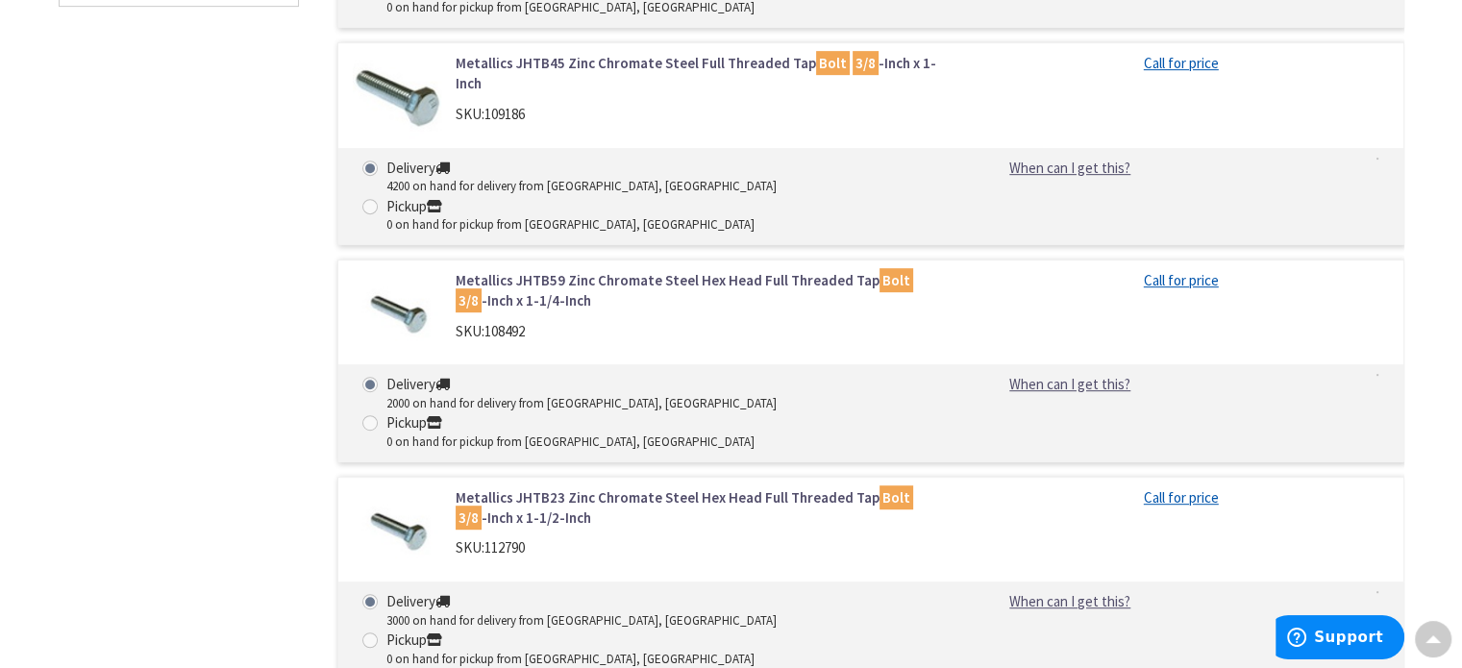
click at [634, 487] on link "Metallics JHTB23 Zinc Chromate Steel Hex Head Full Threaded Tap Bolt 3/8 -Inch …" at bounding box center [699, 507] width 489 height 41
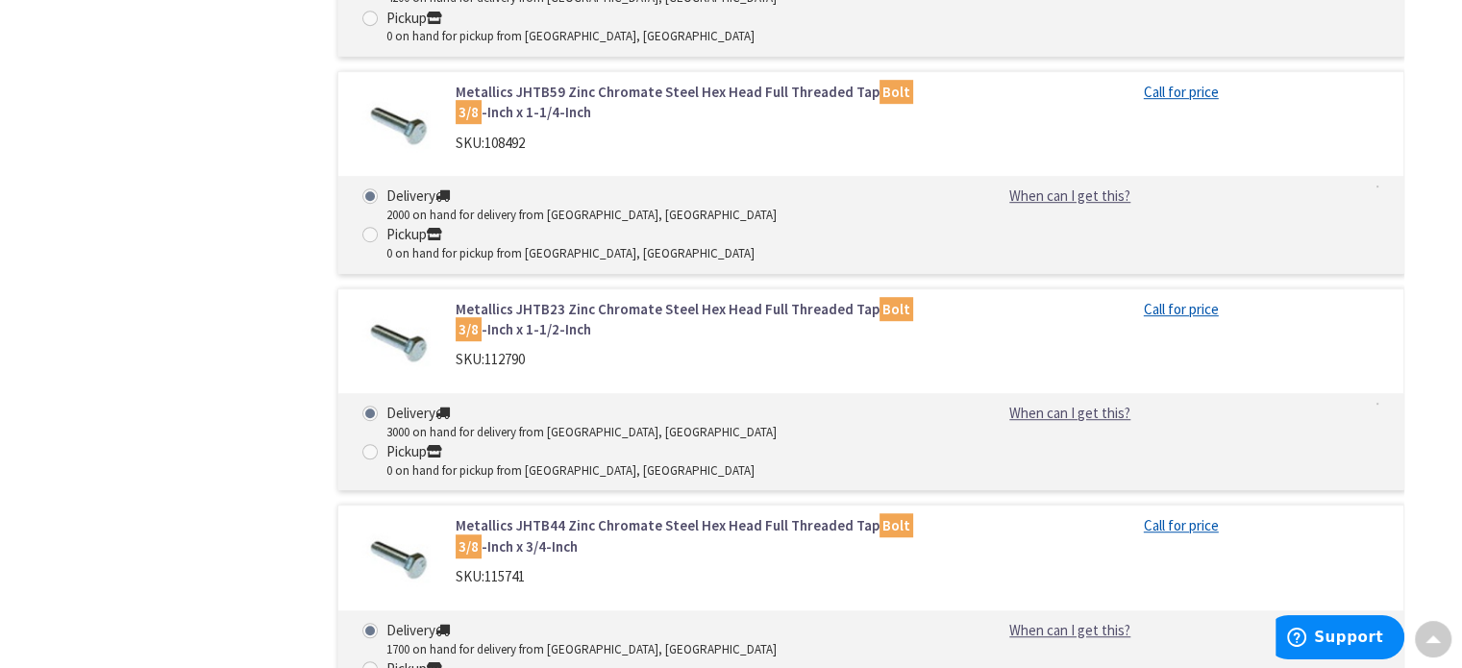
scroll to position [1153, 0]
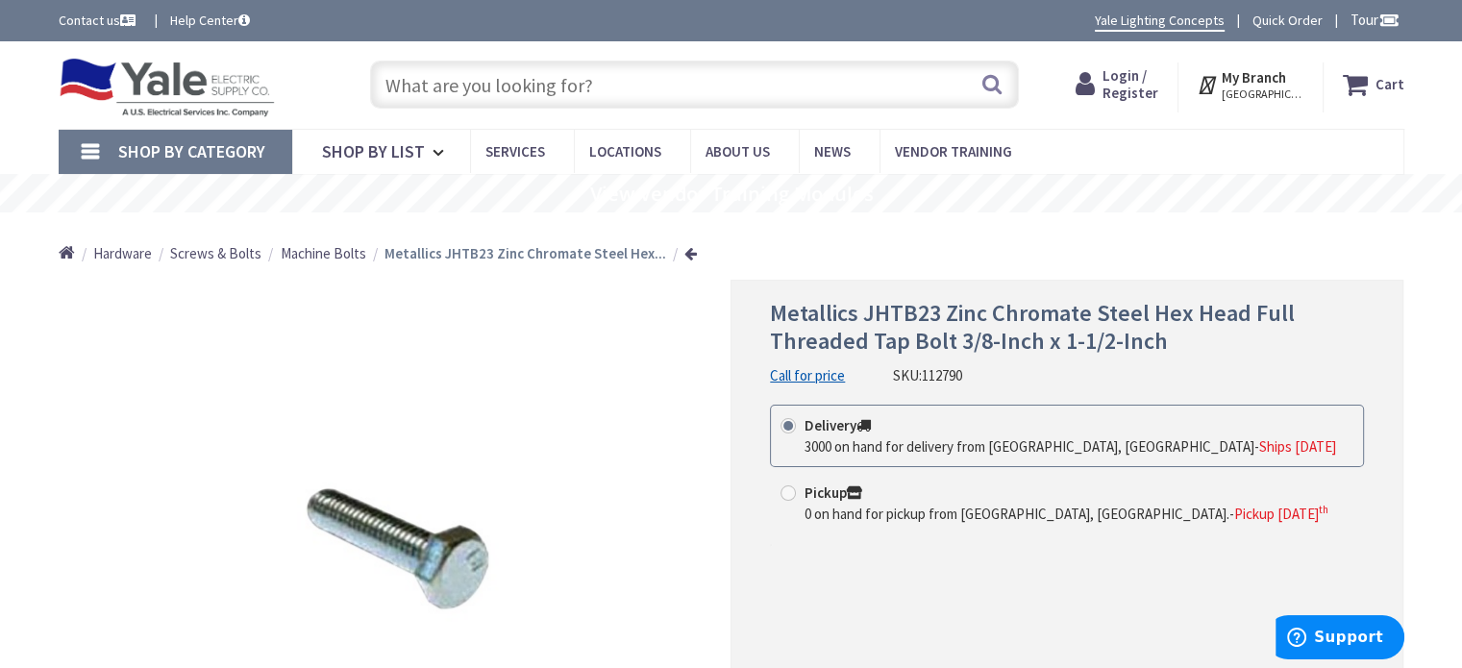
click at [525, 83] on input "text" at bounding box center [694, 85] width 649 height 48
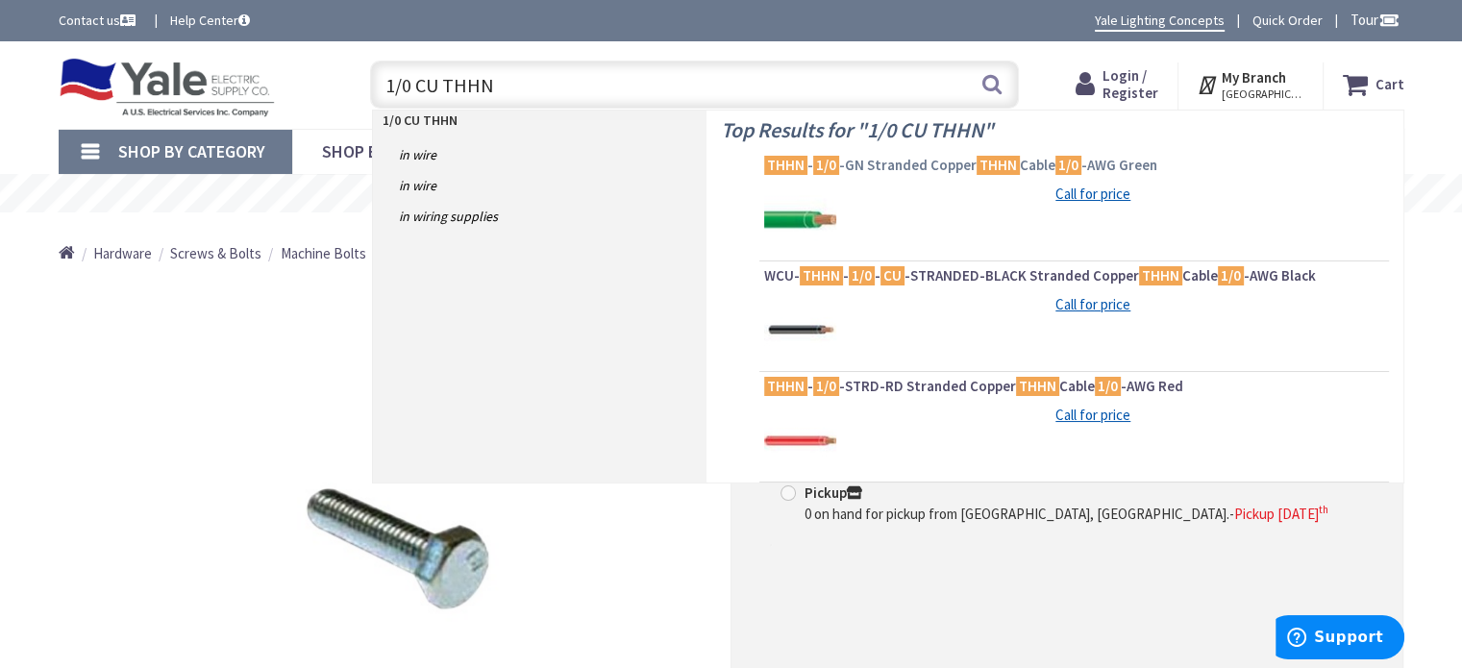
type input "1/0 CU THHN"
click at [904, 164] on span "THHN - 1/0 -GN Stranded Copper THHN Cable 1/0 -AWG Green" at bounding box center [1074, 165] width 620 height 19
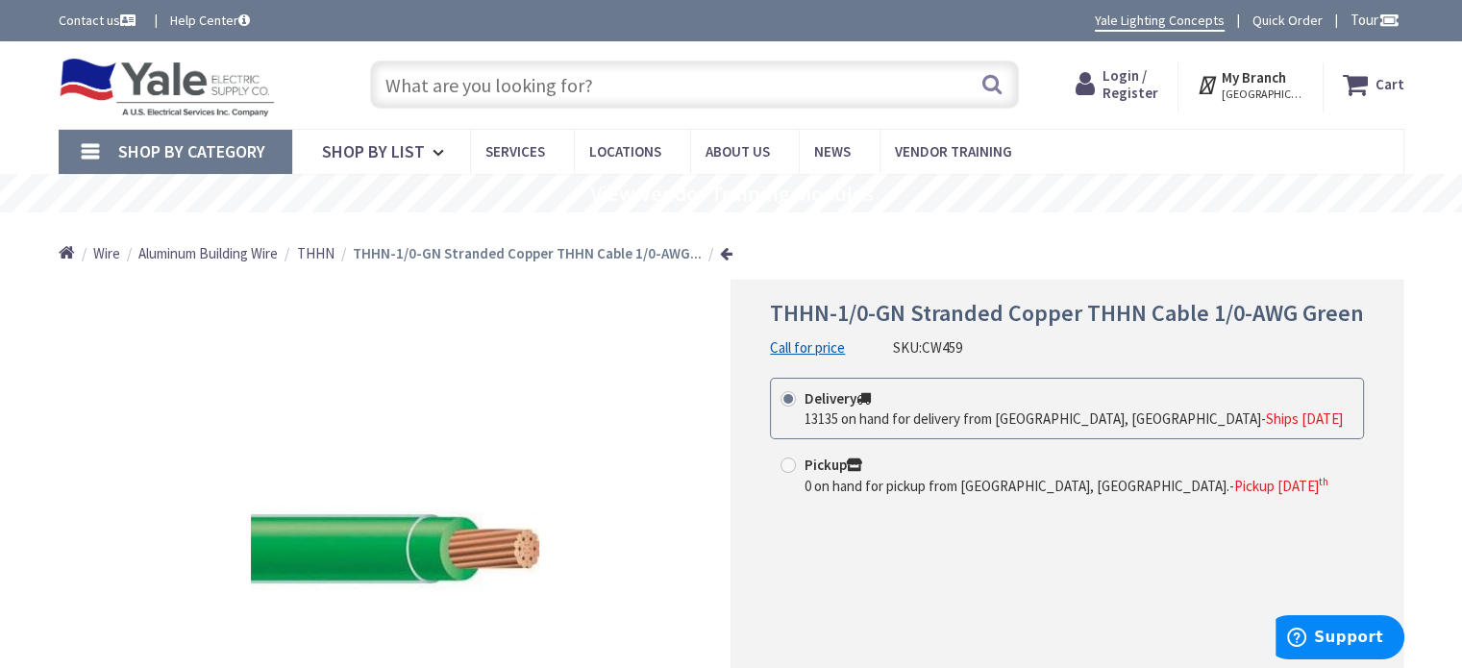
click at [598, 78] on input "text" at bounding box center [694, 85] width 649 height 48
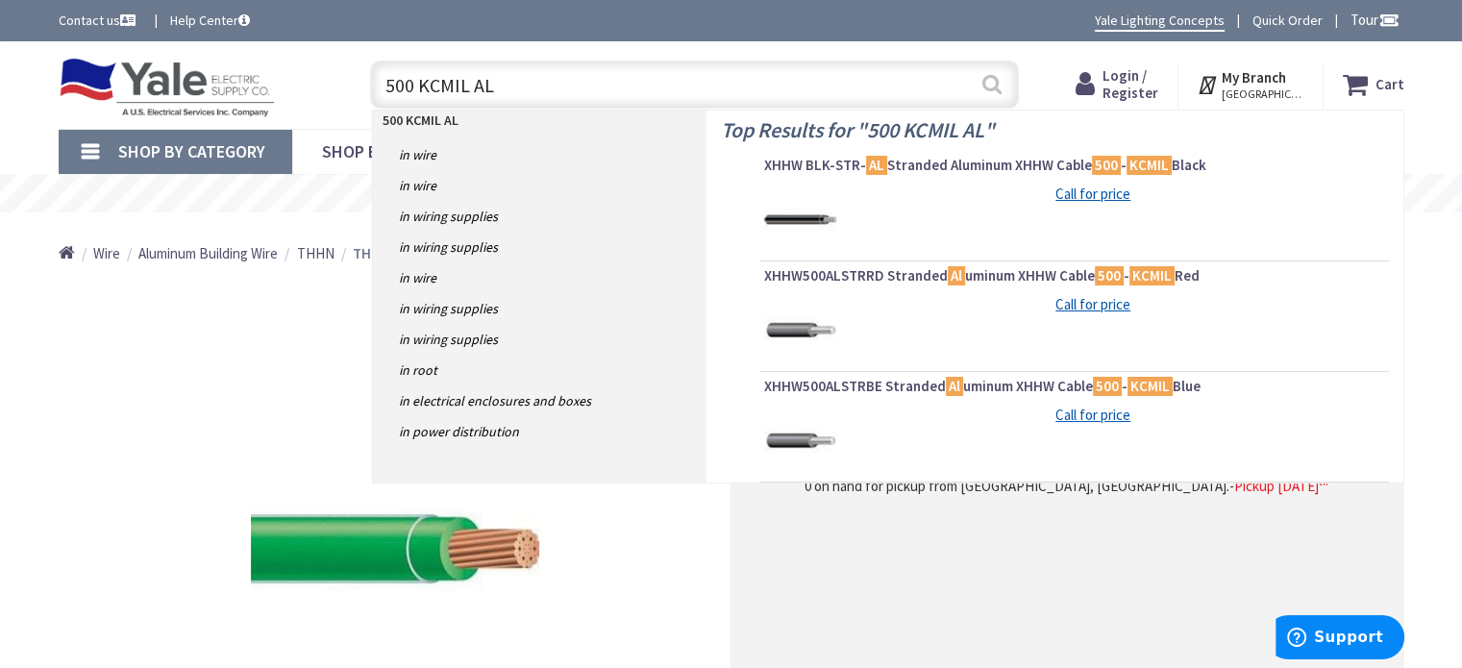
type input "500 KCMIL AL"
click at [994, 89] on button "Search" at bounding box center [991, 83] width 25 height 43
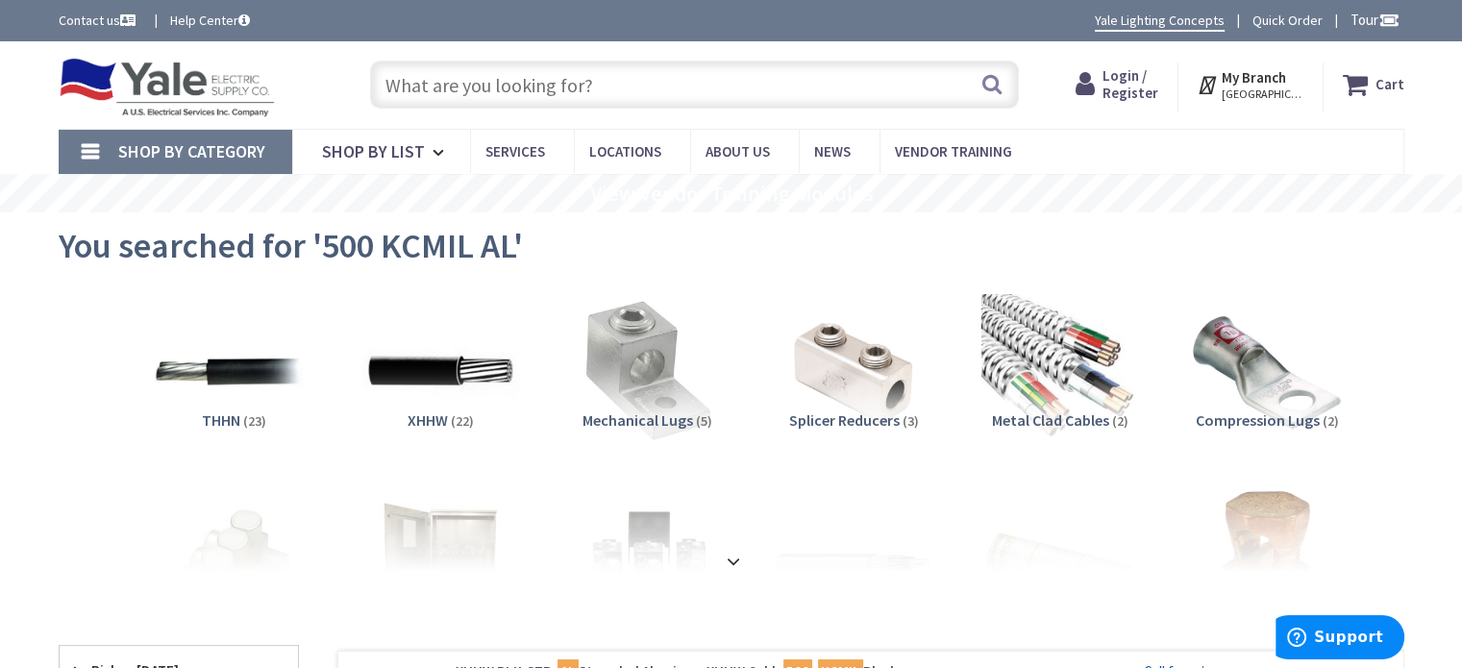
click at [714, 89] on input "text" at bounding box center [694, 85] width 649 height 48
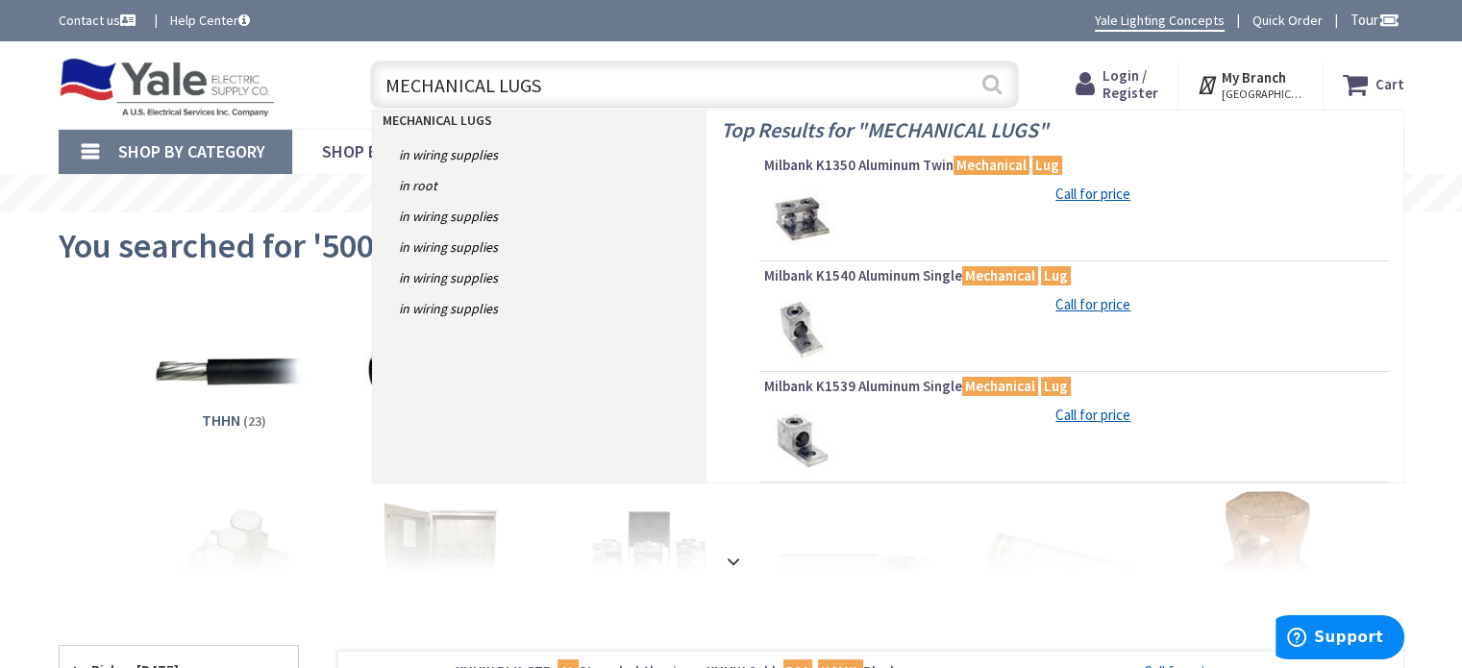
type input "MECHANICAL LUGS"
click at [984, 87] on button "Search" at bounding box center [991, 83] width 25 height 43
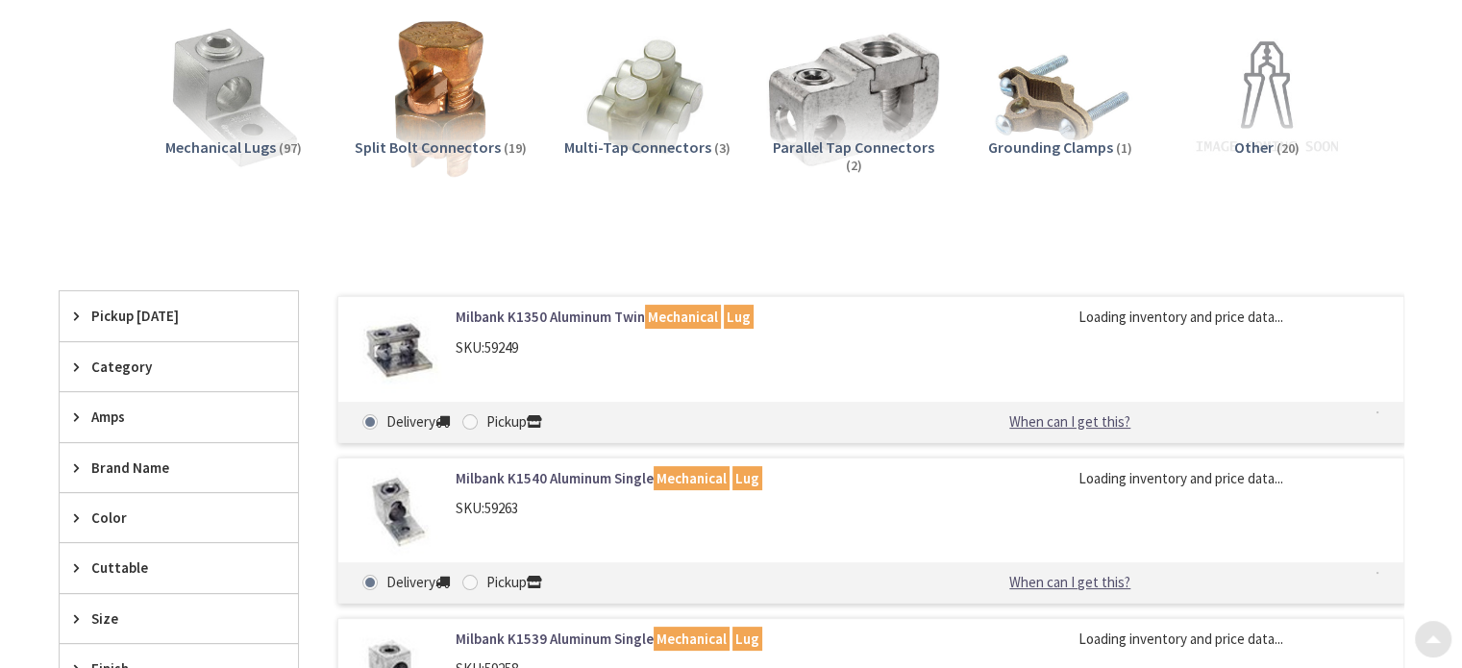
scroll to position [288, 0]
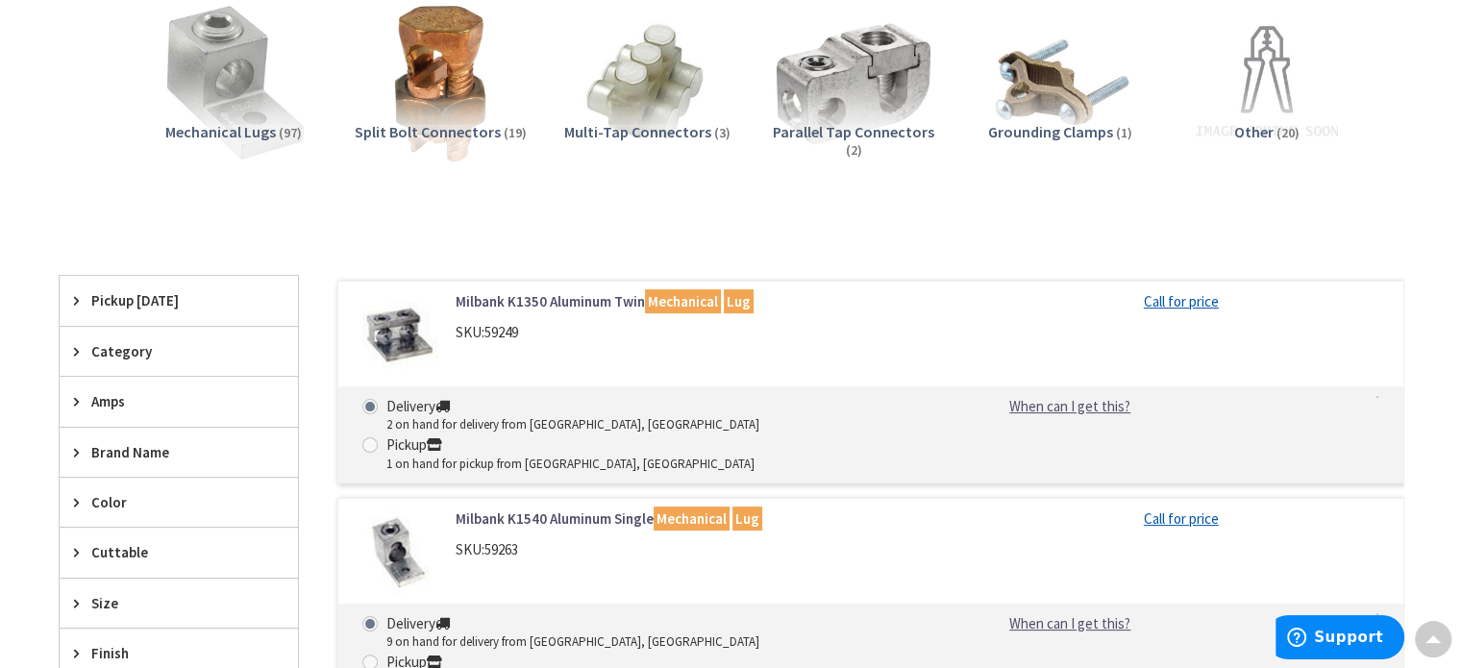
click at [242, 97] on img at bounding box center [233, 83] width 174 height 174
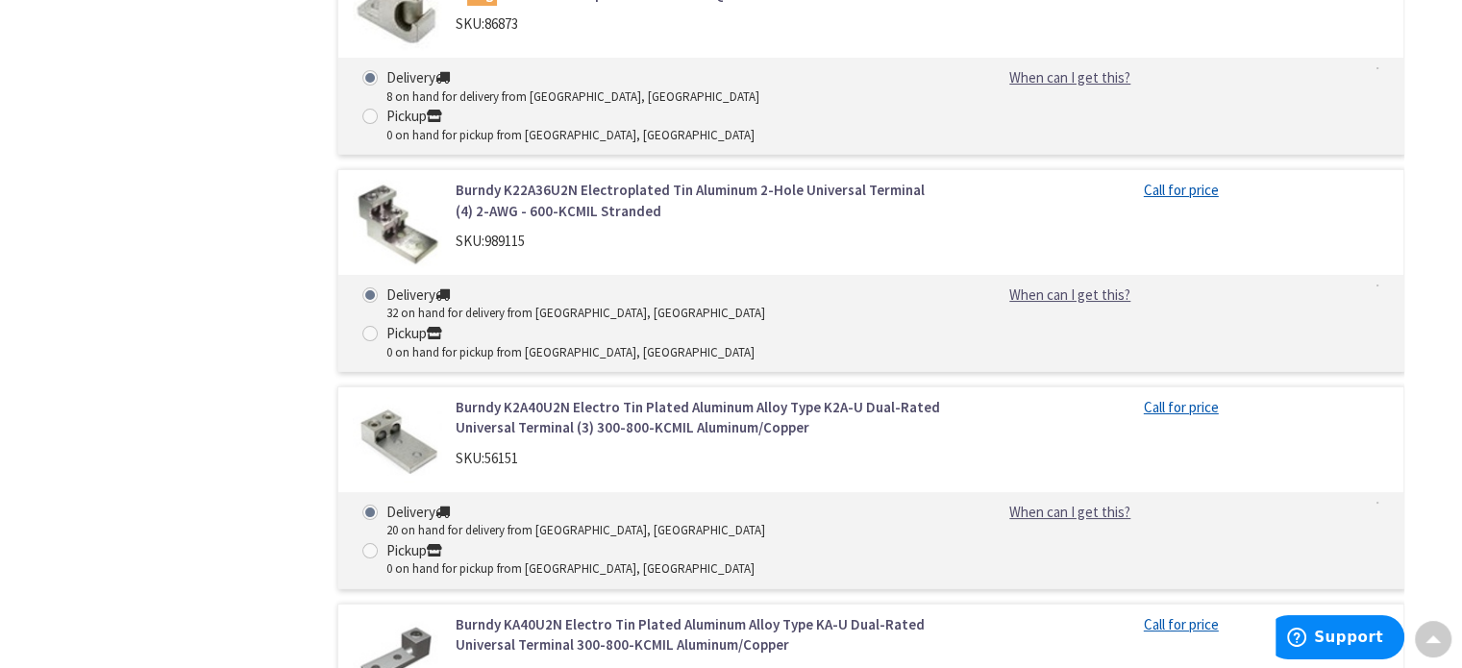
scroll to position [7350, 0]
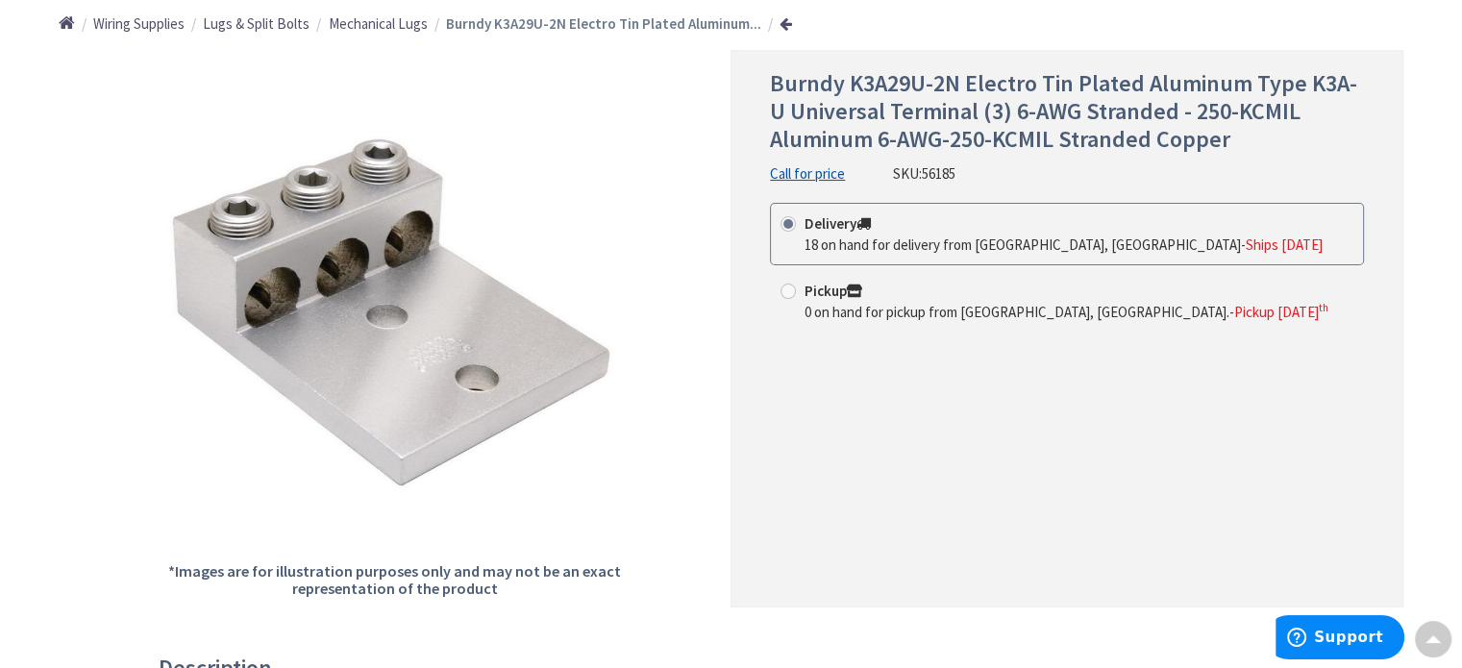
scroll to position [96, 0]
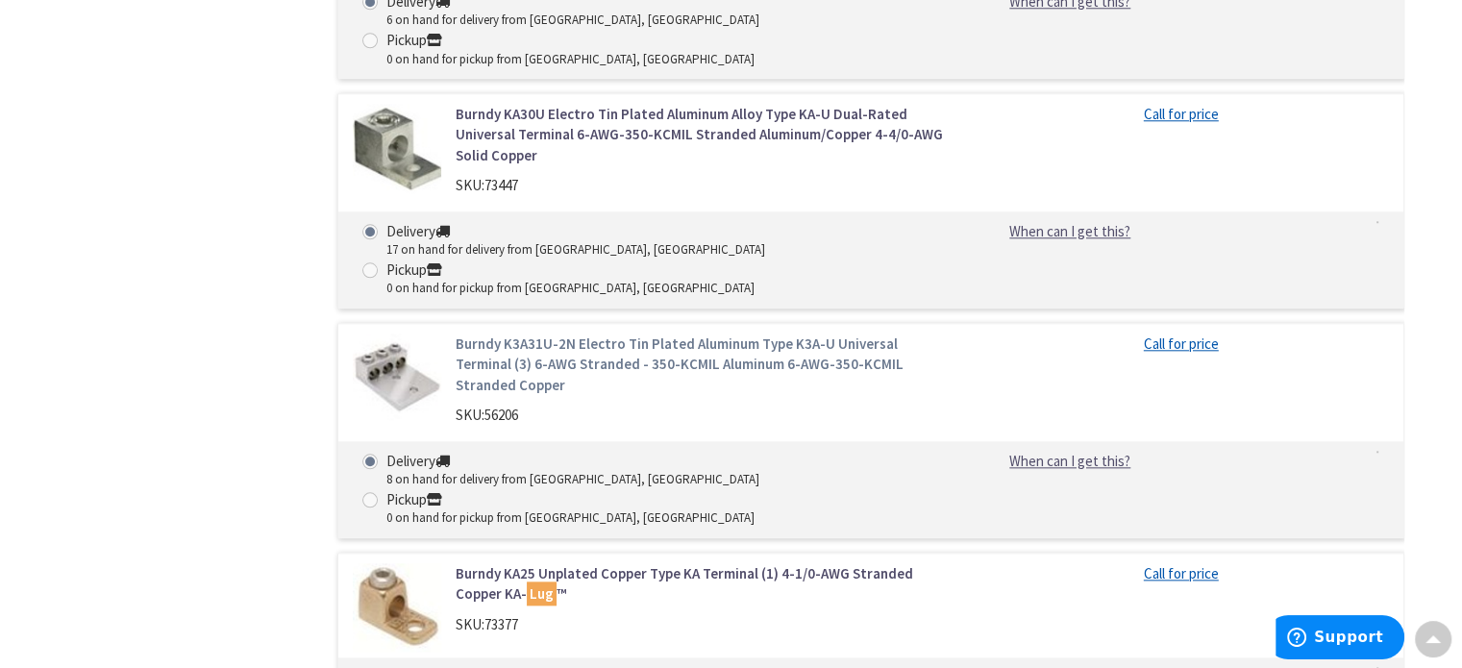
scroll to position [8621, 0]
